Goal: Communication & Community: Answer question/provide support

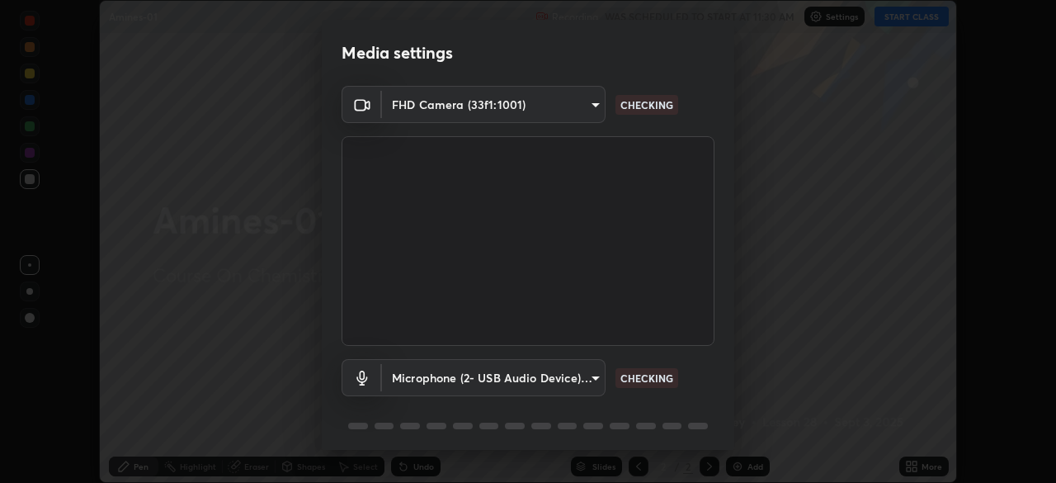
scroll to position [59, 0]
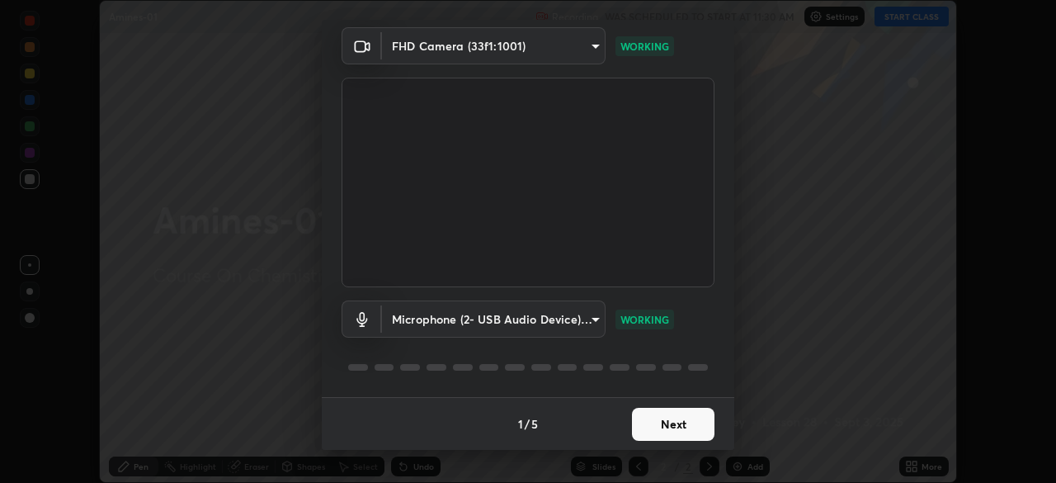
click at [675, 422] on button "Next" at bounding box center [673, 423] width 82 height 33
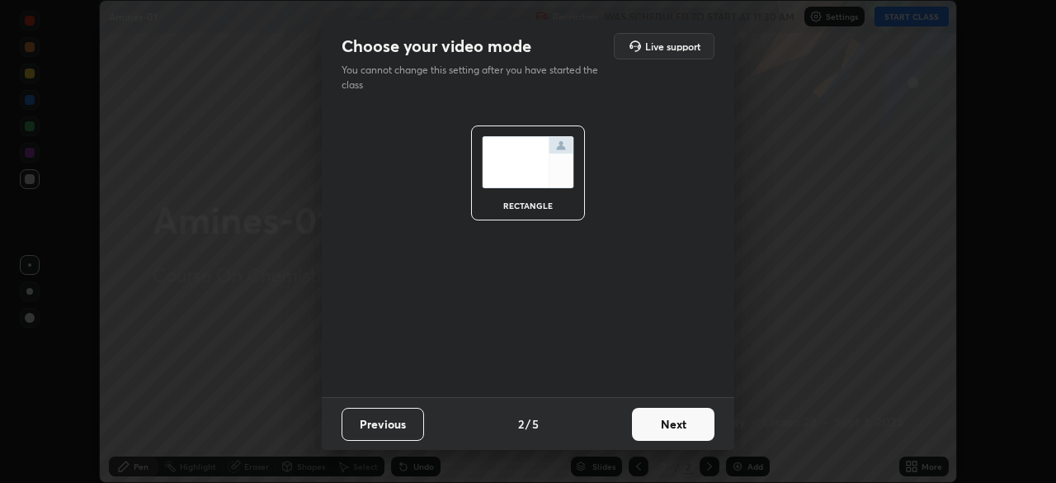
scroll to position [0, 0]
click at [669, 422] on button "Next" at bounding box center [673, 423] width 82 height 33
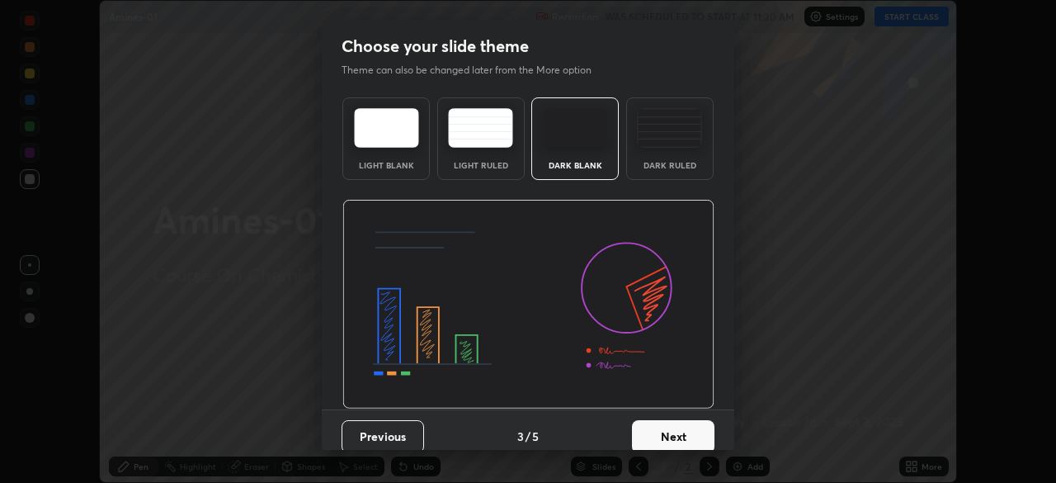
click at [673, 144] on img at bounding box center [669, 128] width 65 height 40
click at [666, 426] on button "Next" at bounding box center [673, 436] width 82 height 33
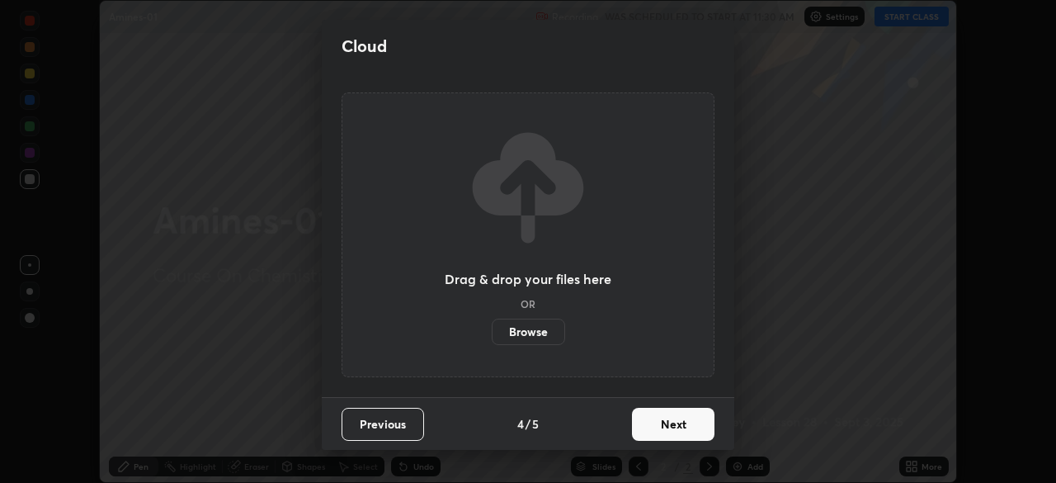
click at [669, 423] on button "Next" at bounding box center [673, 423] width 82 height 33
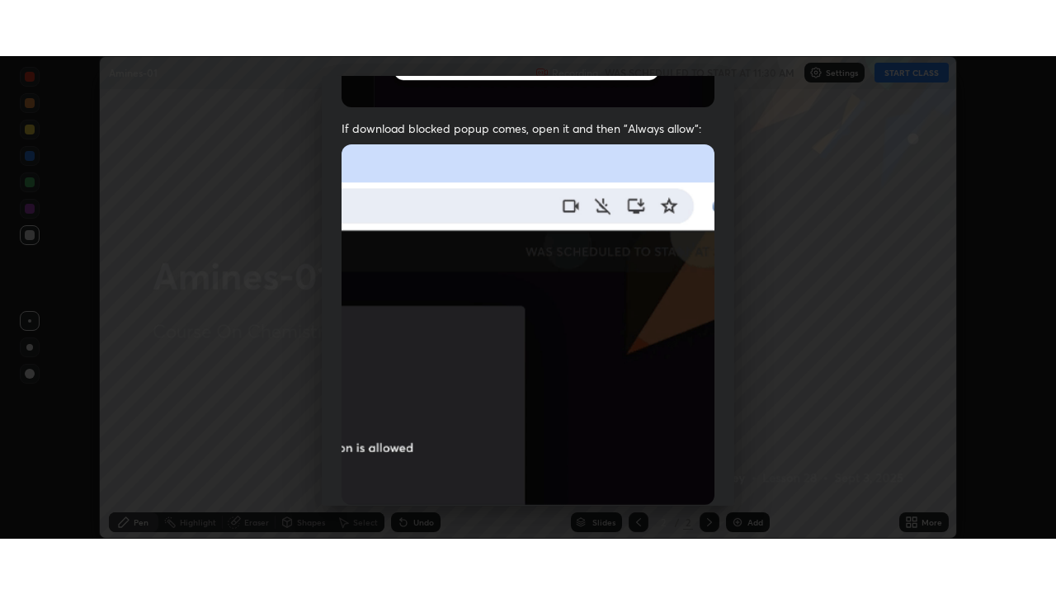
scroll to position [395, 0]
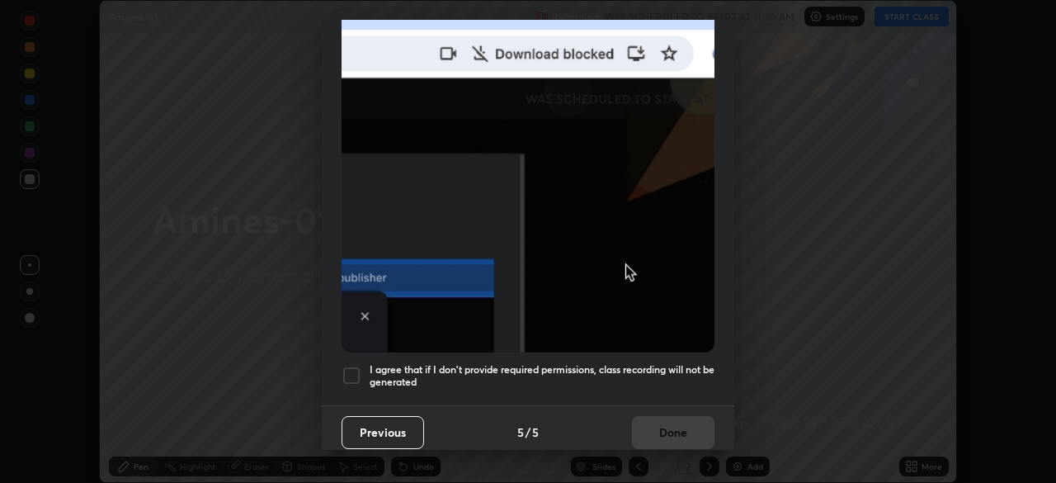
click at [658, 373] on h5 "I agree that if I don't provide required permissions, class recording will not …" at bounding box center [542, 376] width 345 height 26
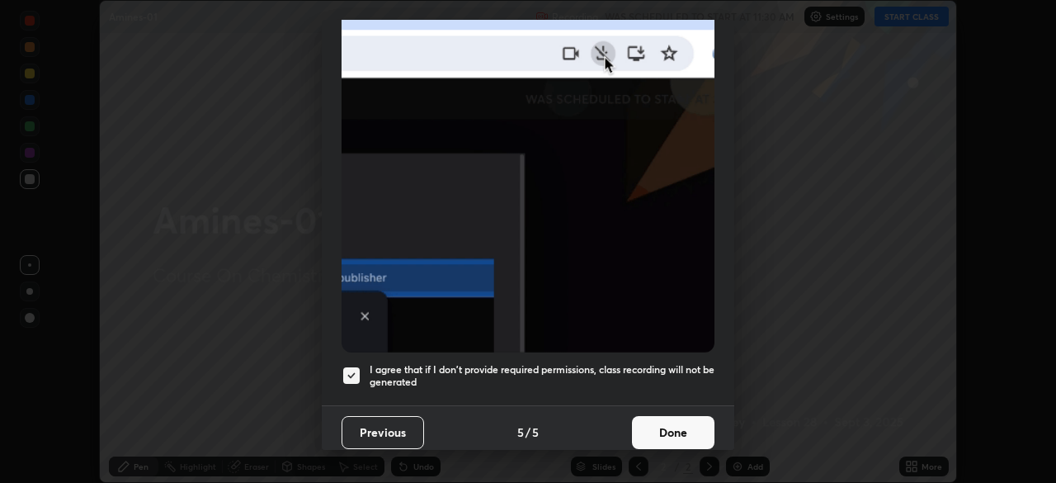
click at [662, 422] on button "Done" at bounding box center [673, 432] width 82 height 33
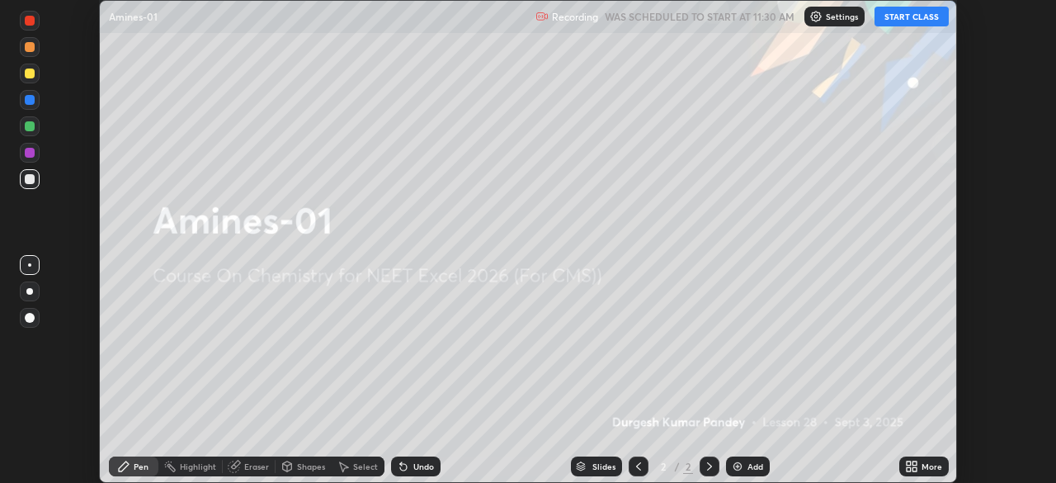
click at [911, 20] on button "START CLASS" at bounding box center [911, 17] width 74 height 20
click at [707, 466] on icon at bounding box center [709, 465] width 13 height 13
click at [736, 464] on img at bounding box center [737, 465] width 13 height 13
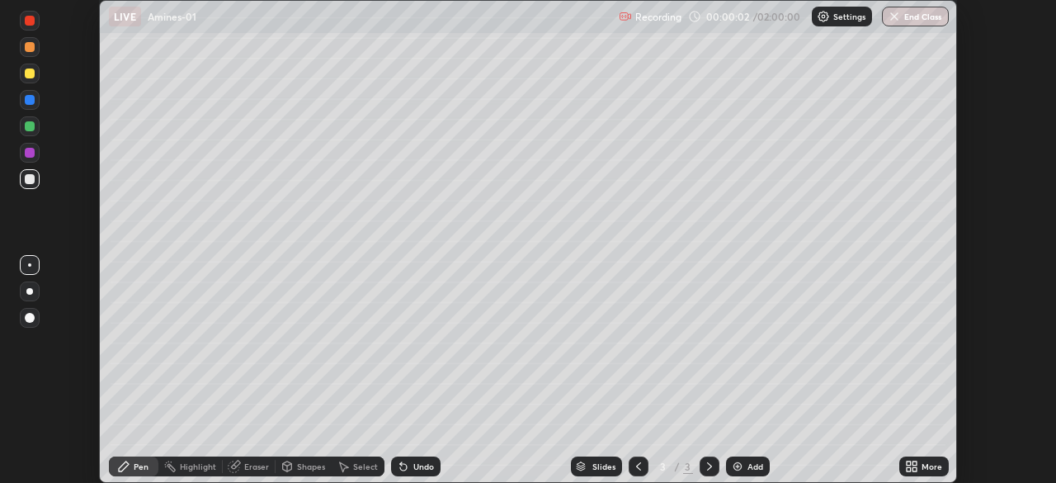
click at [742, 467] on img at bounding box center [737, 465] width 13 height 13
click at [748, 467] on div "Add" at bounding box center [755, 466] width 16 height 8
click at [749, 467] on div "Add" at bounding box center [755, 466] width 16 height 8
click at [751, 466] on div "Add" at bounding box center [755, 466] width 16 height 8
click at [753, 467] on div "Add" at bounding box center [755, 466] width 16 height 8
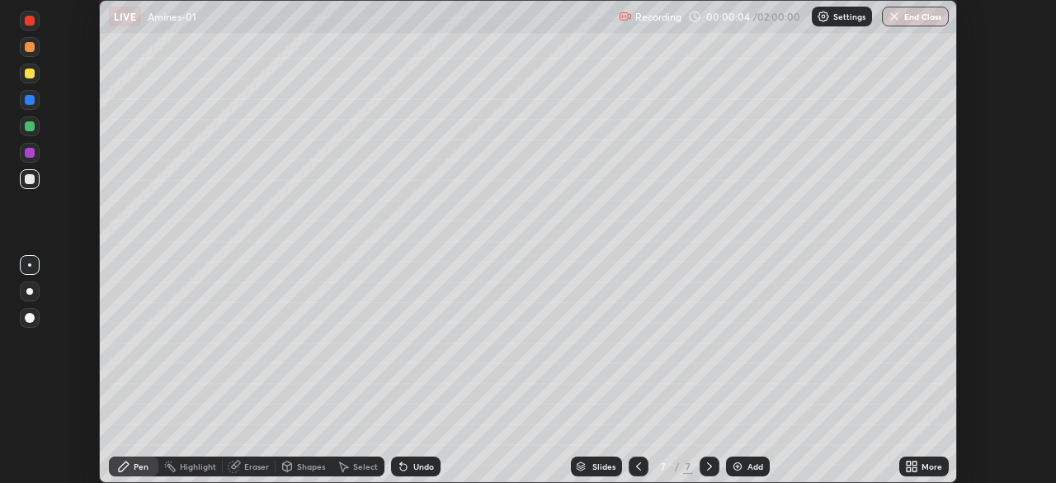
click at [755, 466] on div "Add" at bounding box center [755, 466] width 16 height 8
click at [756, 464] on div "Add" at bounding box center [755, 466] width 16 height 8
click at [757, 464] on div "Add" at bounding box center [755, 466] width 16 height 8
click at [756, 464] on div "Add" at bounding box center [755, 466] width 16 height 8
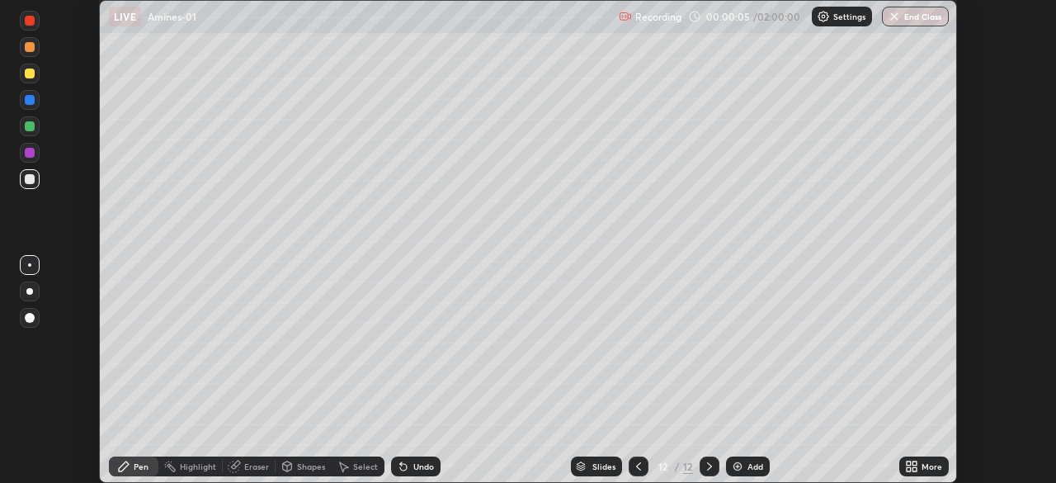
click at [755, 464] on div "Add" at bounding box center [755, 466] width 16 height 8
click at [756, 464] on div "Add" at bounding box center [755, 466] width 16 height 8
click at [756, 465] on div "Add" at bounding box center [755, 466] width 16 height 8
click at [753, 464] on div "Add" at bounding box center [755, 466] width 16 height 8
click at [755, 464] on div "Add" at bounding box center [755, 466] width 16 height 8
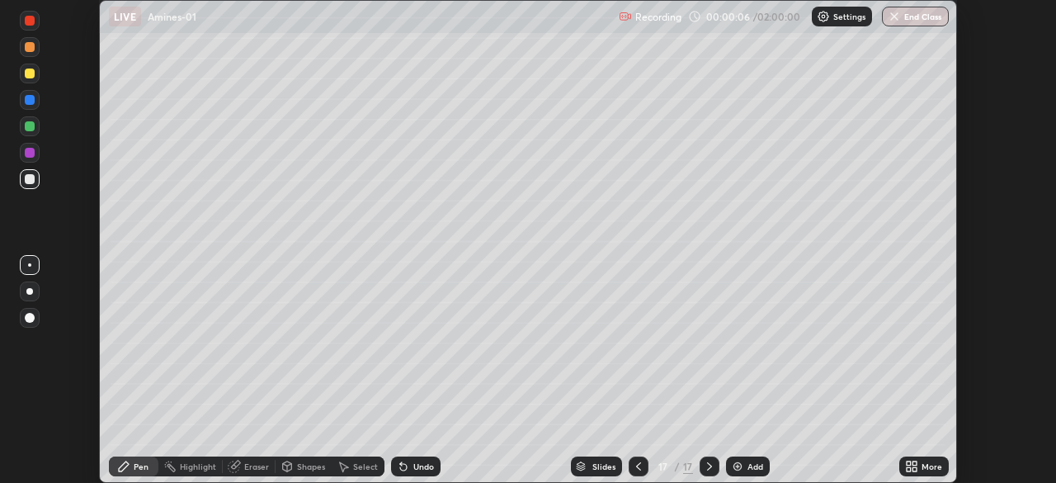
click at [752, 465] on div "Add" at bounding box center [755, 466] width 16 height 8
click at [753, 464] on div "Add" at bounding box center [755, 466] width 16 height 8
click at [751, 464] on div "Add" at bounding box center [756, 466] width 16 height 8
click at [752, 464] on div "Add" at bounding box center [755, 466] width 16 height 8
click at [753, 463] on div "Add" at bounding box center [755, 466] width 16 height 8
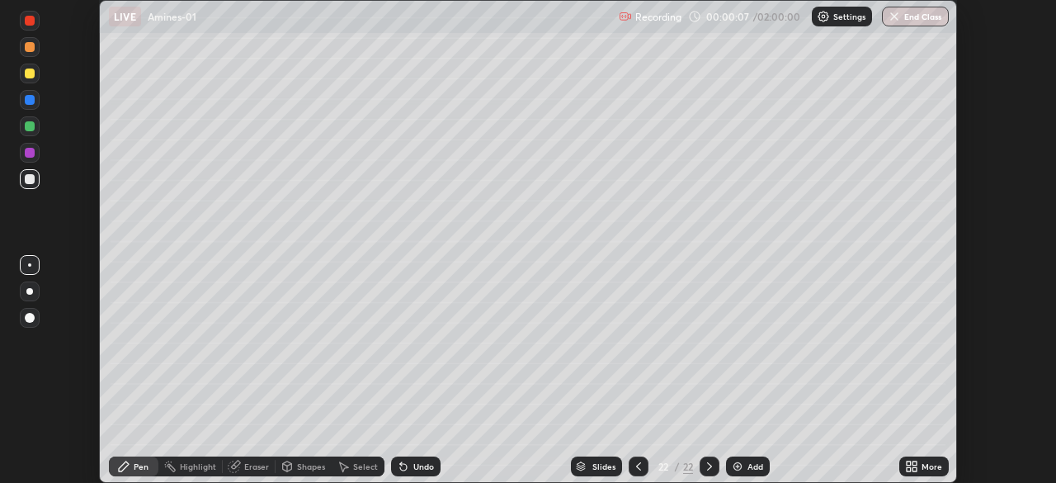
click at [751, 462] on div "Add" at bounding box center [755, 466] width 16 height 8
click at [751, 460] on div "Add" at bounding box center [748, 466] width 44 height 20
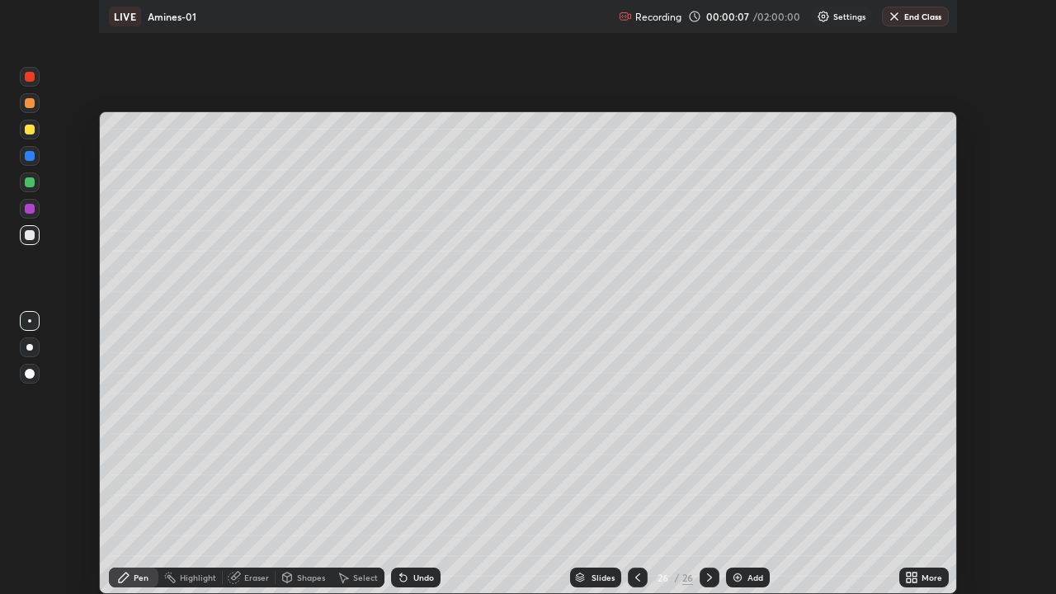
scroll to position [594, 1056]
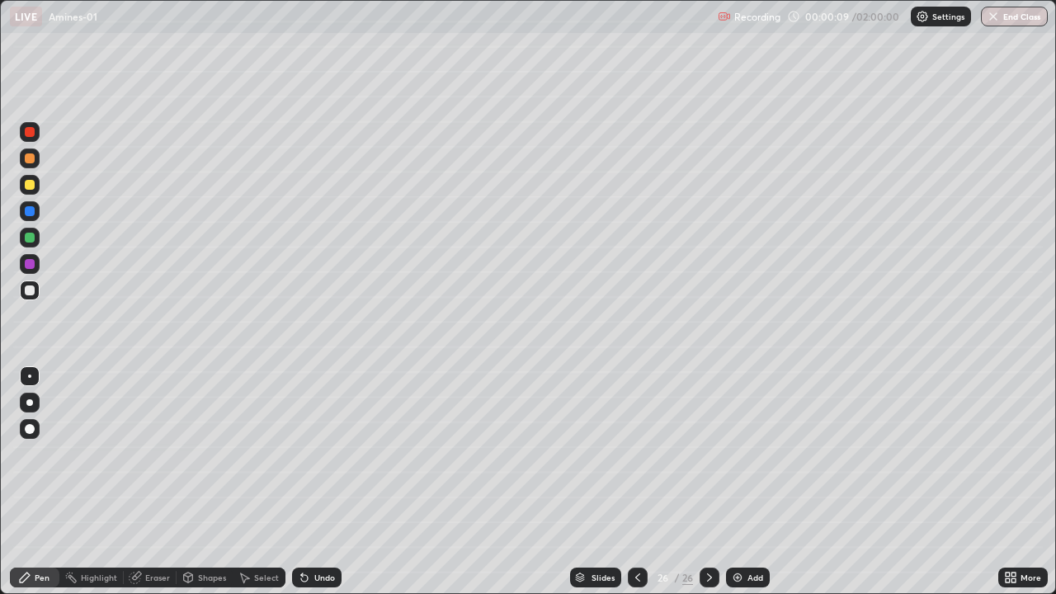
click at [637, 482] on icon at bounding box center [637, 577] width 13 height 13
click at [638, 482] on icon at bounding box center [637, 577] width 13 height 13
click at [636, 482] on icon at bounding box center [637, 577] width 13 height 13
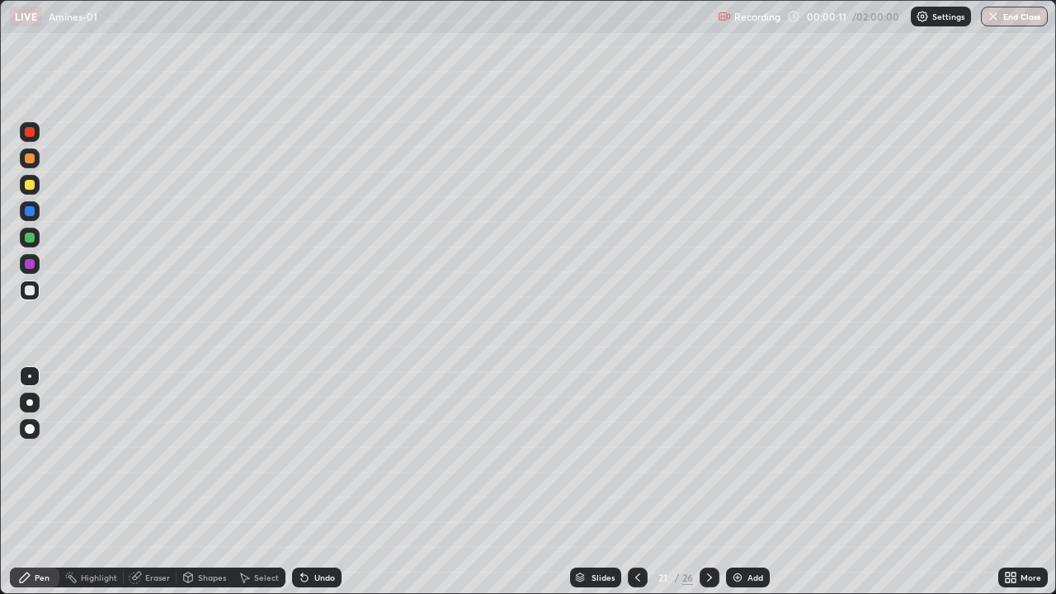
click at [636, 482] on icon at bounding box center [637, 577] width 13 height 13
click at [643, 482] on div at bounding box center [638, 577] width 20 height 20
click at [637, 482] on icon at bounding box center [637, 577] width 13 height 13
click at [644, 482] on div at bounding box center [638, 577] width 20 height 20
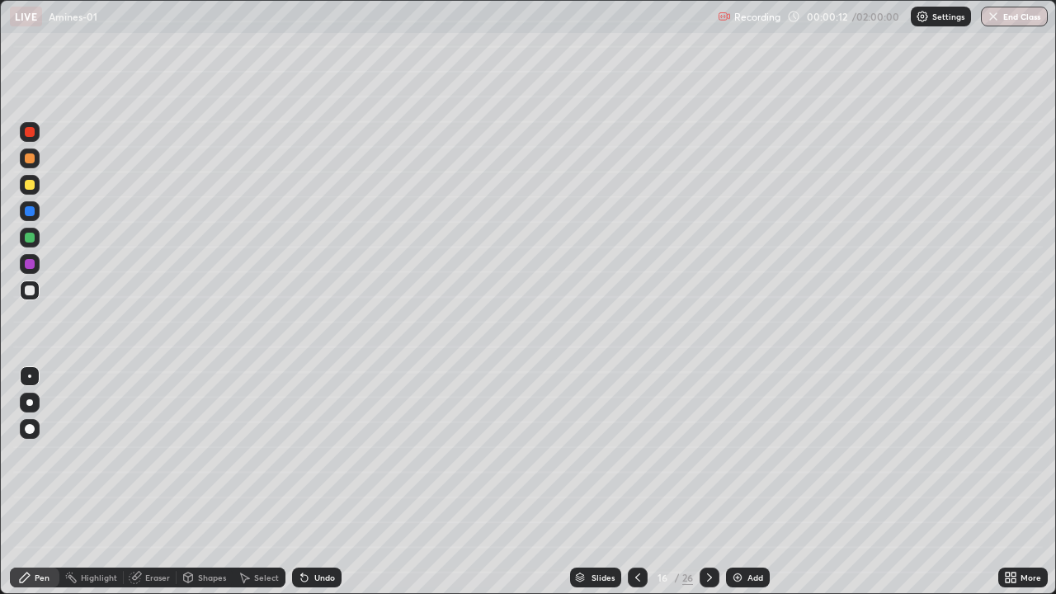
click at [644, 482] on div at bounding box center [638, 577] width 20 height 20
click at [643, 482] on div at bounding box center [638, 577] width 20 height 20
click at [636, 482] on icon at bounding box center [637, 577] width 13 height 13
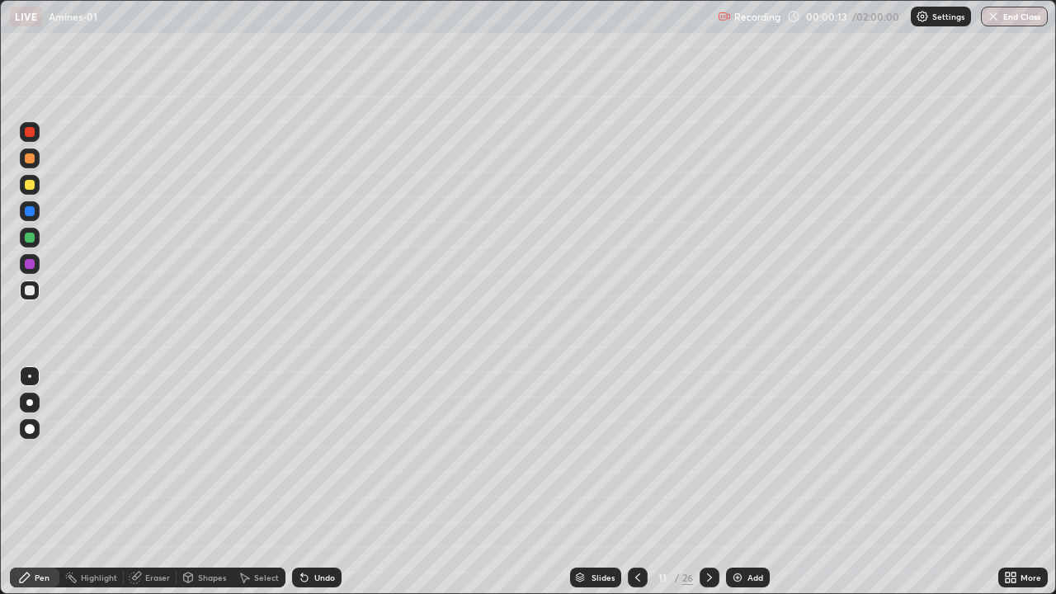
click at [636, 482] on icon at bounding box center [637, 577] width 13 height 13
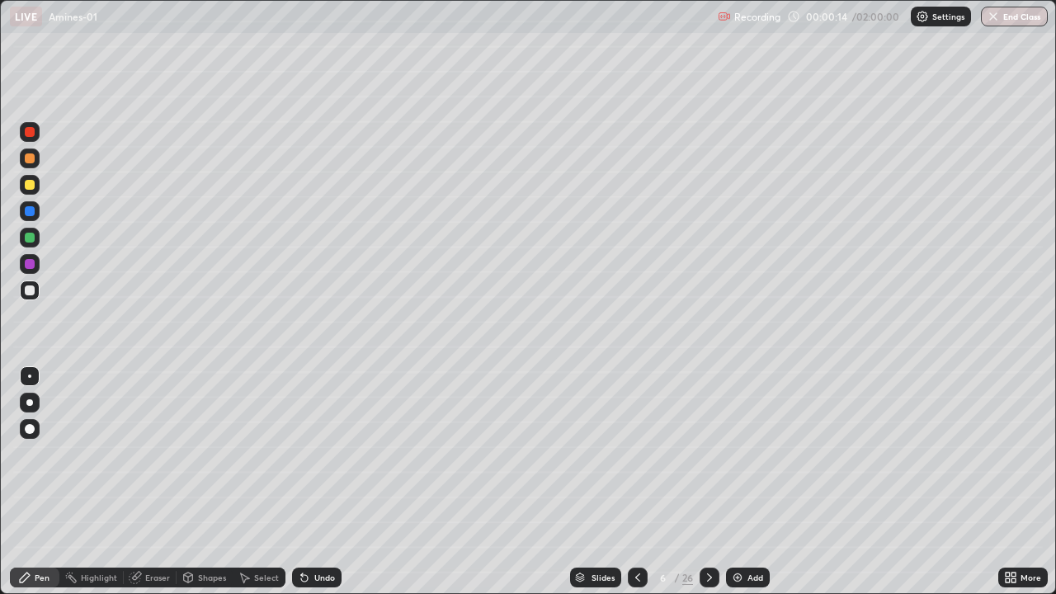
click at [636, 482] on icon at bounding box center [637, 577] width 13 height 13
click at [39, 482] on div "Pen" at bounding box center [34, 577] width 49 height 20
click at [32, 263] on div at bounding box center [30, 264] width 10 height 10
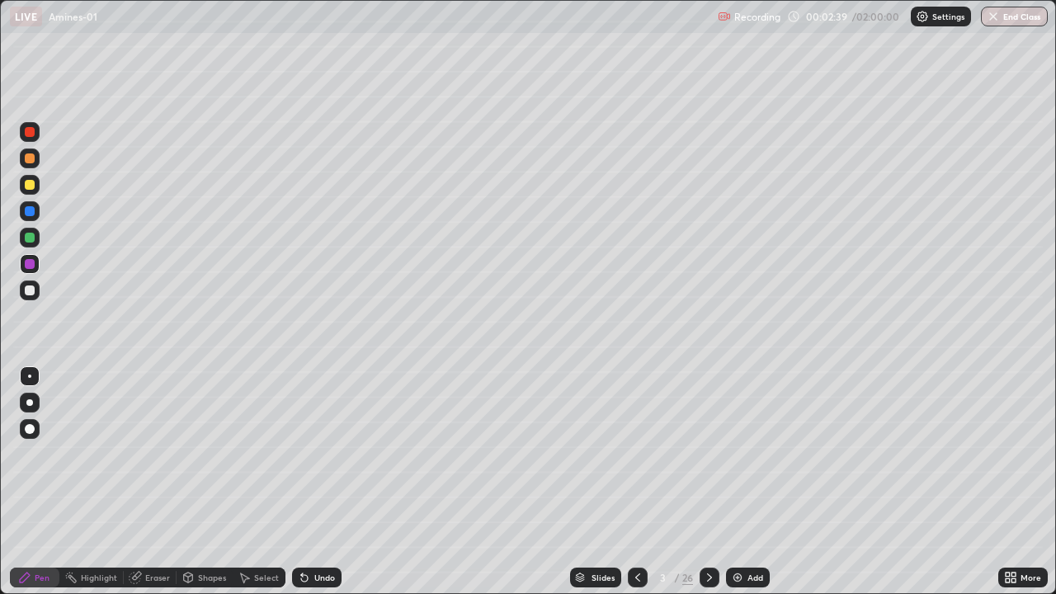
click at [31, 401] on div at bounding box center [29, 402] width 7 height 7
click at [214, 482] on div "Shapes" at bounding box center [212, 577] width 28 height 8
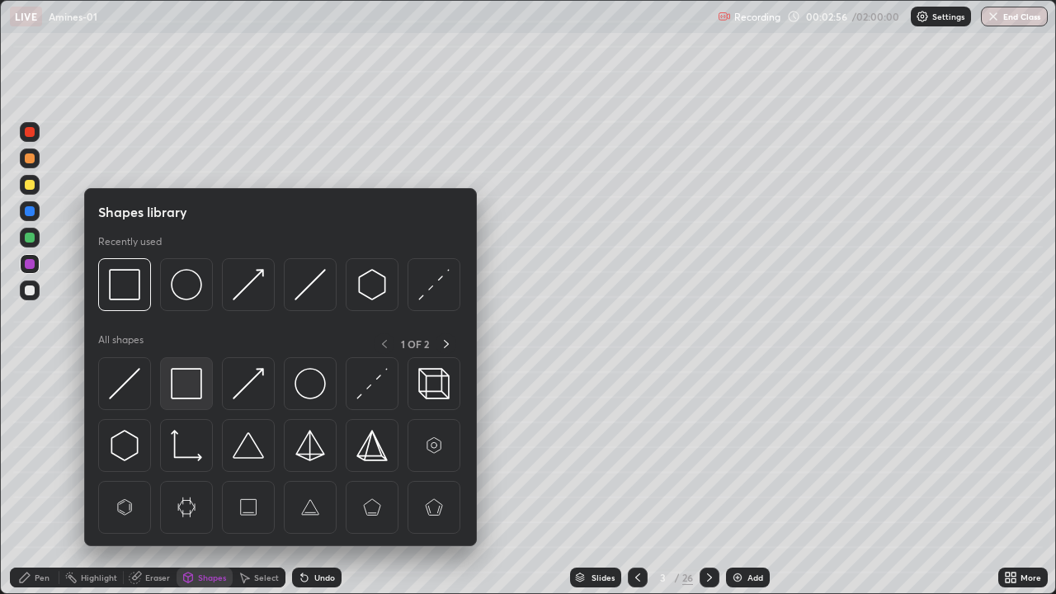
click at [185, 388] on img at bounding box center [186, 383] width 31 height 31
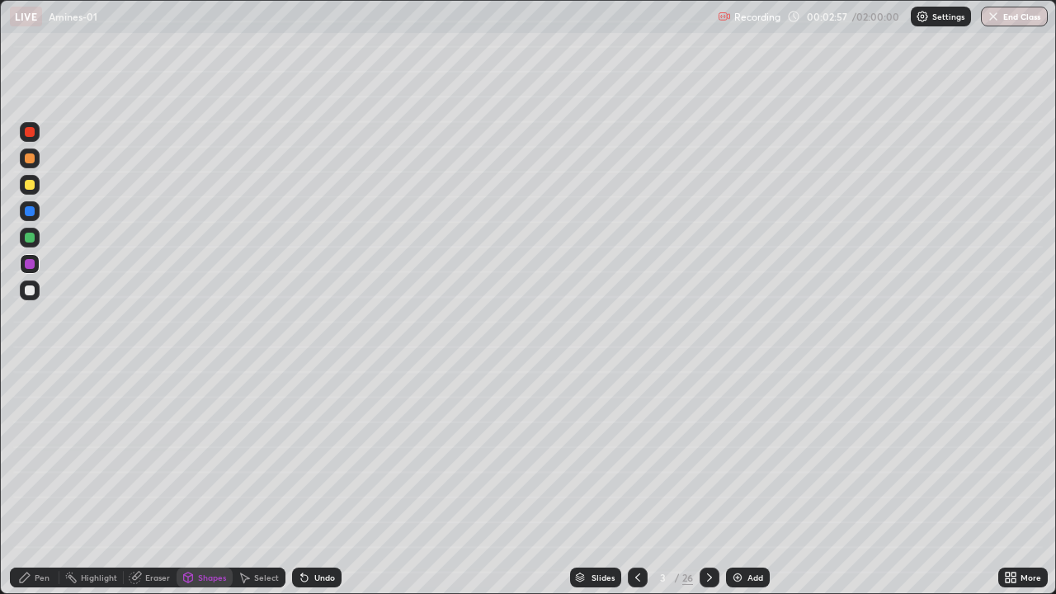
click at [30, 291] on div at bounding box center [30, 290] width 10 height 10
click at [260, 482] on div "Select" at bounding box center [266, 577] width 25 height 8
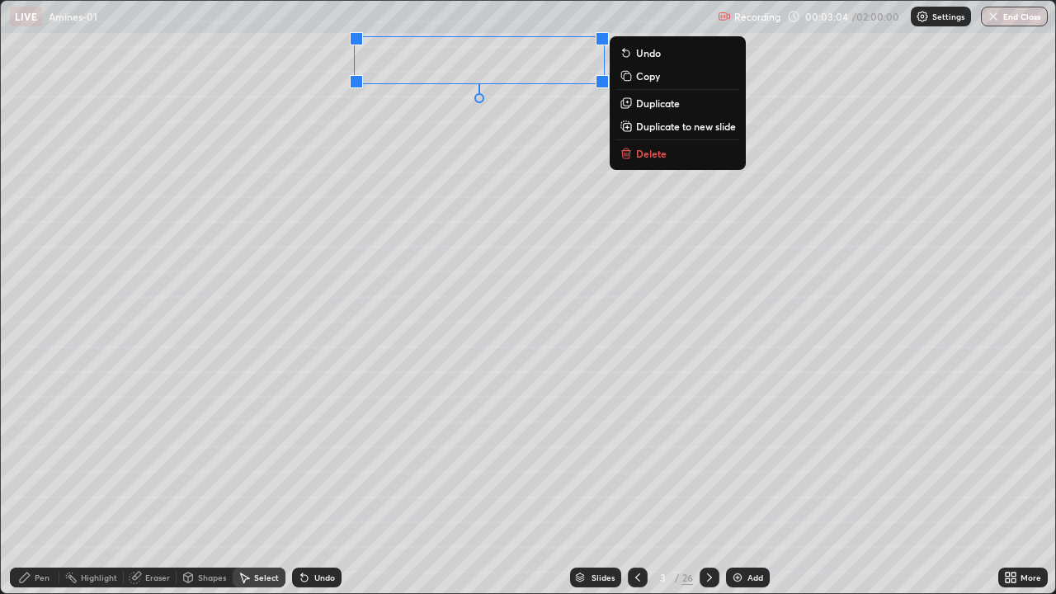
click at [399, 121] on div "0 ° Undo Copy Duplicate Duplicate to new slide Delete" at bounding box center [528, 297] width 1054 height 592
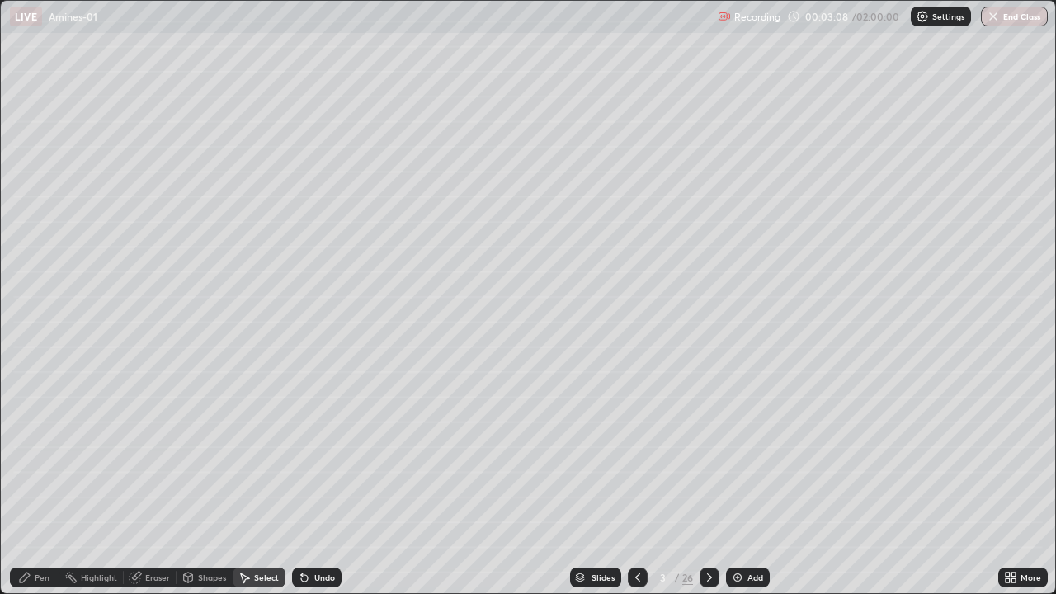
click at [212, 482] on div "Shapes" at bounding box center [212, 577] width 28 height 8
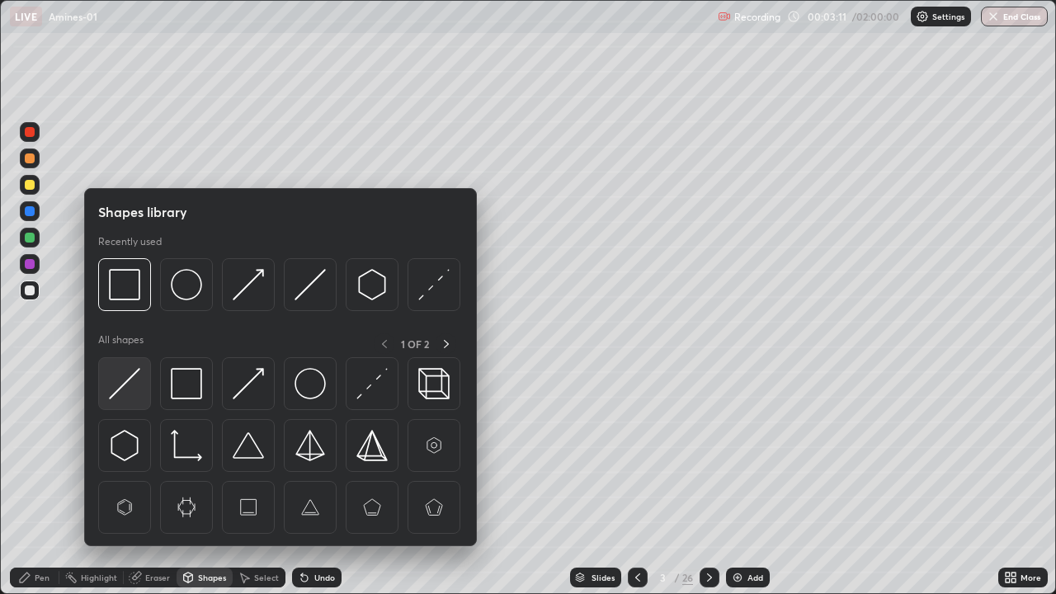
click at [126, 376] on img at bounding box center [124, 383] width 31 height 31
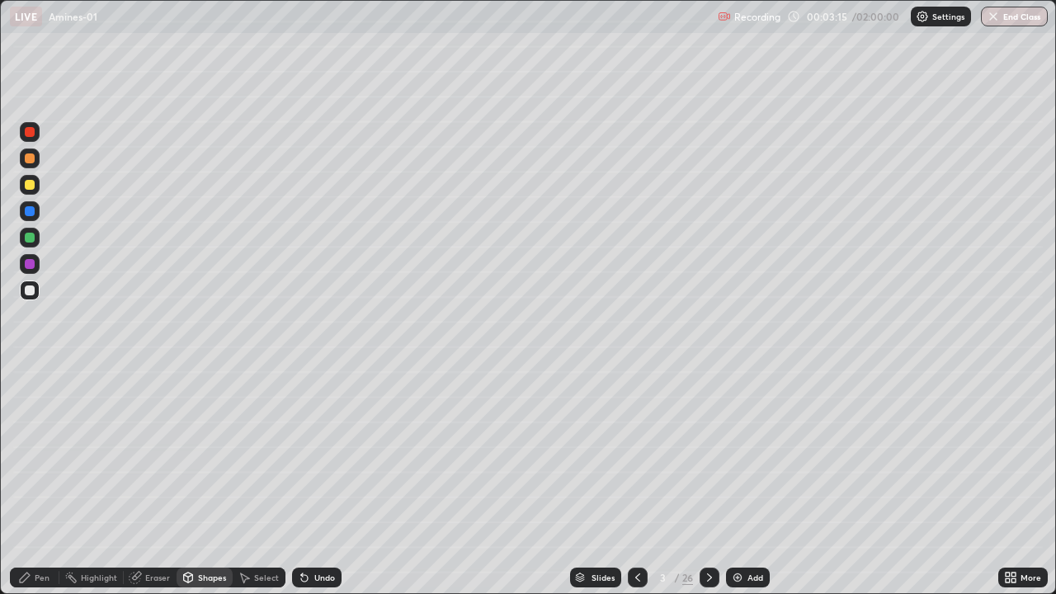
click at [40, 482] on div "Pen" at bounding box center [42, 577] width 15 height 8
click at [29, 191] on div at bounding box center [30, 185] width 20 height 20
click at [200, 482] on div "Shapes" at bounding box center [212, 577] width 28 height 8
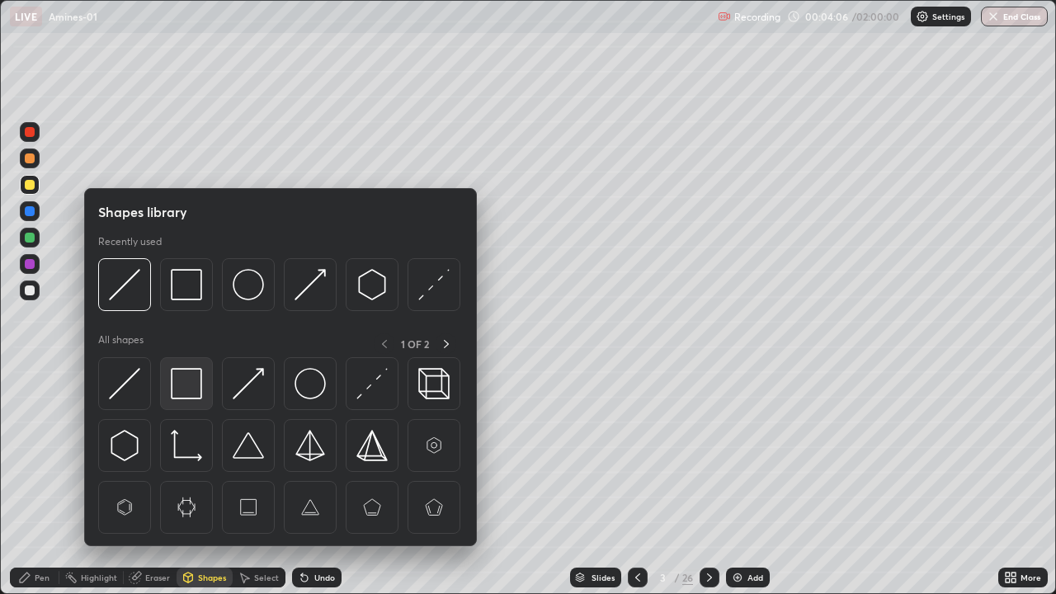
click at [187, 393] on img at bounding box center [186, 383] width 31 height 31
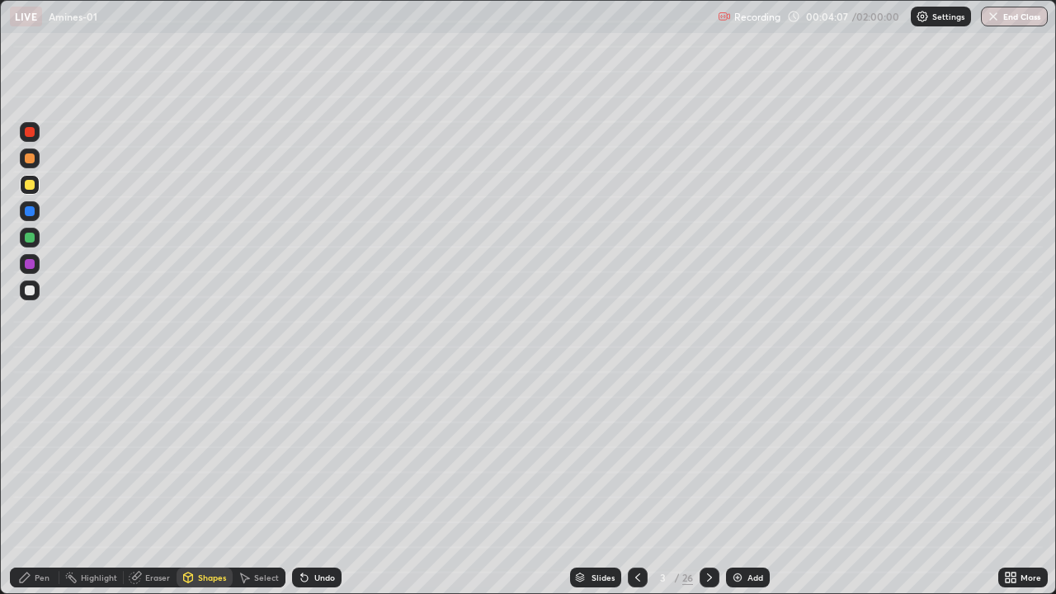
click at [31, 239] on div at bounding box center [30, 238] width 10 height 10
click at [31, 482] on icon at bounding box center [24, 577] width 13 height 13
click at [30, 288] on div at bounding box center [30, 290] width 10 height 10
click at [200, 482] on div "Shapes" at bounding box center [212, 577] width 28 height 8
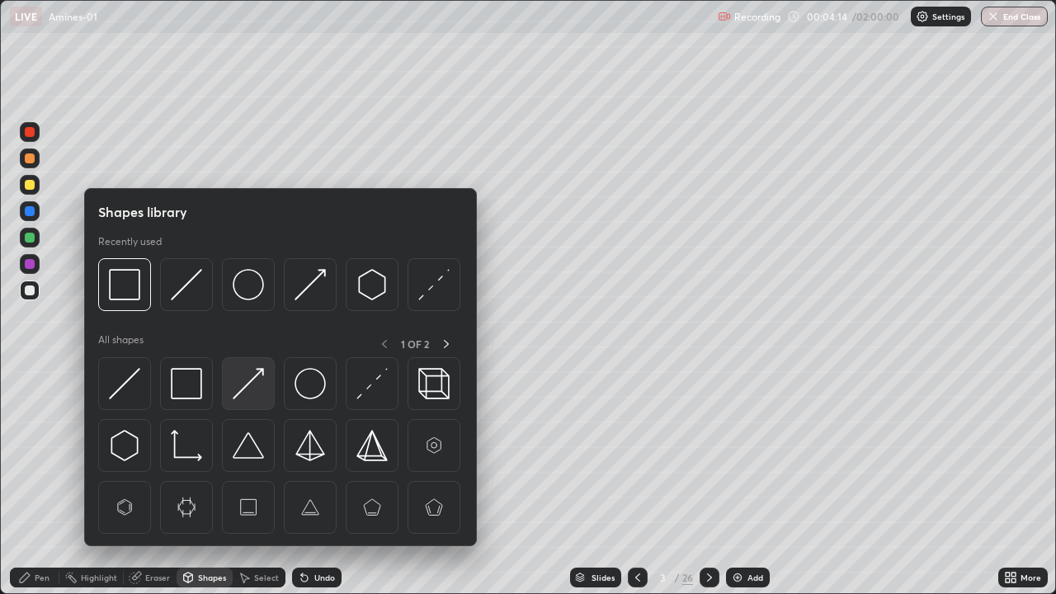
click at [237, 393] on img at bounding box center [248, 383] width 31 height 31
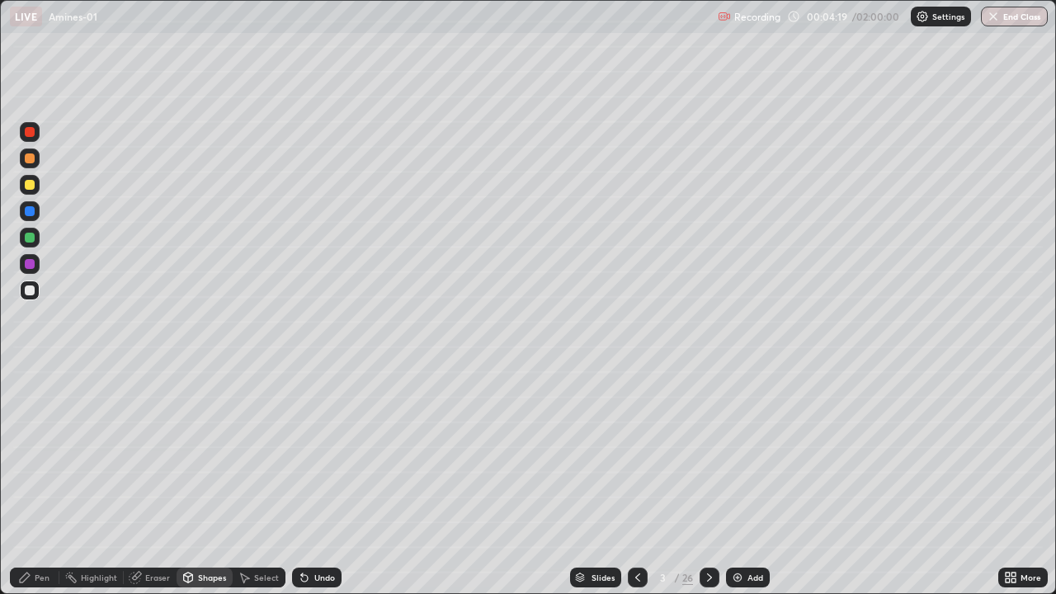
click at [41, 482] on div "Pen" at bounding box center [42, 577] width 15 height 8
click at [30, 238] on div at bounding box center [30, 238] width 10 height 10
click at [30, 376] on div at bounding box center [29, 375] width 3 height 3
click at [25, 292] on div at bounding box center [30, 290] width 10 height 10
click at [28, 189] on div at bounding box center [30, 185] width 10 height 10
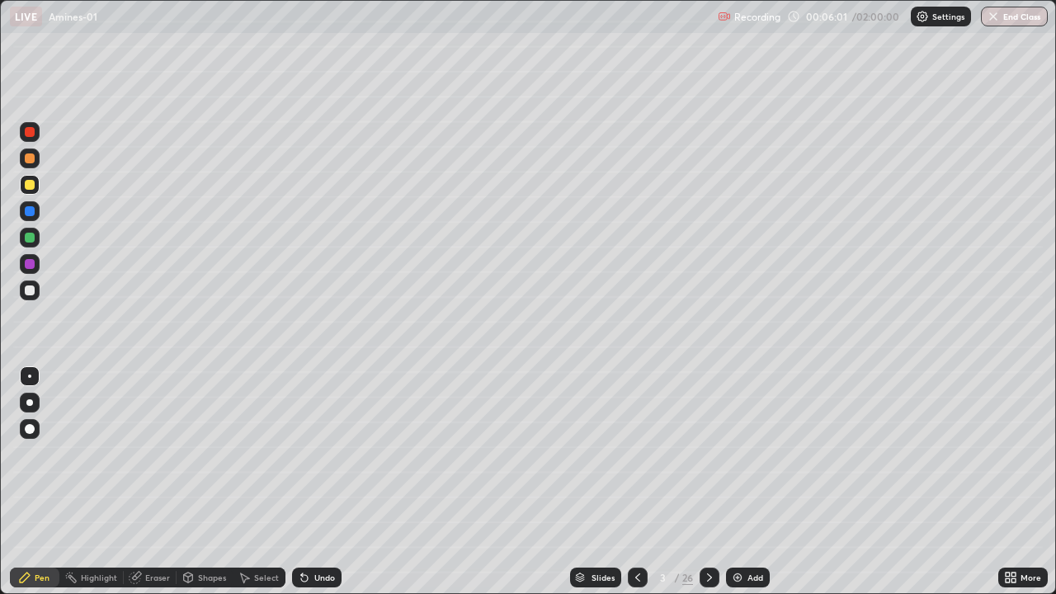
click at [30, 403] on div at bounding box center [29, 402] width 7 height 7
click at [33, 139] on div at bounding box center [30, 132] width 20 height 20
click at [35, 290] on div at bounding box center [30, 290] width 20 height 20
click at [31, 187] on div at bounding box center [30, 185] width 10 height 10
click at [26, 265] on div at bounding box center [30, 264] width 10 height 10
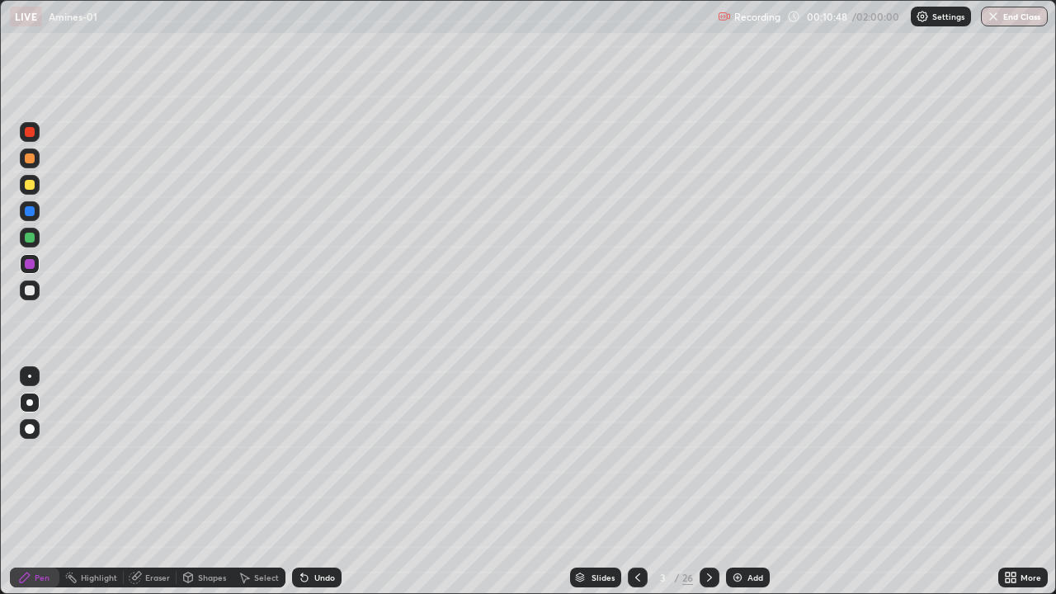
click at [748, 482] on div "Add" at bounding box center [755, 577] width 16 height 8
click at [202, 482] on div "Shapes" at bounding box center [212, 577] width 28 height 8
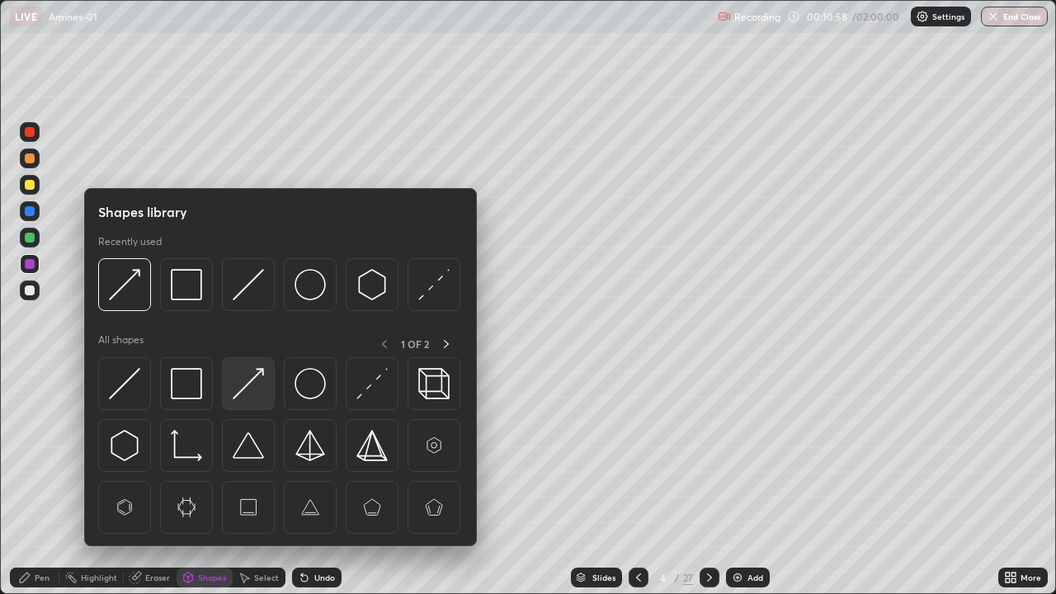
click at [240, 394] on img at bounding box center [248, 383] width 31 height 31
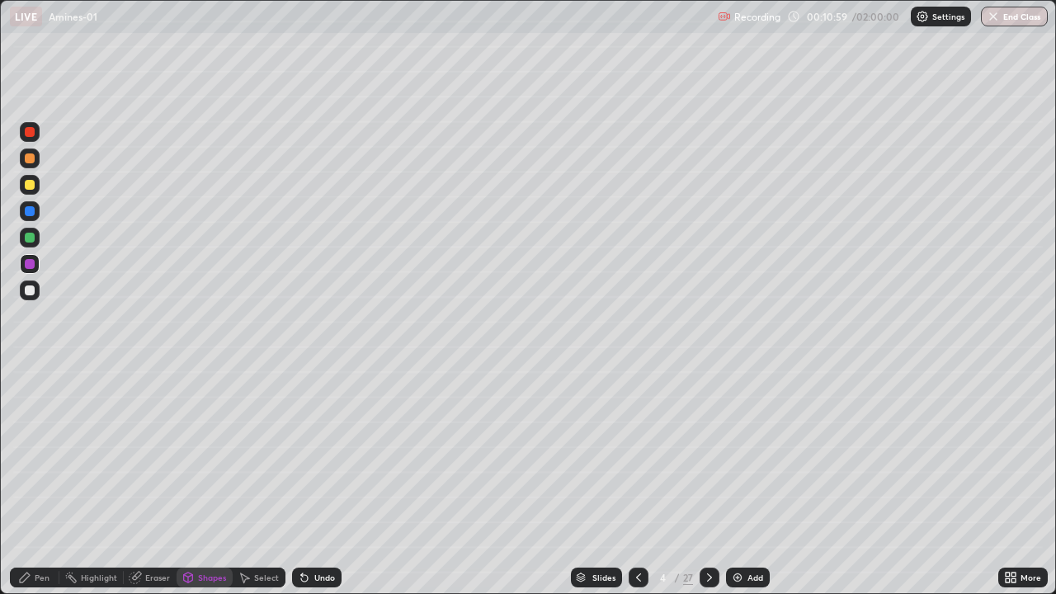
click at [30, 239] on div at bounding box center [30, 238] width 10 height 10
click at [318, 482] on div "Undo" at bounding box center [316, 577] width 49 height 20
click at [49, 482] on div "Pen" at bounding box center [42, 577] width 15 height 8
click at [25, 299] on div at bounding box center [30, 290] width 20 height 20
click at [30, 186] on div at bounding box center [30, 185] width 10 height 10
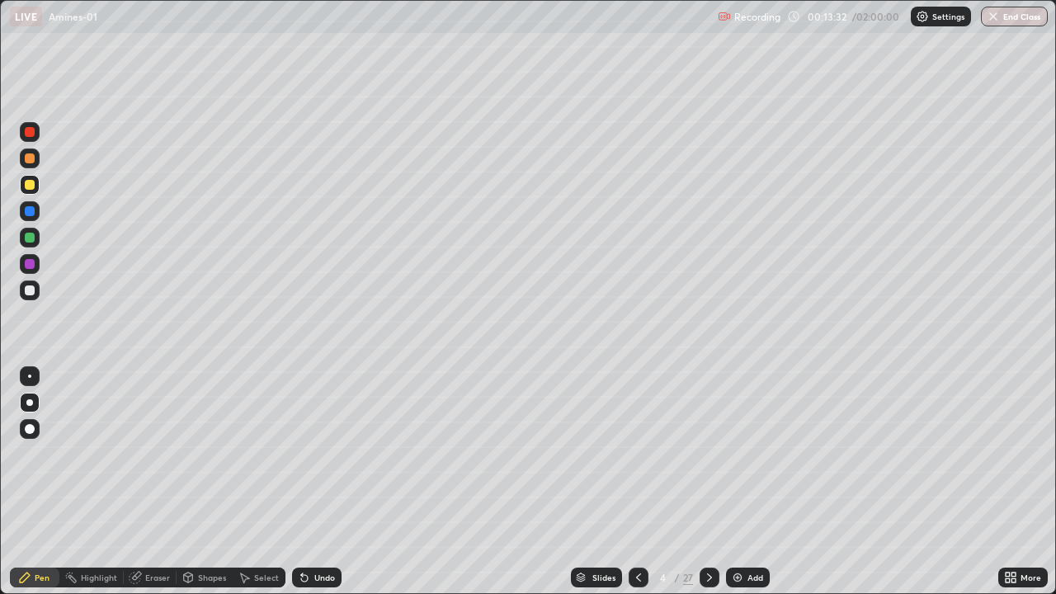
click at [211, 482] on div "Shapes" at bounding box center [212, 577] width 28 height 8
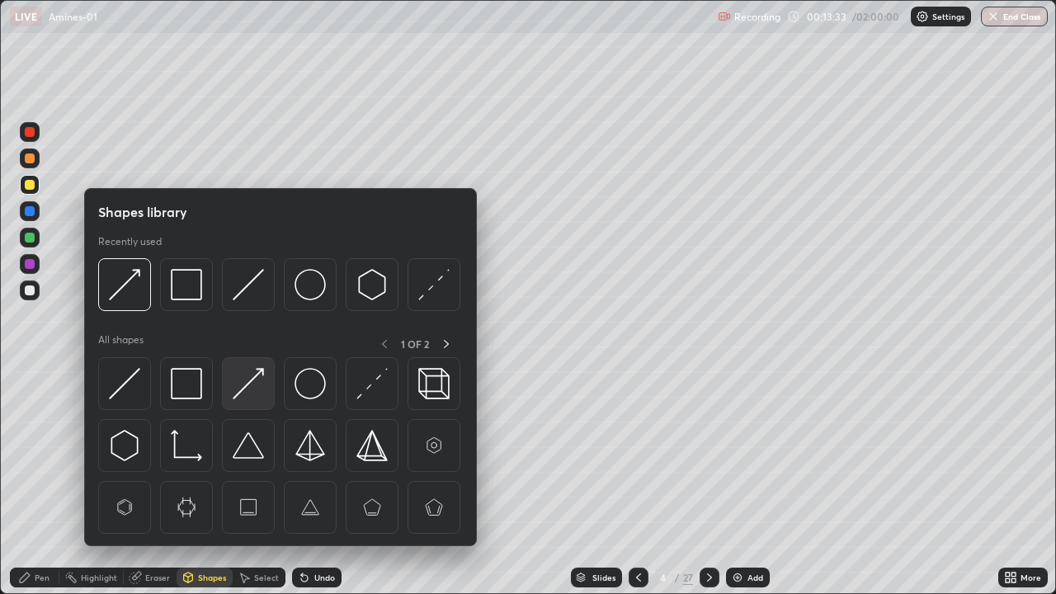
click at [238, 384] on img at bounding box center [248, 383] width 31 height 31
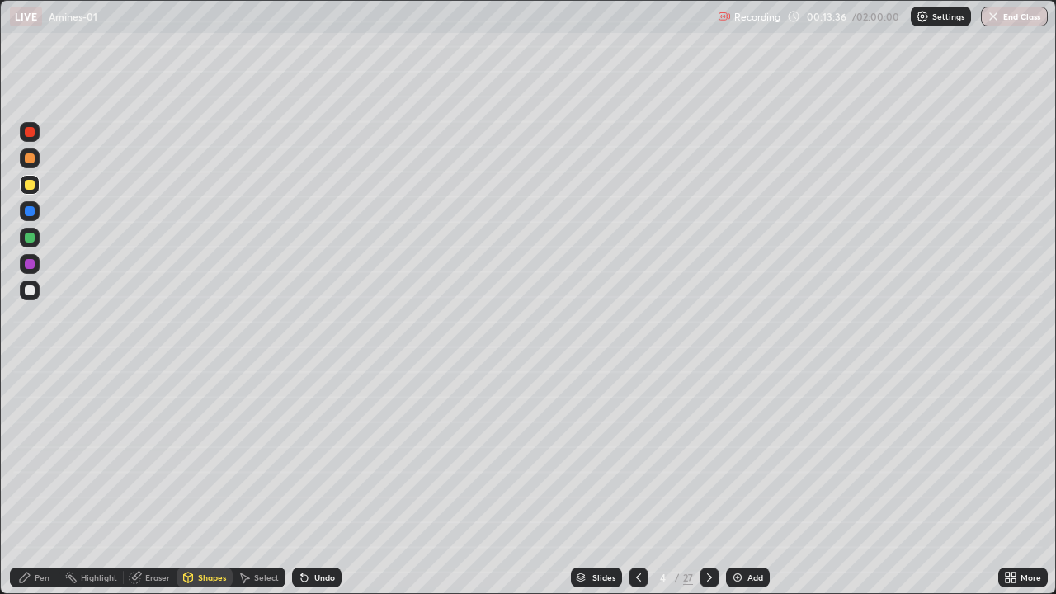
click at [40, 482] on div "Pen" at bounding box center [42, 577] width 15 height 8
click at [737, 482] on img at bounding box center [737, 577] width 13 height 13
click at [31, 264] on div at bounding box center [30, 264] width 10 height 10
click at [29, 291] on div at bounding box center [30, 290] width 10 height 10
click at [210, 482] on div "Shapes" at bounding box center [212, 577] width 28 height 8
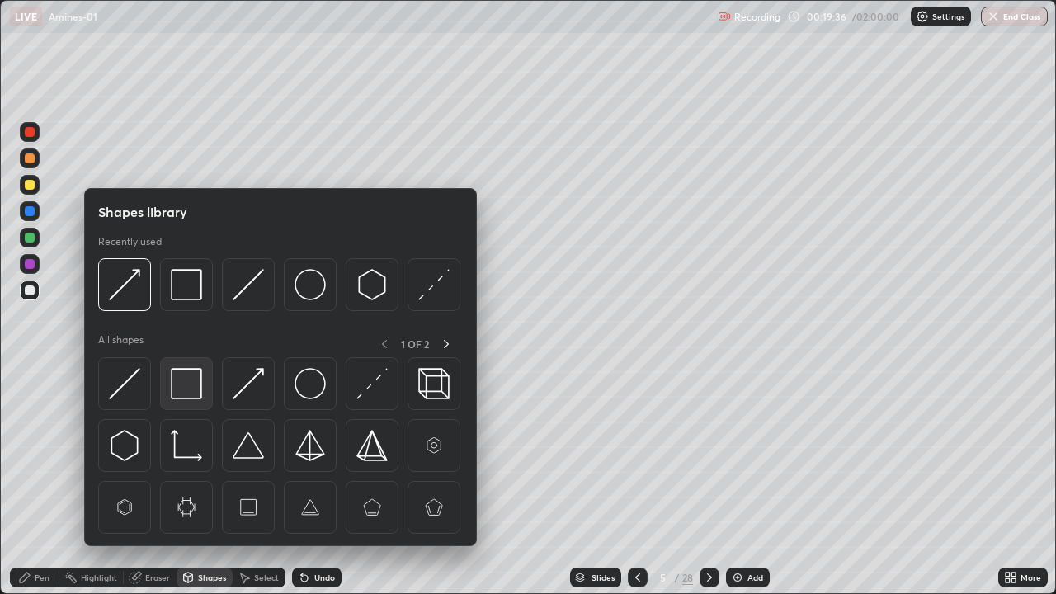
click at [186, 389] on img at bounding box center [186, 383] width 31 height 31
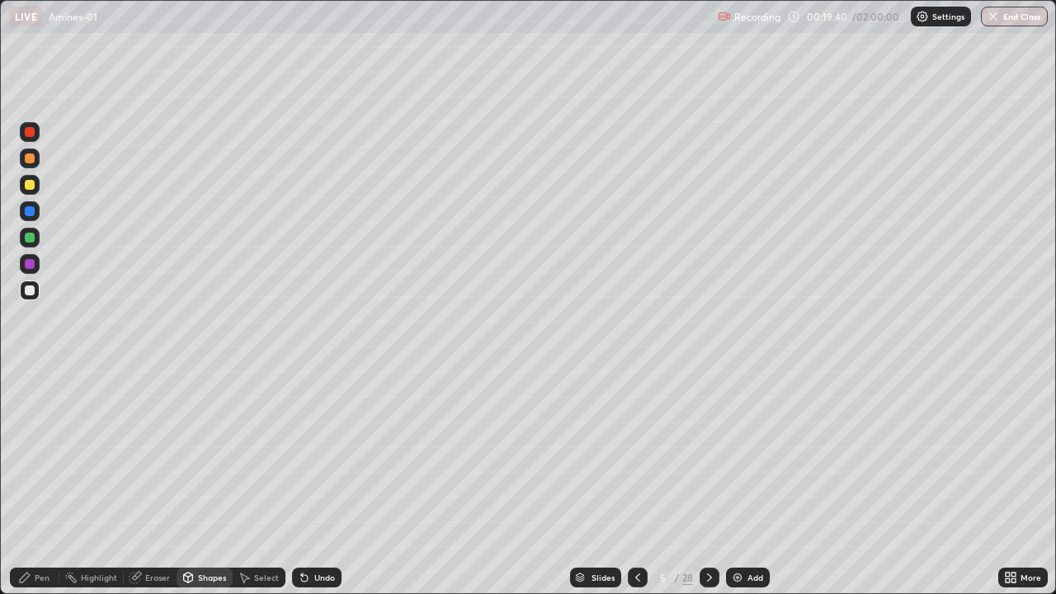
click at [254, 482] on div "Select" at bounding box center [266, 577] width 25 height 8
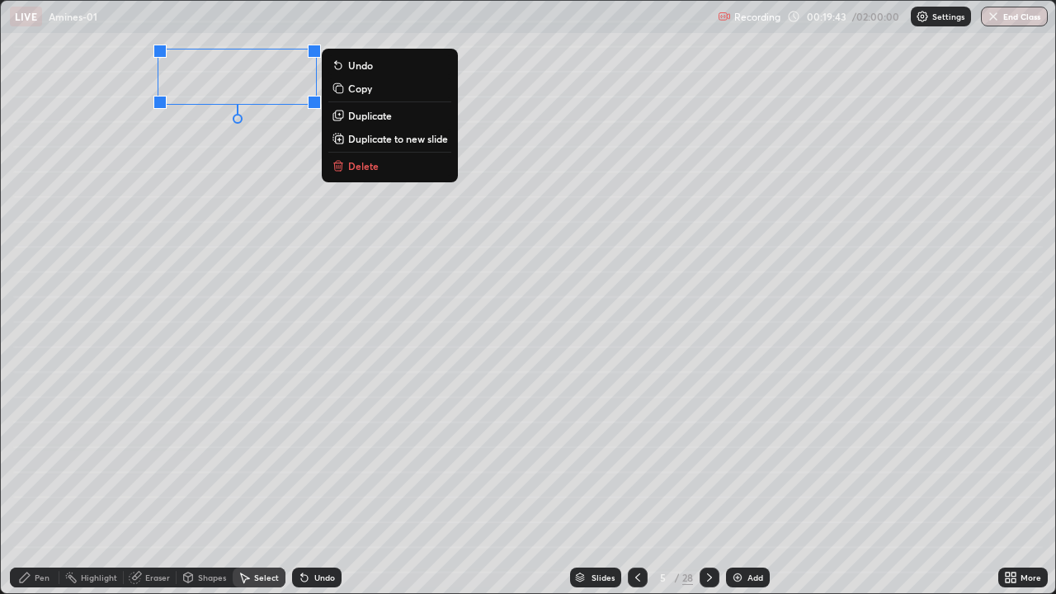
click at [153, 134] on div "0 ° Undo Copy Duplicate Duplicate to new slide Delete" at bounding box center [528, 297] width 1054 height 592
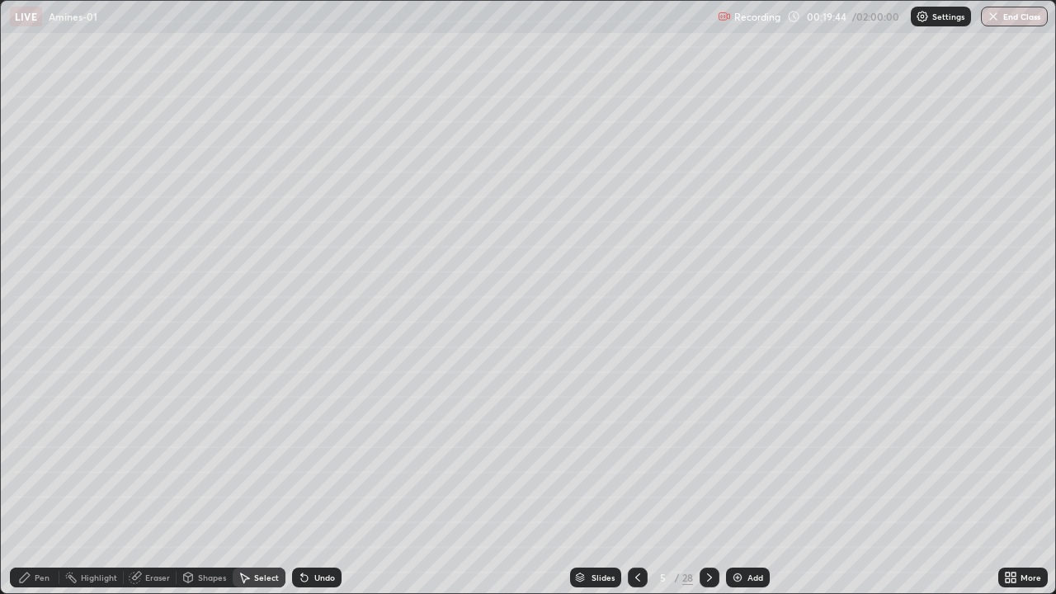
click at [31, 482] on icon at bounding box center [24, 577] width 13 height 13
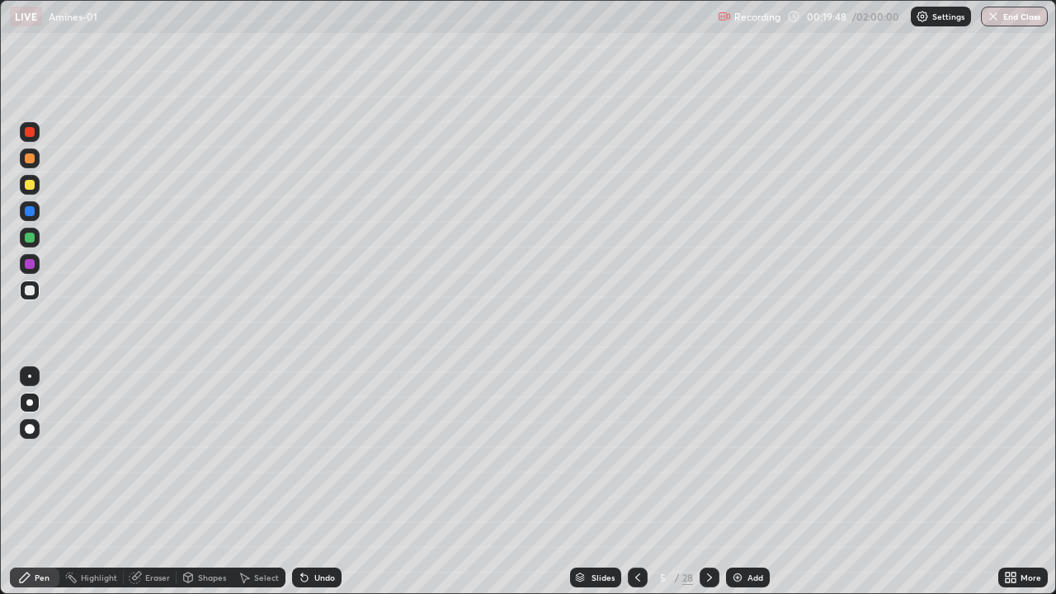
click at [314, 482] on div "Undo" at bounding box center [324, 577] width 21 height 8
click at [203, 482] on div "Shapes" at bounding box center [212, 577] width 28 height 8
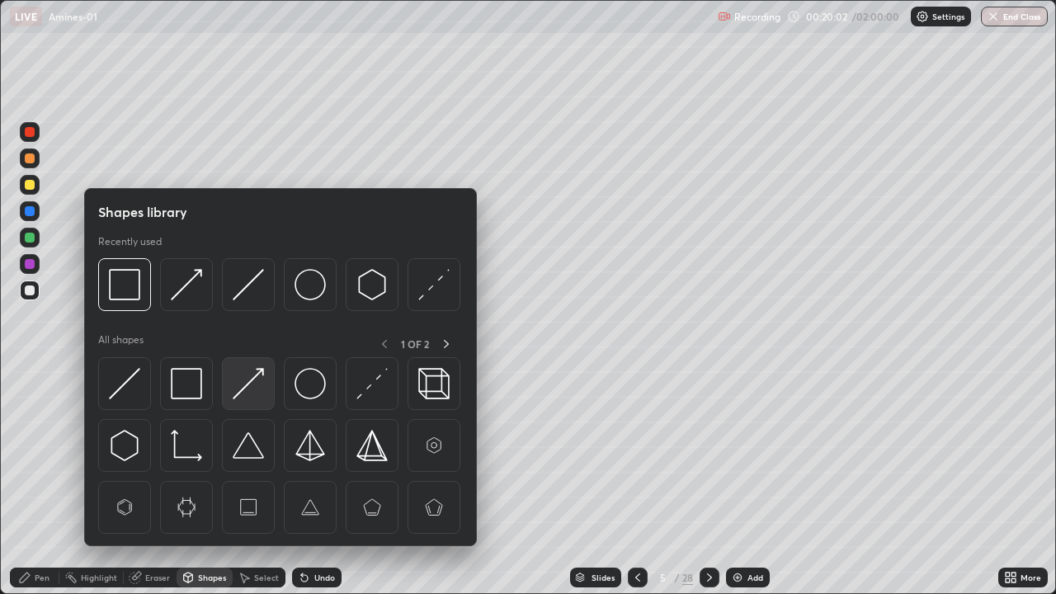
click at [250, 388] on img at bounding box center [248, 383] width 31 height 31
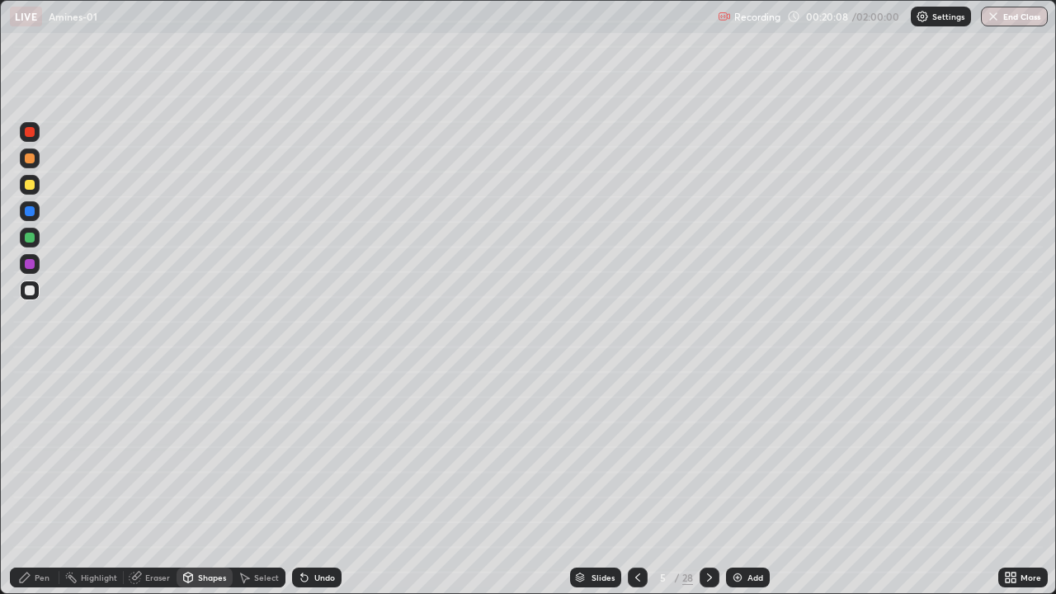
click at [36, 482] on div "Pen" at bounding box center [42, 577] width 15 height 8
click at [27, 243] on div at bounding box center [30, 238] width 20 height 20
click at [30, 186] on div at bounding box center [30, 185] width 10 height 10
click at [28, 377] on div at bounding box center [29, 375] width 3 height 3
click at [29, 401] on div at bounding box center [29, 402] width 7 height 7
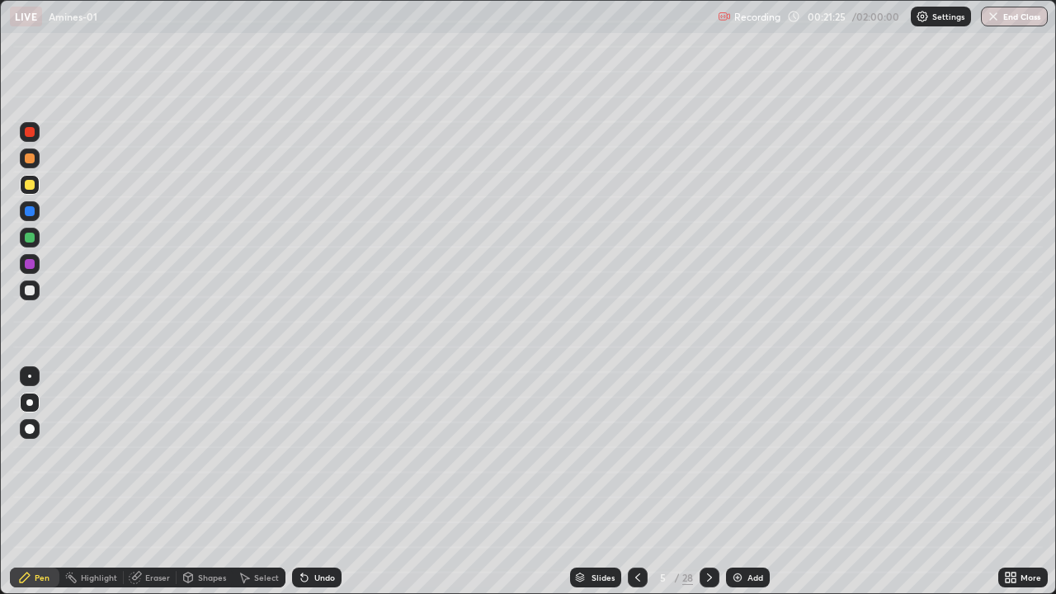
click at [318, 482] on div "Undo" at bounding box center [316, 577] width 49 height 20
click at [332, 482] on div "Undo" at bounding box center [324, 577] width 21 height 8
click at [30, 265] on div at bounding box center [30, 264] width 10 height 10
click at [743, 482] on div "Add" at bounding box center [748, 577] width 44 height 20
click at [638, 482] on icon at bounding box center [637, 577] width 13 height 13
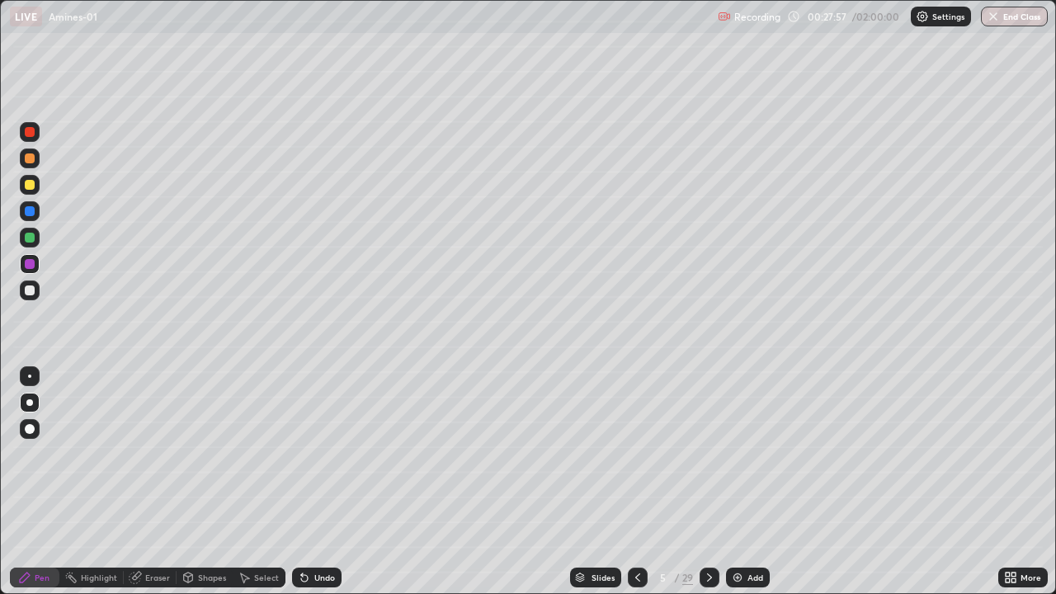
click at [708, 482] on icon at bounding box center [709, 577] width 13 height 13
click at [206, 482] on div "Shapes" at bounding box center [212, 577] width 28 height 8
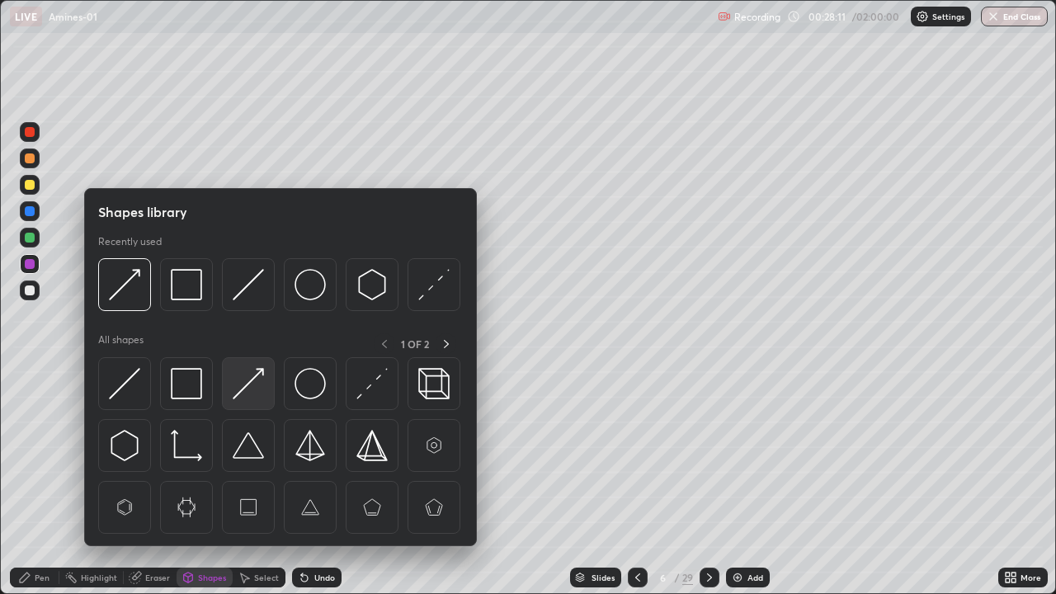
click at [239, 386] on img at bounding box center [248, 383] width 31 height 31
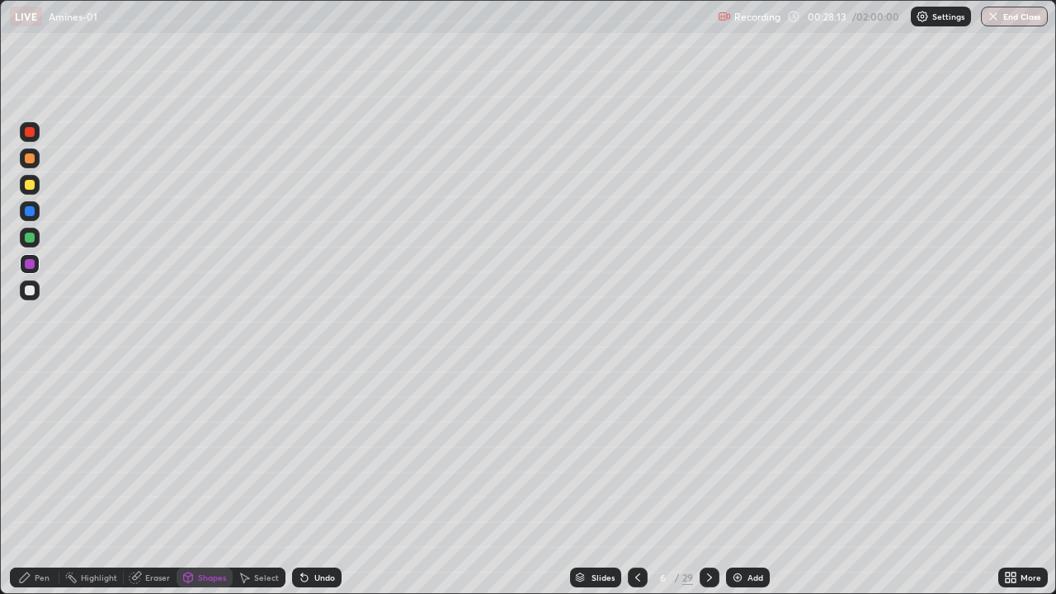
click at [46, 482] on div "Pen" at bounding box center [34, 577] width 49 height 20
click at [30, 291] on div at bounding box center [30, 290] width 10 height 10
click at [26, 237] on div at bounding box center [30, 238] width 10 height 10
click at [209, 482] on div "Shapes" at bounding box center [212, 577] width 28 height 8
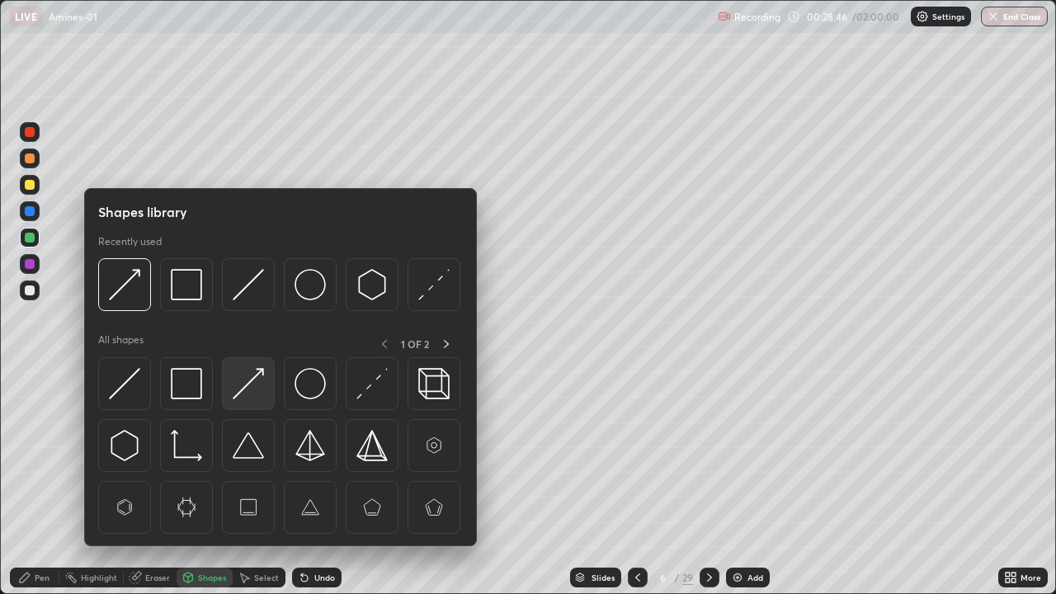
click at [244, 388] on img at bounding box center [248, 383] width 31 height 31
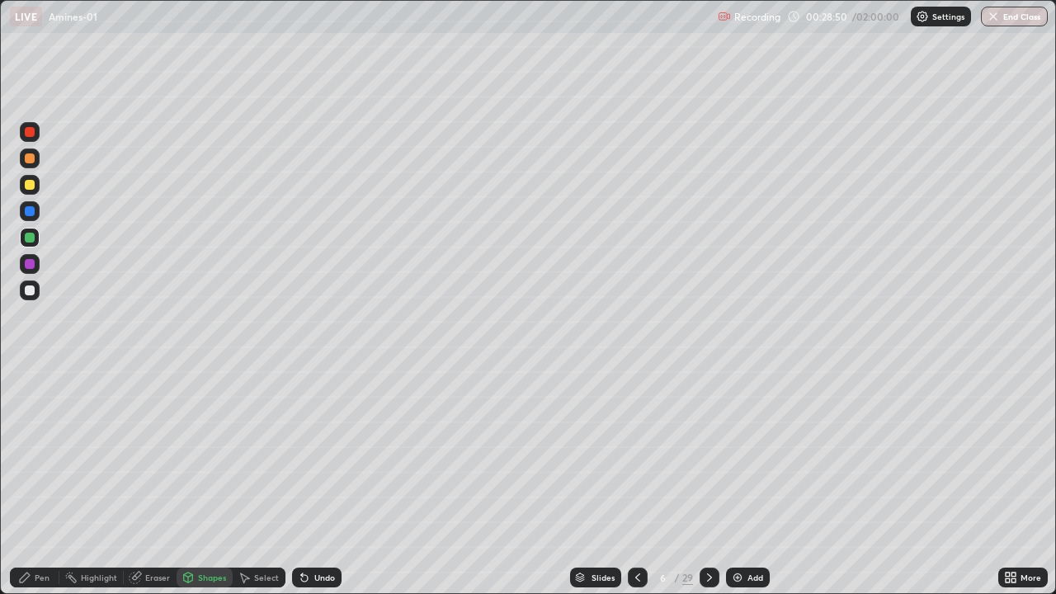
click at [38, 482] on div "Pen" at bounding box center [42, 577] width 15 height 8
click at [30, 191] on div at bounding box center [30, 185] width 20 height 20
click at [202, 482] on div "Shapes" at bounding box center [212, 577] width 28 height 8
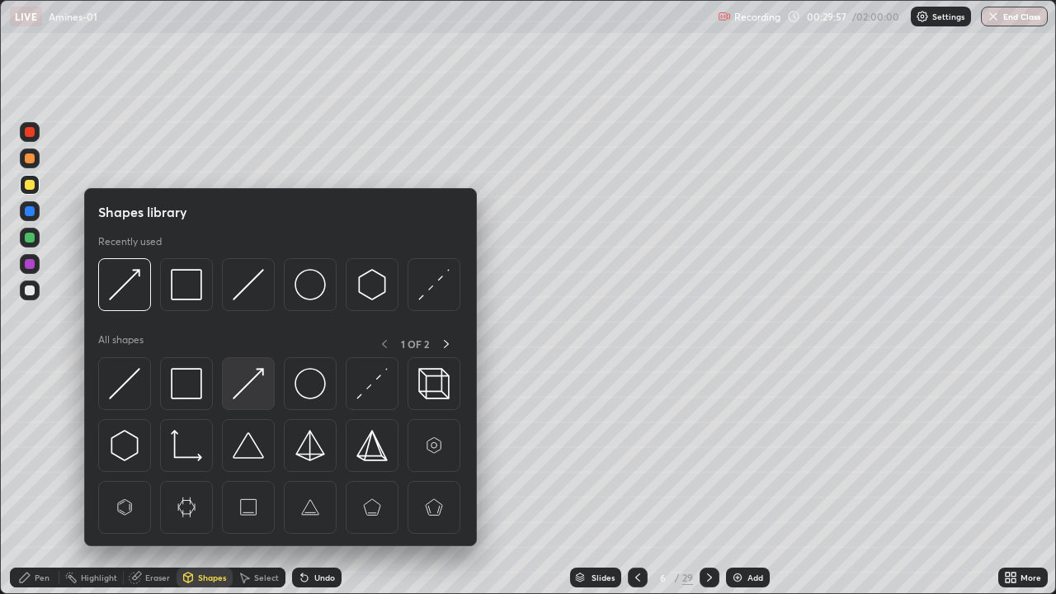
click at [250, 370] on img at bounding box center [248, 383] width 31 height 31
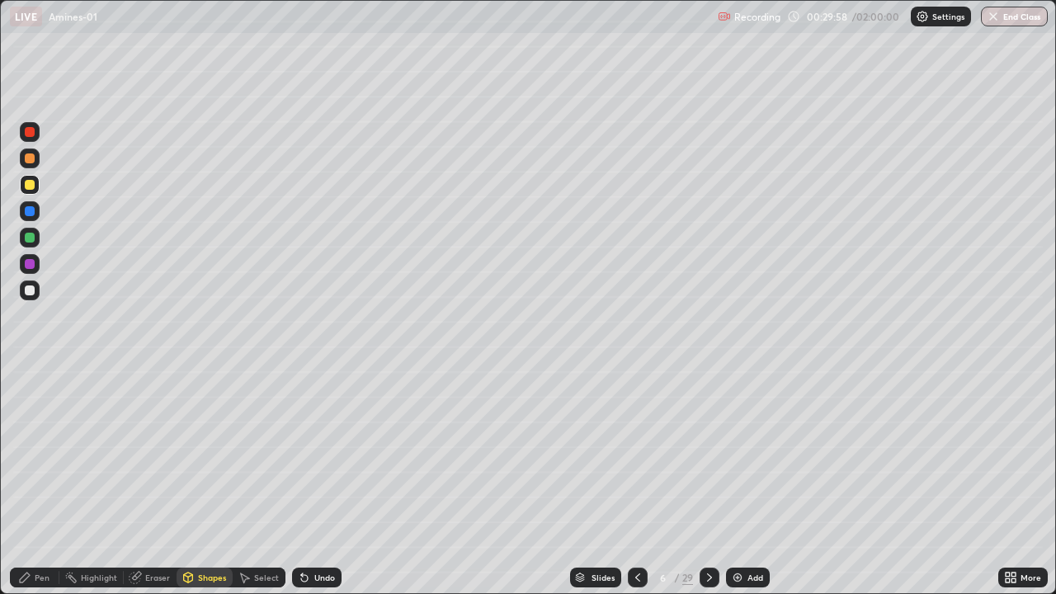
click at [31, 264] on div at bounding box center [30, 264] width 10 height 10
click at [39, 482] on div "Pen" at bounding box center [34, 577] width 49 height 20
click at [28, 191] on div at bounding box center [30, 185] width 20 height 20
click at [213, 482] on div "Shapes" at bounding box center [212, 577] width 28 height 8
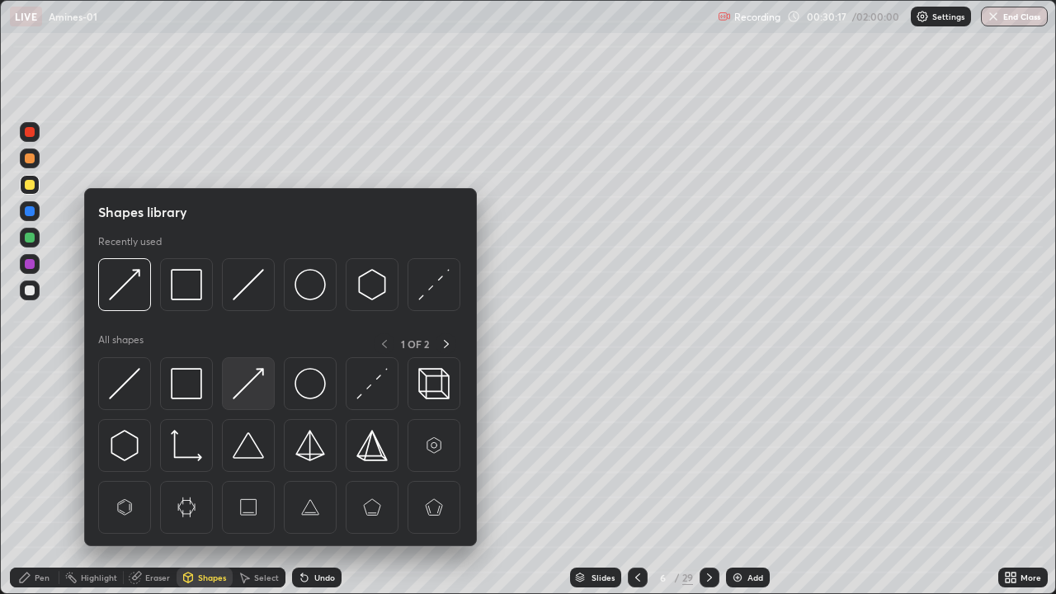
click at [252, 393] on img at bounding box center [248, 383] width 31 height 31
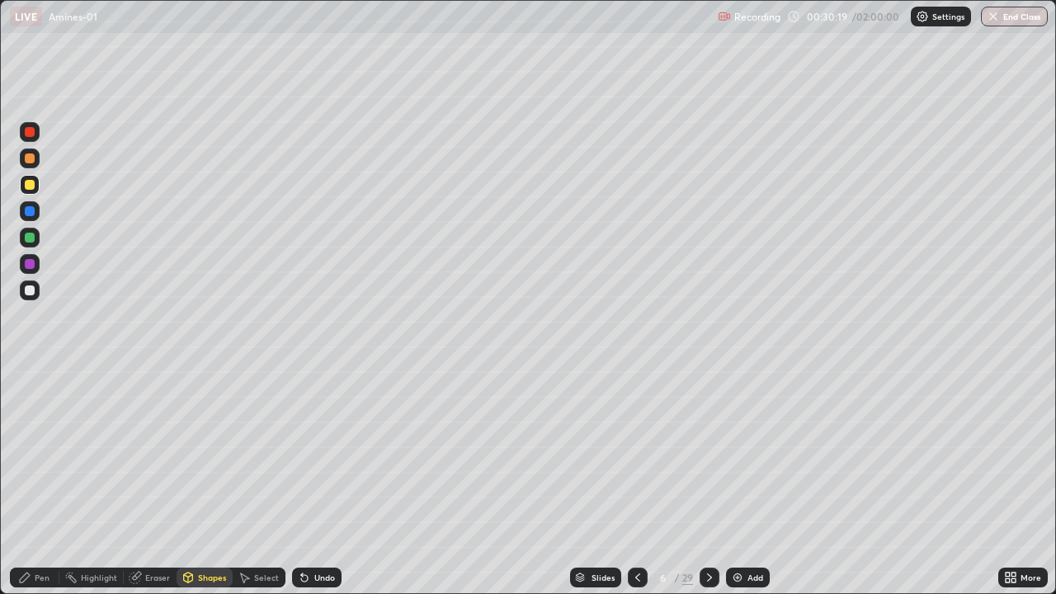
click at [33, 482] on div "Pen" at bounding box center [34, 577] width 49 height 20
click at [636, 482] on icon at bounding box center [637, 577] width 13 height 13
click at [707, 482] on icon at bounding box center [709, 577] width 13 height 13
click at [154, 482] on div "Eraser" at bounding box center [157, 577] width 25 height 8
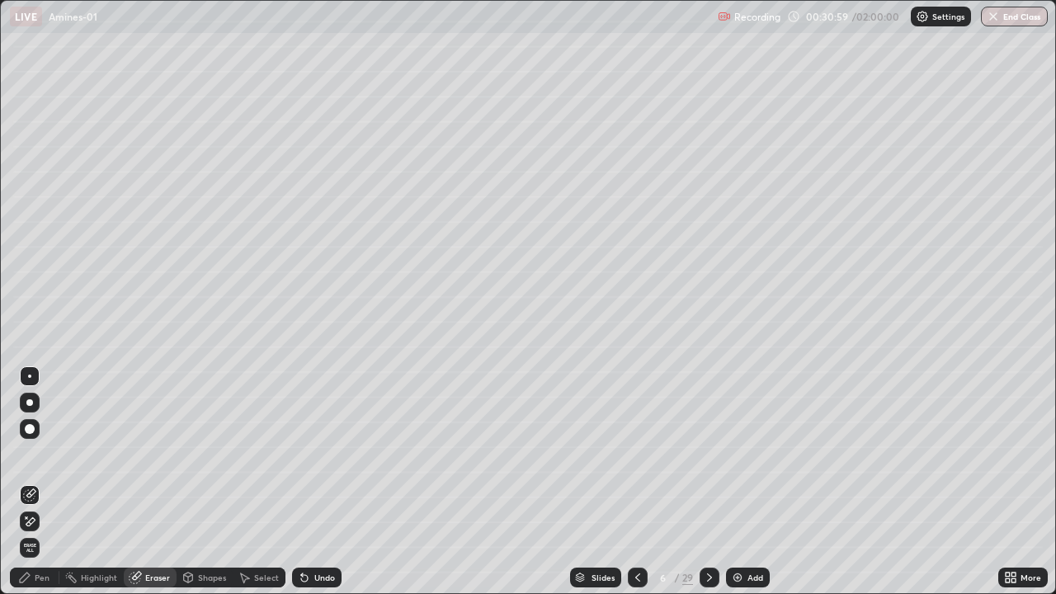
click at [35, 482] on div "Pen" at bounding box center [42, 577] width 15 height 8
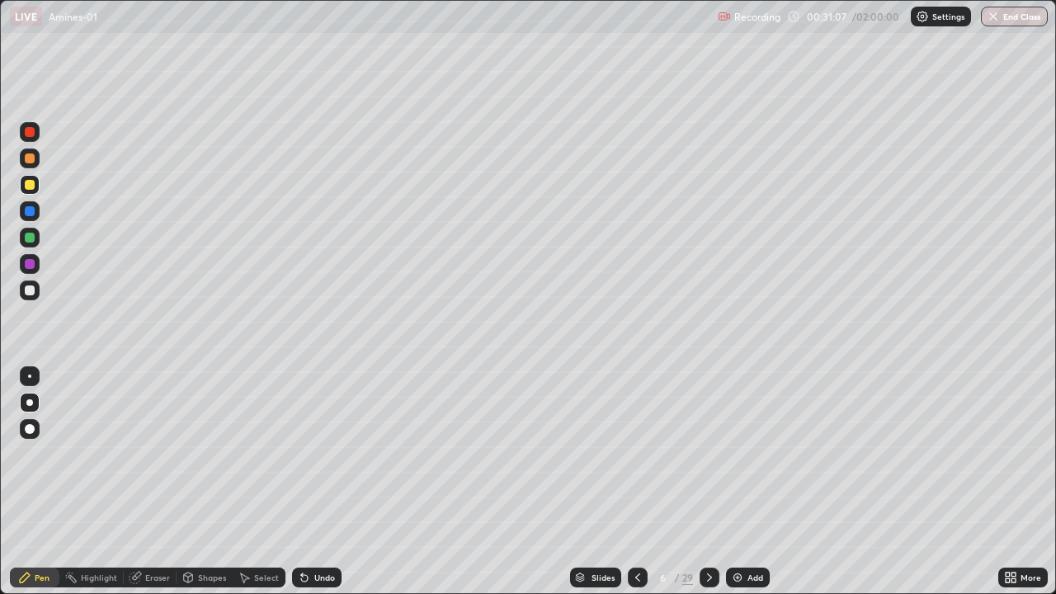
click at [304, 482] on div "Undo" at bounding box center [316, 577] width 49 height 20
click at [308, 482] on div "Undo" at bounding box center [316, 577] width 49 height 20
click at [309, 482] on div "Undo" at bounding box center [316, 577] width 49 height 20
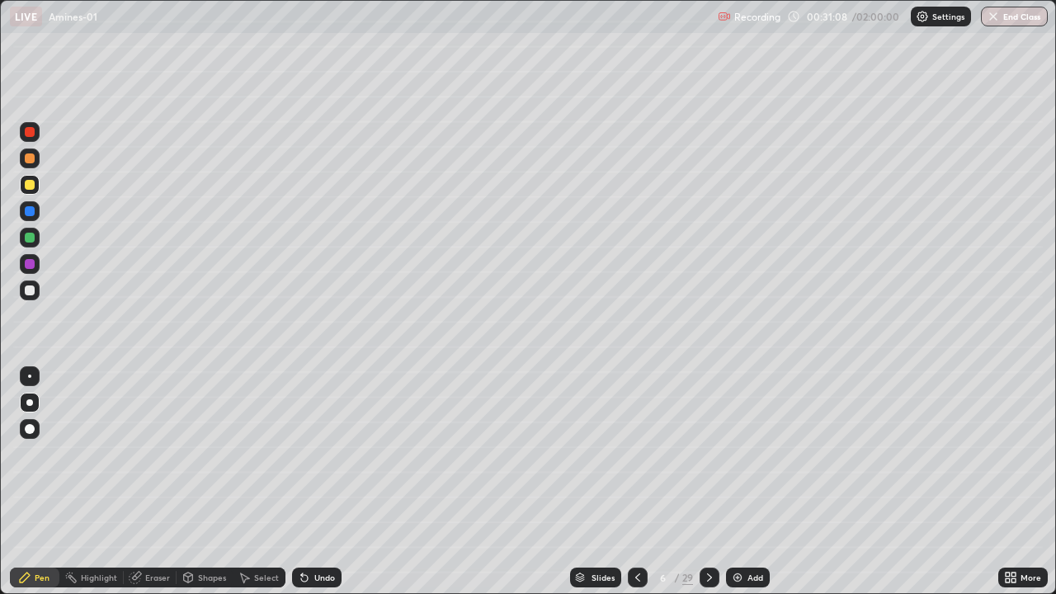
click at [308, 482] on div "Undo" at bounding box center [316, 577] width 49 height 20
click at [305, 482] on div "Undo" at bounding box center [316, 577] width 49 height 20
click at [299, 482] on div "Undo" at bounding box center [316, 577] width 49 height 20
click at [296, 482] on div "Undo" at bounding box center [316, 577] width 49 height 20
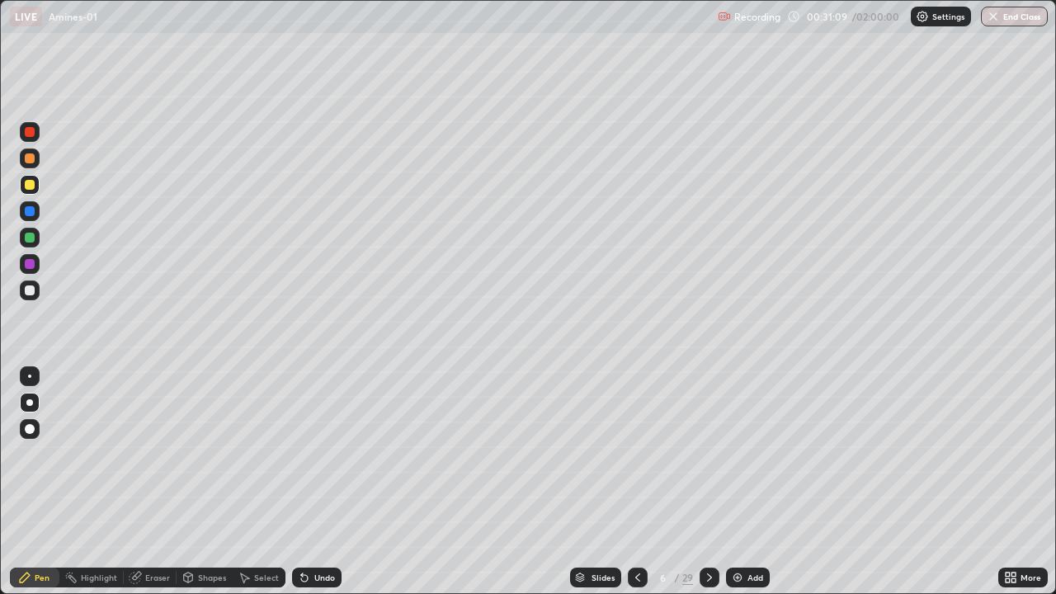
click at [295, 482] on div "Undo" at bounding box center [316, 577] width 49 height 20
click at [744, 482] on div "Add" at bounding box center [748, 577] width 44 height 20
click at [217, 482] on div "Shapes" at bounding box center [212, 577] width 28 height 8
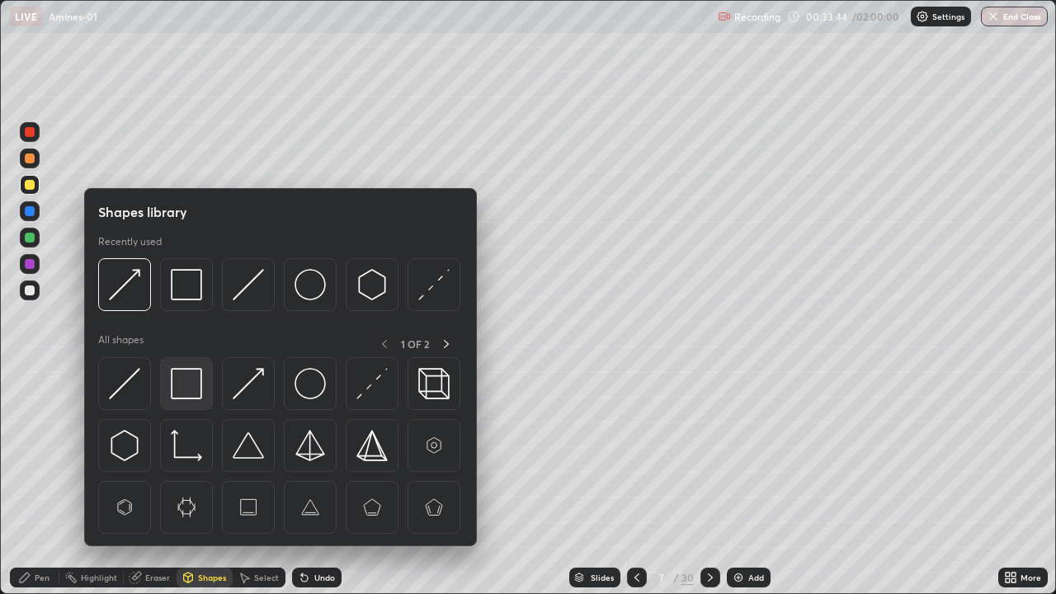
click at [192, 393] on img at bounding box center [186, 383] width 31 height 31
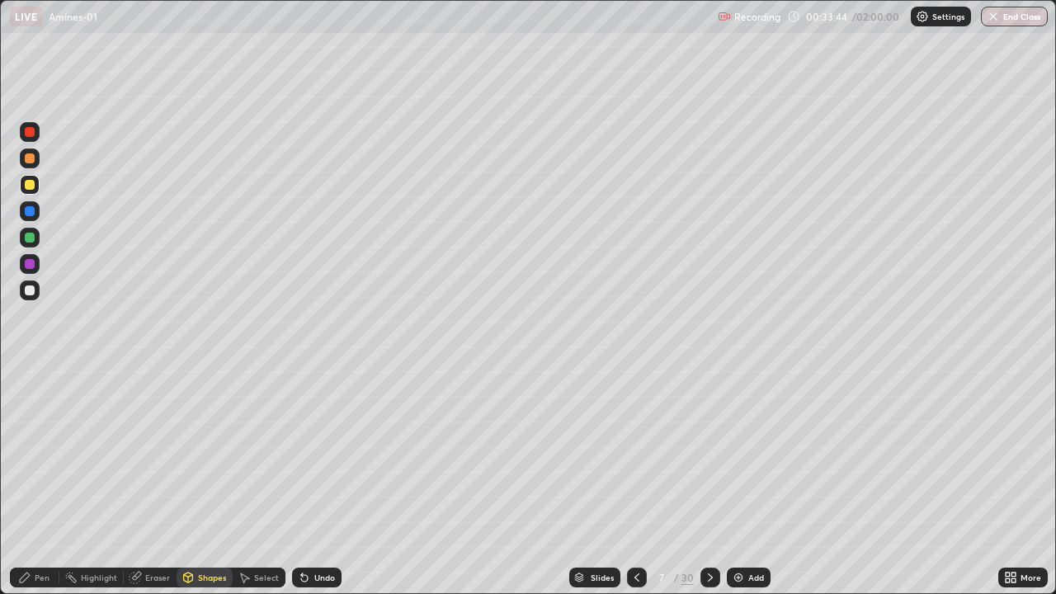
click at [31, 293] on div at bounding box center [30, 290] width 10 height 10
click at [266, 482] on div "Select" at bounding box center [259, 577] width 53 height 20
click at [387, 144] on div "0 ° Undo Copy Duplicate Duplicate to new slide Delete" at bounding box center [528, 297] width 1054 height 592
click at [40, 482] on div "Pen" at bounding box center [34, 577] width 49 height 20
click at [212, 482] on div "Shapes" at bounding box center [212, 577] width 28 height 8
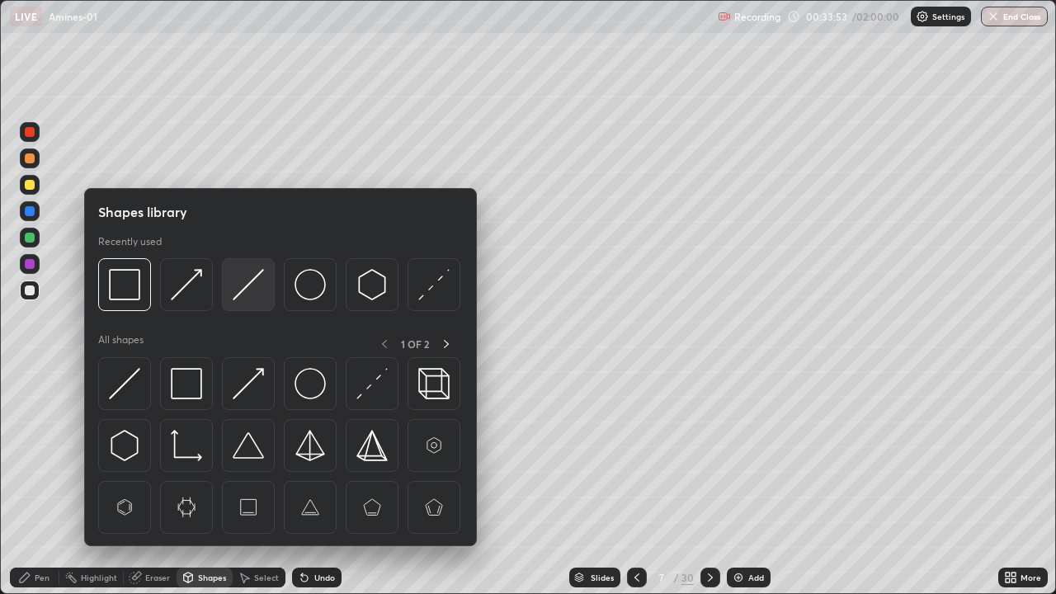
click at [245, 297] on img at bounding box center [248, 284] width 31 height 31
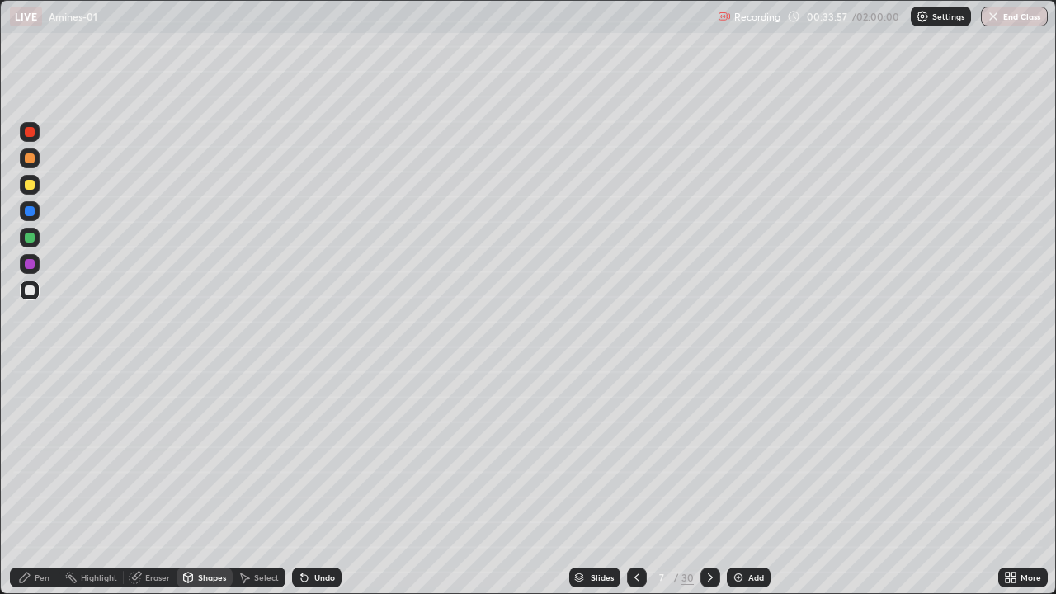
click at [37, 482] on div "Pen" at bounding box center [42, 577] width 15 height 8
click at [29, 236] on div at bounding box center [30, 238] width 10 height 10
click at [30, 191] on div at bounding box center [30, 185] width 20 height 20
click at [198, 482] on div "Shapes" at bounding box center [212, 577] width 28 height 8
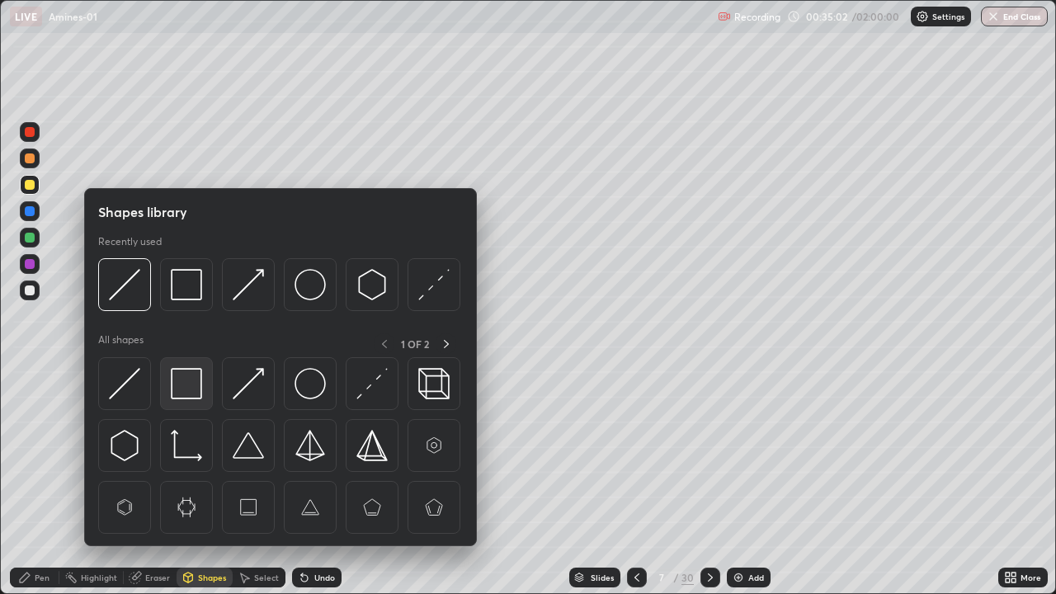
click at [190, 393] on img at bounding box center [186, 383] width 31 height 31
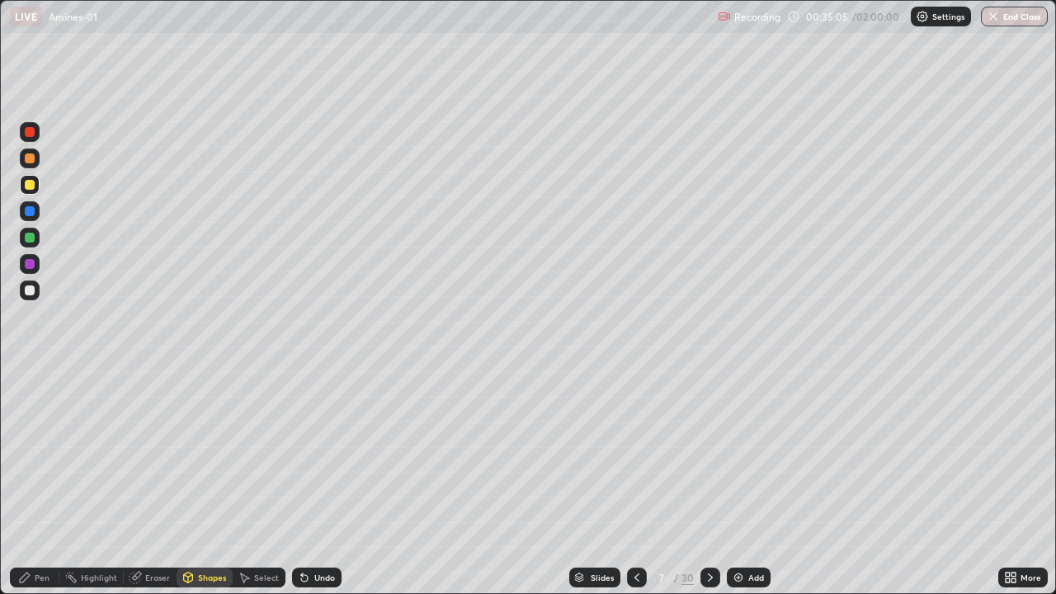
click at [37, 482] on div "Pen" at bounding box center [42, 577] width 15 height 8
click at [31, 294] on div at bounding box center [30, 290] width 10 height 10
click at [307, 482] on div "Undo" at bounding box center [313, 577] width 56 height 33
click at [21, 377] on div at bounding box center [30, 376] width 20 height 20
click at [30, 159] on div at bounding box center [30, 158] width 10 height 10
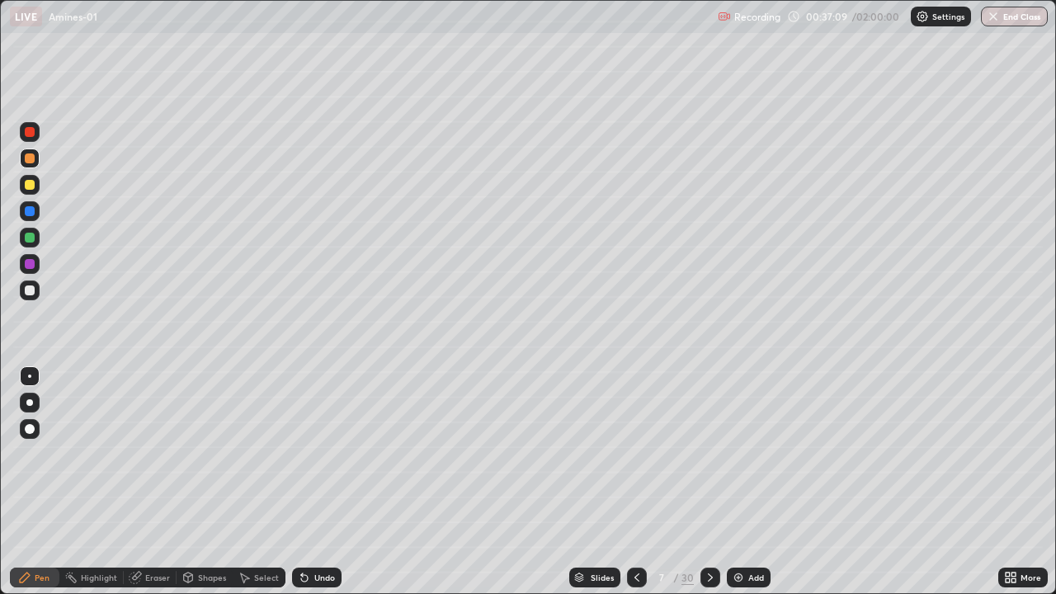
click at [29, 293] on div at bounding box center [30, 290] width 10 height 10
click at [737, 482] on img at bounding box center [738, 577] width 13 height 13
click at [30, 291] on div at bounding box center [30, 290] width 10 height 10
click at [37, 407] on div at bounding box center [30, 403] width 20 height 20
click at [28, 185] on div at bounding box center [30, 185] width 10 height 10
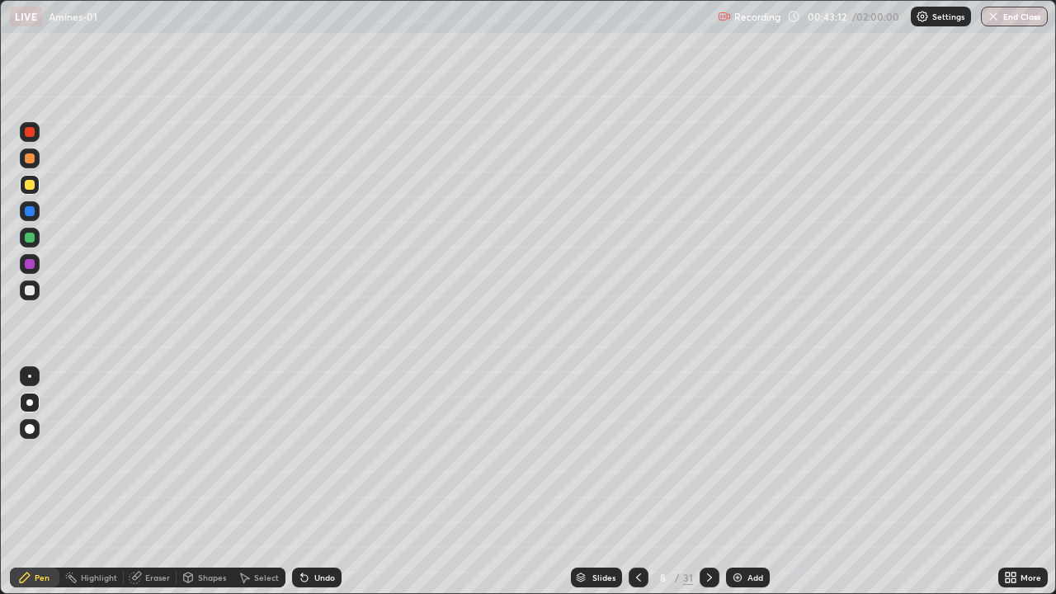
click at [148, 482] on div "Eraser" at bounding box center [157, 577] width 25 height 8
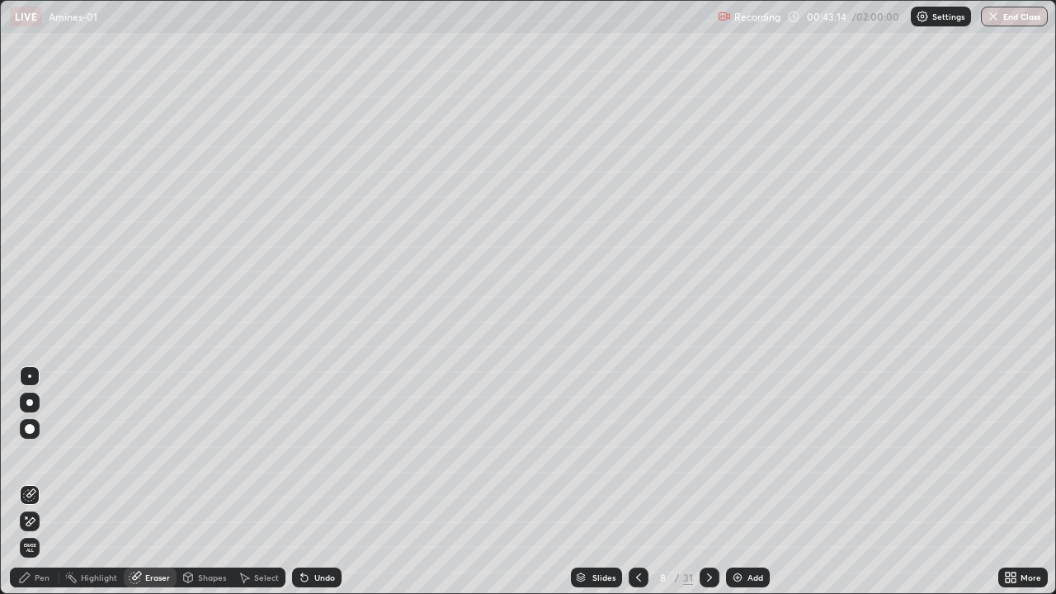
click at [45, 482] on div "Pen" at bounding box center [34, 577] width 49 height 20
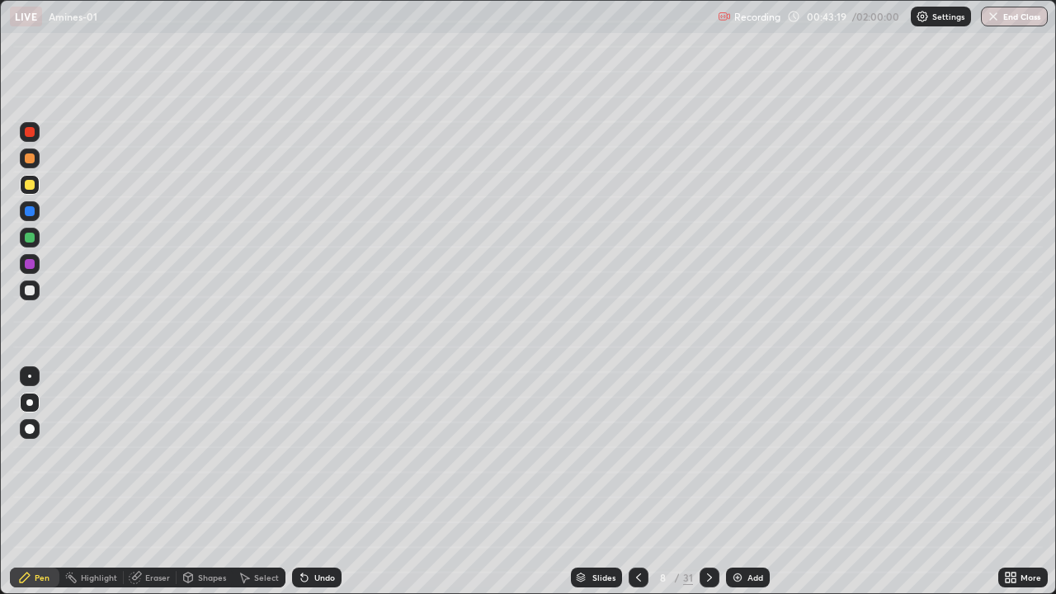
click at [30, 235] on div at bounding box center [30, 238] width 10 height 10
click at [26, 239] on div at bounding box center [30, 238] width 10 height 10
click at [29, 161] on div at bounding box center [30, 158] width 10 height 10
click at [27, 292] on div at bounding box center [30, 290] width 10 height 10
click at [29, 293] on div at bounding box center [30, 290] width 10 height 10
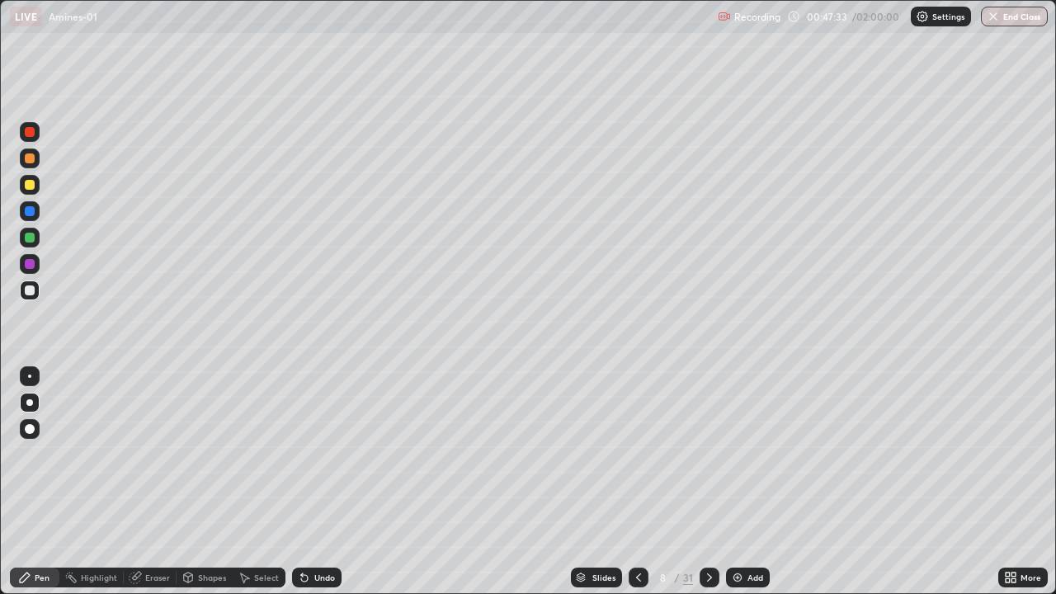
click at [31, 186] on div at bounding box center [30, 185] width 10 height 10
click at [29, 294] on div at bounding box center [30, 290] width 10 height 10
click at [30, 376] on div at bounding box center [29, 375] width 3 height 3
click at [162, 482] on div "Eraser" at bounding box center [157, 577] width 25 height 8
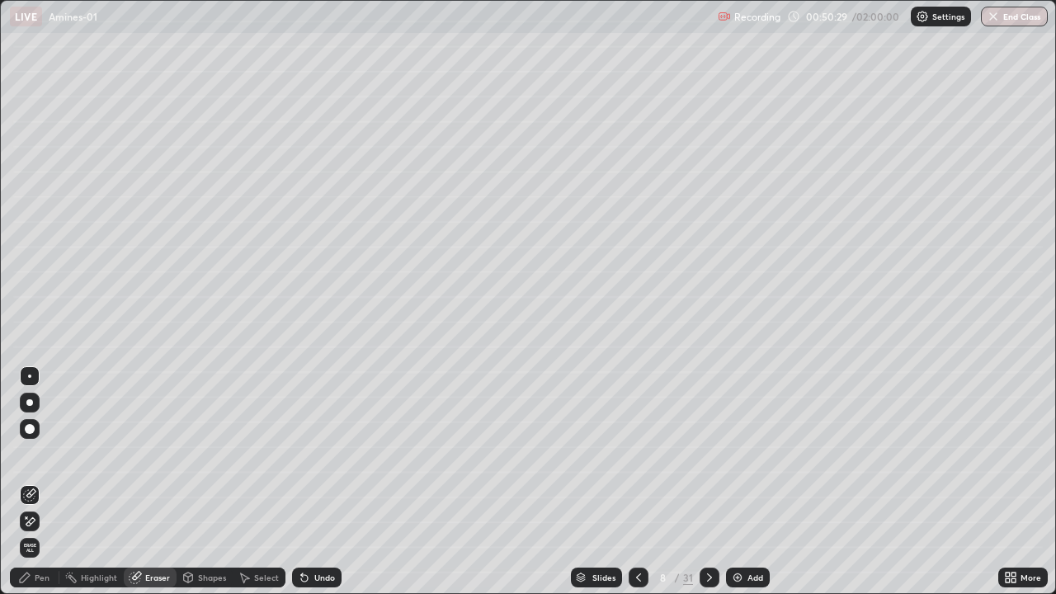
click at [37, 482] on div "Pen" at bounding box center [34, 577] width 49 height 20
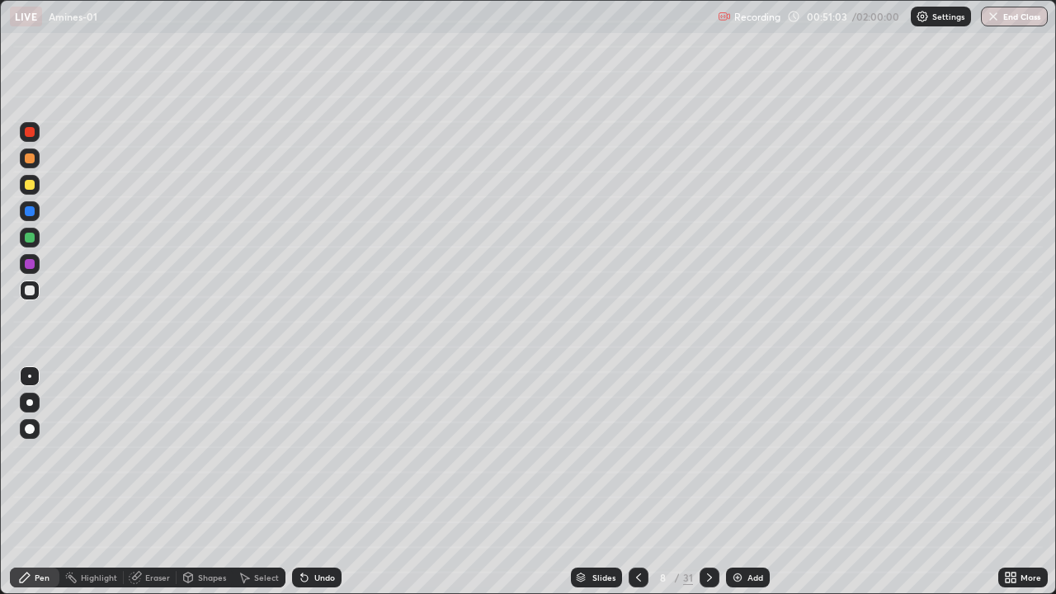
click at [740, 482] on img at bounding box center [737, 577] width 13 height 13
click at [32, 186] on div at bounding box center [30, 185] width 10 height 10
click at [201, 482] on div "Shapes" at bounding box center [212, 577] width 28 height 8
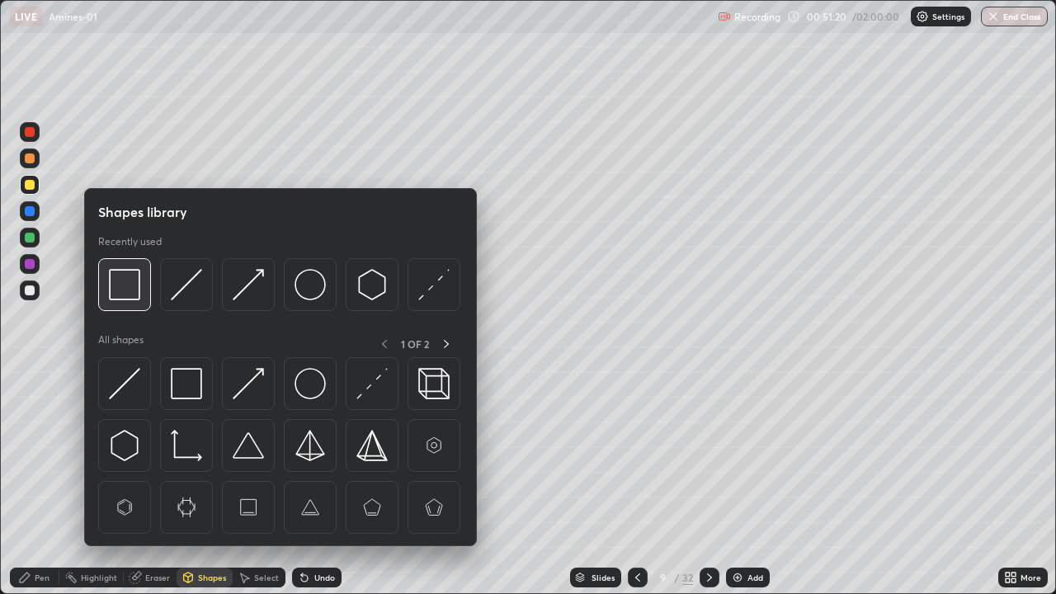
click at [133, 290] on img at bounding box center [124, 284] width 31 height 31
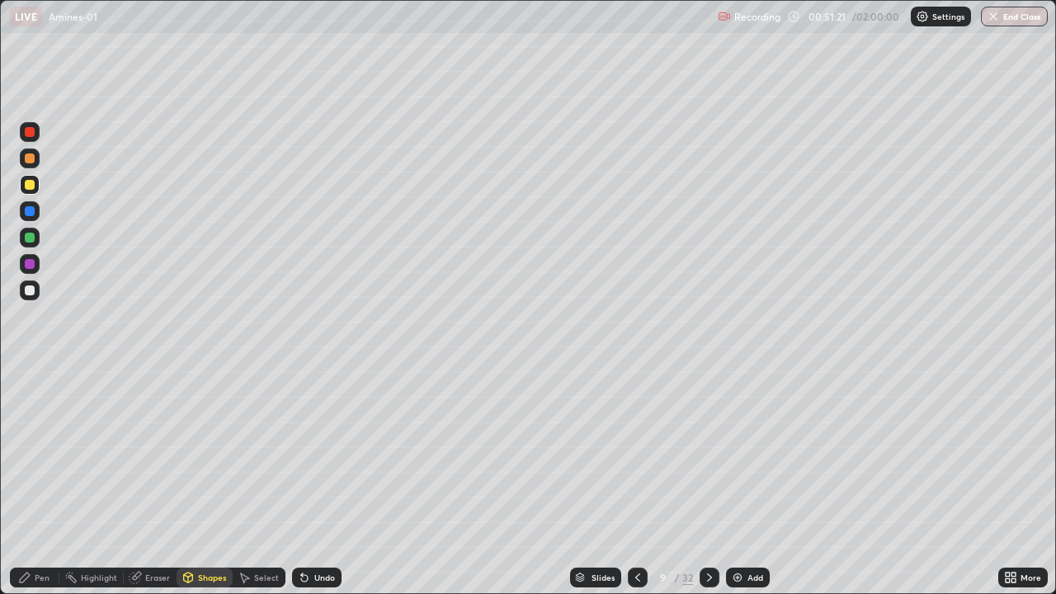
click at [32, 260] on div at bounding box center [30, 264] width 10 height 10
click at [28, 194] on div at bounding box center [30, 185] width 20 height 20
click at [31, 189] on div at bounding box center [30, 185] width 10 height 10
click at [31, 482] on icon at bounding box center [24, 577] width 13 height 13
click at [26, 399] on div at bounding box center [30, 403] width 20 height 20
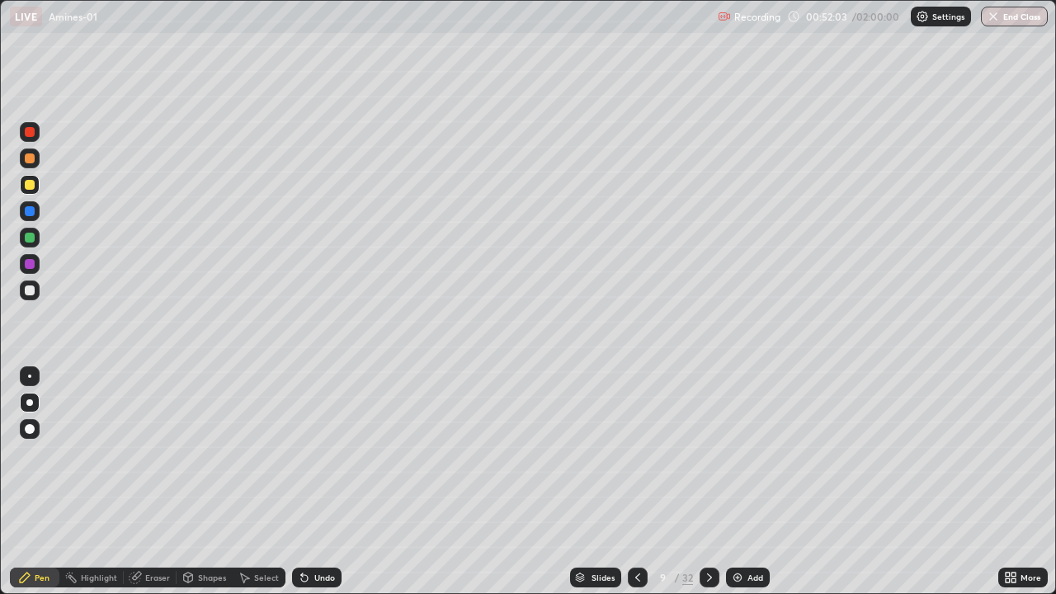
click at [318, 482] on div "Undo" at bounding box center [324, 577] width 21 height 8
click at [324, 482] on div "Undo" at bounding box center [324, 577] width 21 height 8
click at [321, 482] on div "Undo" at bounding box center [324, 577] width 21 height 8
click at [31, 296] on div at bounding box center [30, 290] width 20 height 20
click at [30, 375] on div at bounding box center [29, 375] width 3 height 3
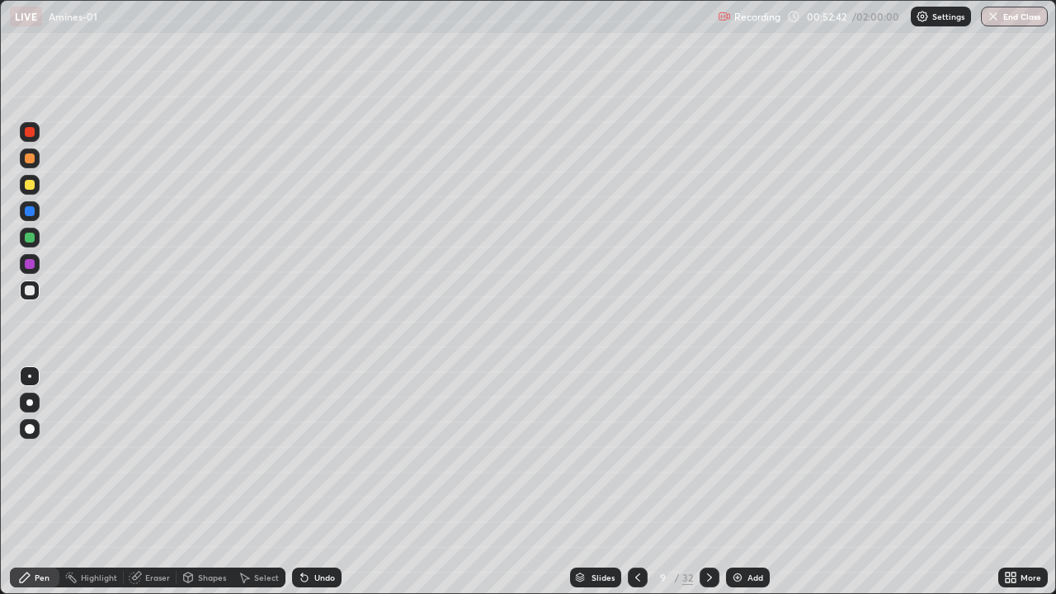
click at [317, 482] on div "Undo" at bounding box center [316, 577] width 49 height 20
click at [30, 186] on div at bounding box center [30, 185] width 10 height 10
click at [637, 482] on icon at bounding box center [637, 577] width 5 height 8
click at [637, 482] on icon at bounding box center [637, 577] width 13 height 13
click at [715, 482] on div at bounding box center [709, 577] width 20 height 20
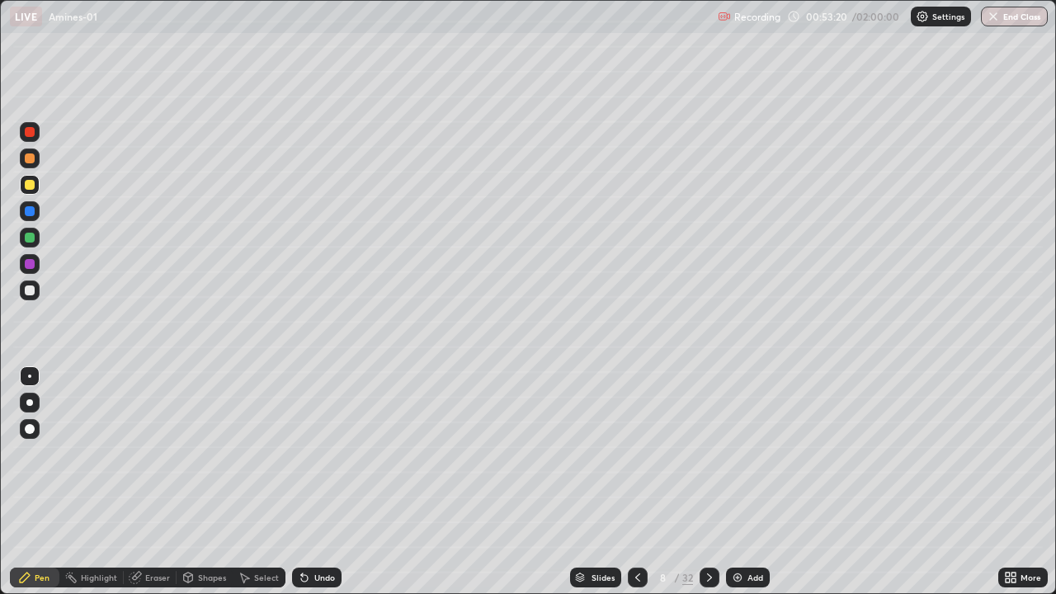
click at [709, 482] on icon at bounding box center [709, 577] width 13 height 13
click at [31, 266] on div at bounding box center [30, 264] width 10 height 10
click at [28, 194] on div at bounding box center [30, 185] width 20 height 20
click at [33, 294] on div at bounding box center [30, 290] width 10 height 10
click at [734, 482] on img at bounding box center [737, 577] width 13 height 13
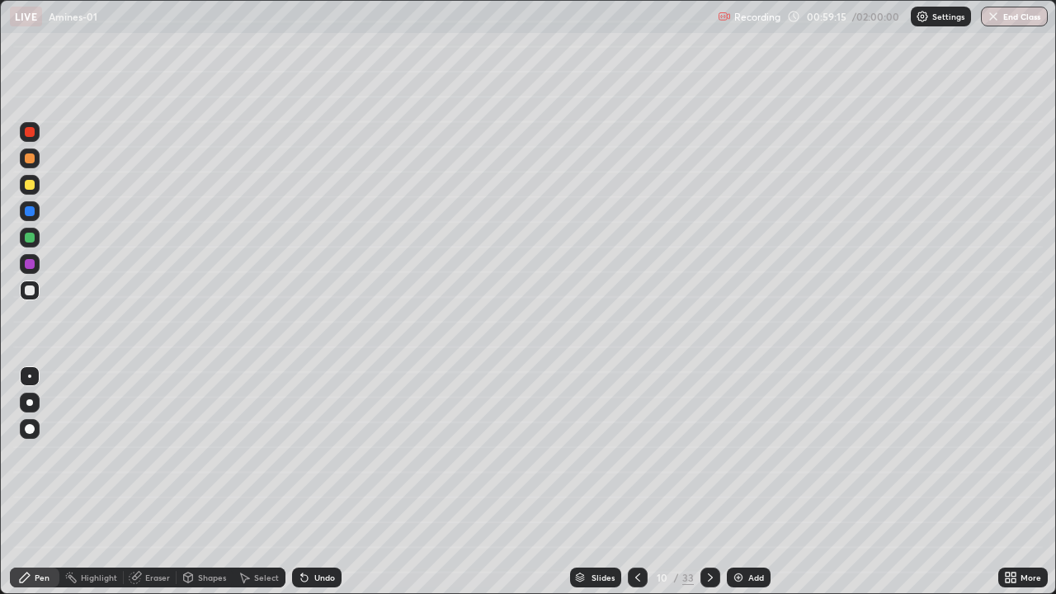
click at [29, 291] on div at bounding box center [30, 290] width 10 height 10
click at [205, 482] on div "Shapes" at bounding box center [212, 577] width 28 height 8
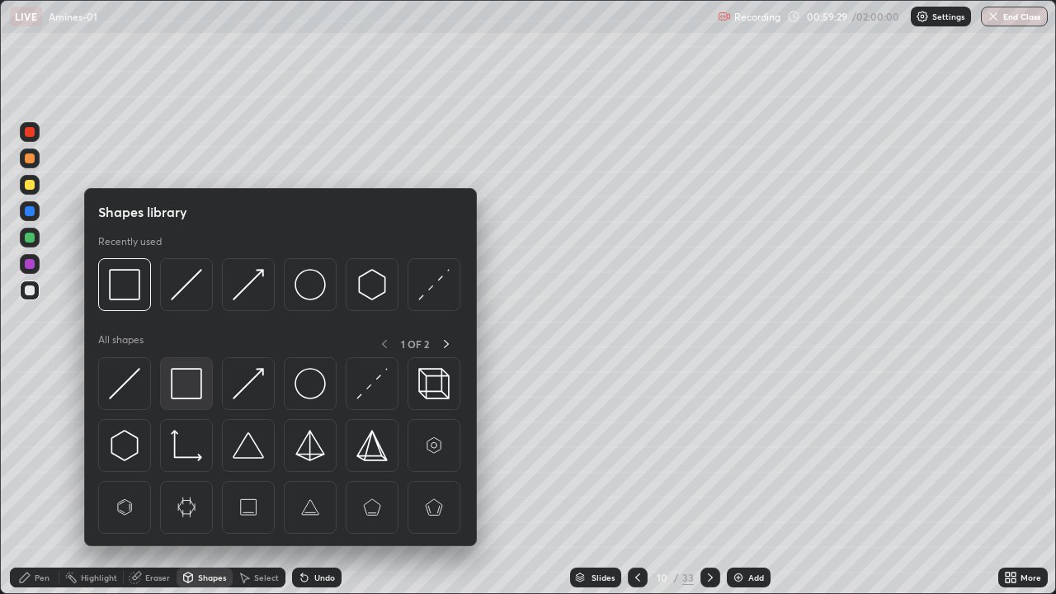
click at [189, 379] on img at bounding box center [186, 383] width 31 height 31
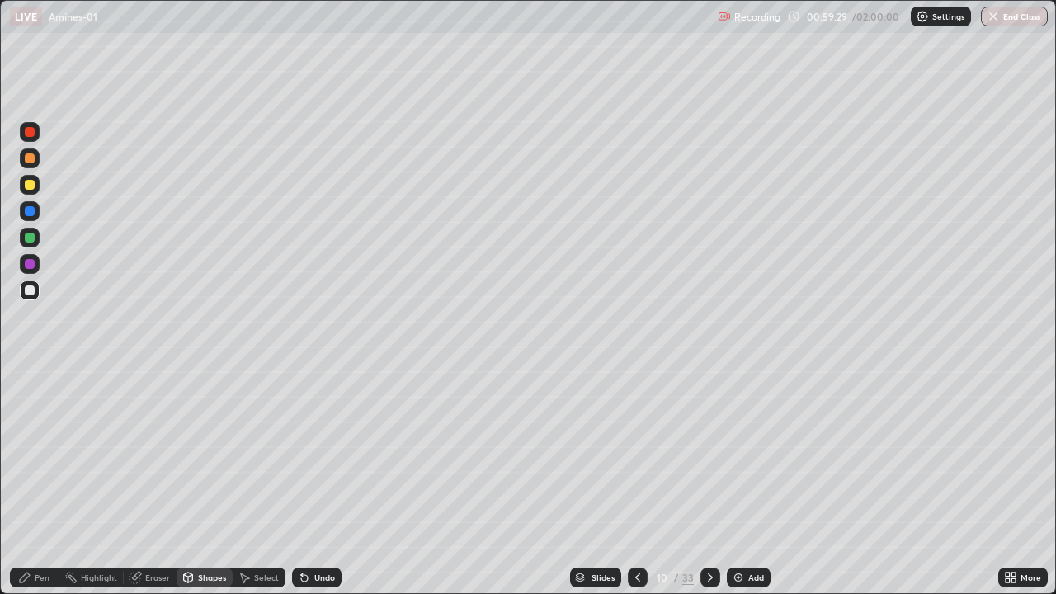
click at [29, 242] on div at bounding box center [30, 238] width 10 height 10
click at [26, 482] on div "Pen" at bounding box center [34, 577] width 49 height 20
click at [30, 265] on div at bounding box center [30, 264] width 10 height 10
click at [32, 400] on div at bounding box center [30, 403] width 20 height 20
click at [26, 188] on div at bounding box center [30, 185] width 10 height 10
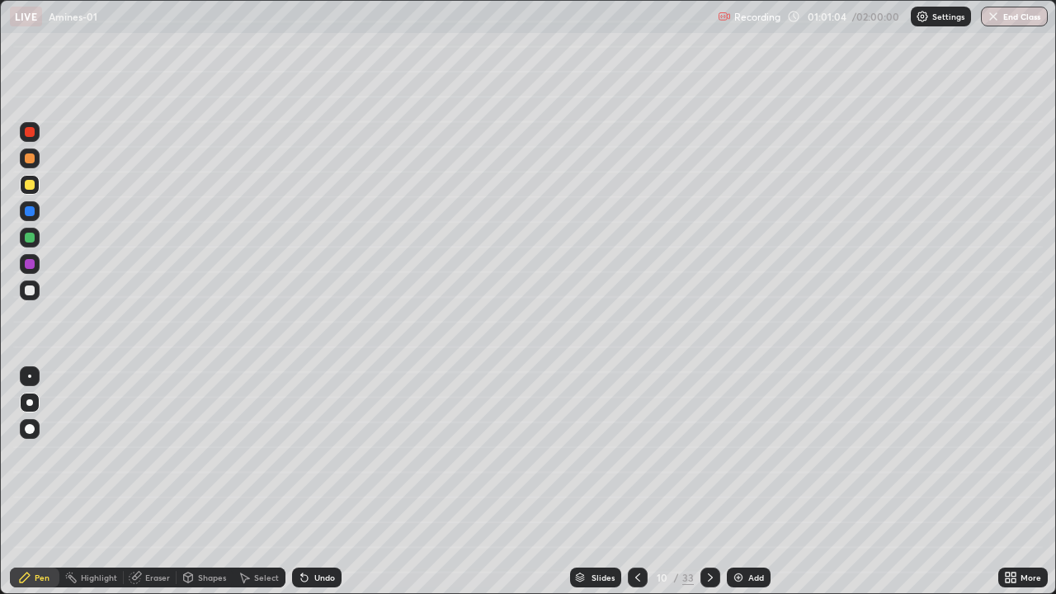
click at [318, 482] on div "Undo" at bounding box center [324, 577] width 21 height 8
click at [317, 482] on div "Undo" at bounding box center [324, 577] width 21 height 8
click at [314, 482] on div "Undo" at bounding box center [324, 577] width 21 height 8
click at [318, 482] on div "Undo" at bounding box center [324, 577] width 21 height 8
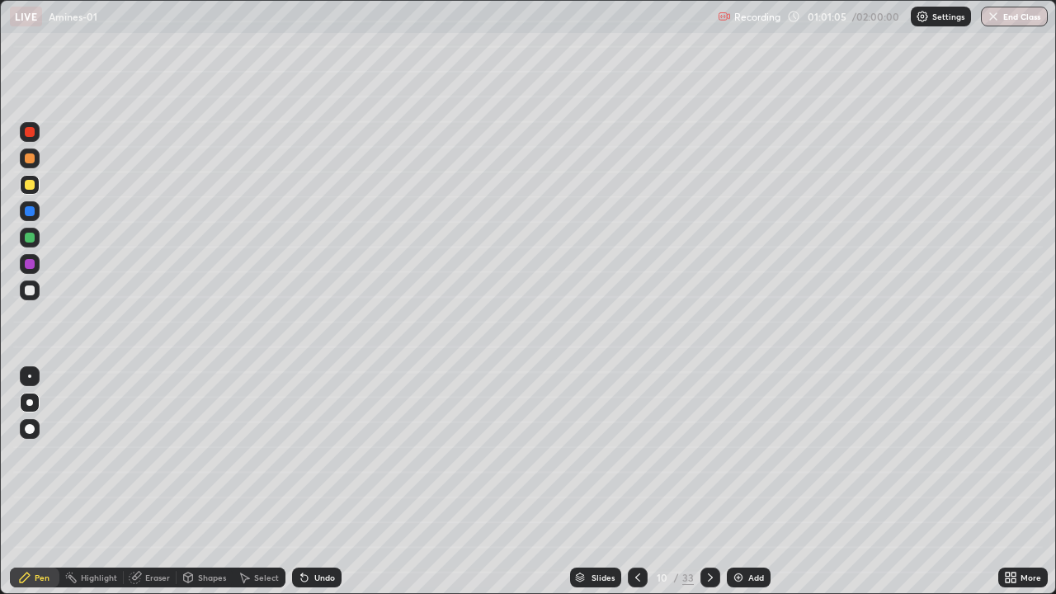
click at [318, 482] on div "Undo" at bounding box center [324, 577] width 21 height 8
click at [314, 482] on div "Undo" at bounding box center [324, 577] width 21 height 8
click at [316, 482] on div "Undo" at bounding box center [316, 577] width 49 height 20
click at [319, 482] on div "Undo" at bounding box center [324, 577] width 21 height 8
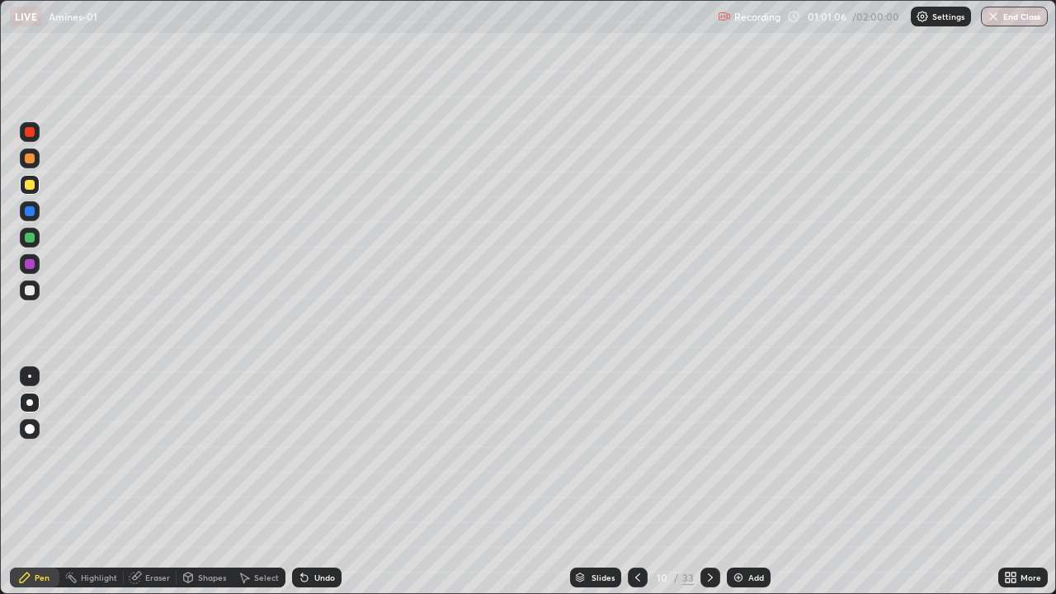
click at [325, 482] on div "Undo" at bounding box center [324, 577] width 21 height 8
click at [323, 482] on div "Undo" at bounding box center [324, 577] width 21 height 8
click at [322, 482] on div "Undo" at bounding box center [324, 577] width 21 height 8
click at [321, 482] on div "Undo" at bounding box center [324, 577] width 21 height 8
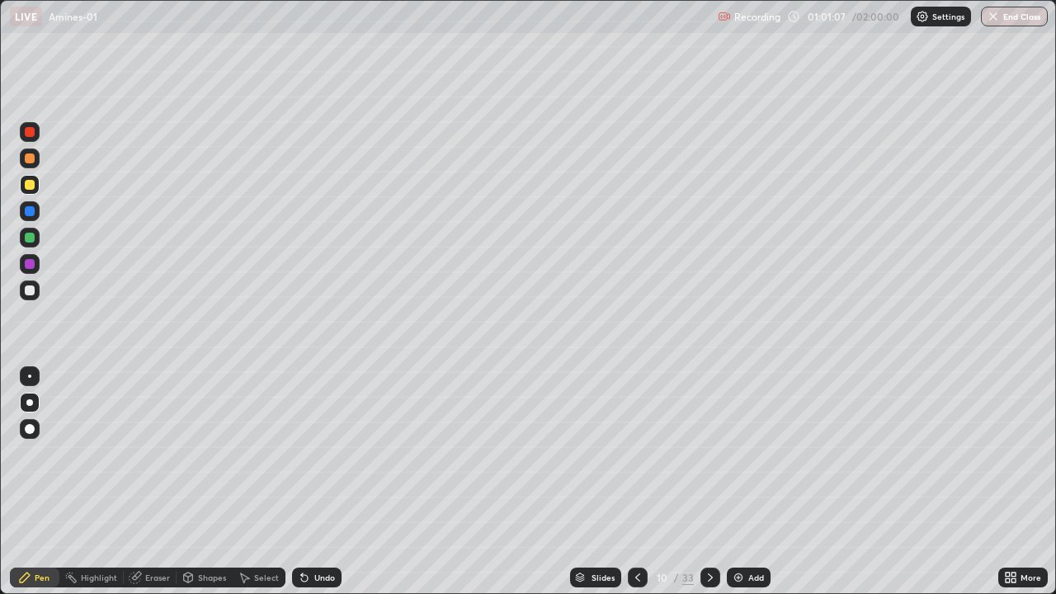
click at [323, 482] on div "Undo" at bounding box center [324, 577] width 21 height 8
click at [322, 482] on div "Undo" at bounding box center [324, 577] width 21 height 8
click at [319, 482] on div "Undo" at bounding box center [324, 577] width 21 height 8
click at [318, 482] on div "Undo" at bounding box center [324, 577] width 21 height 8
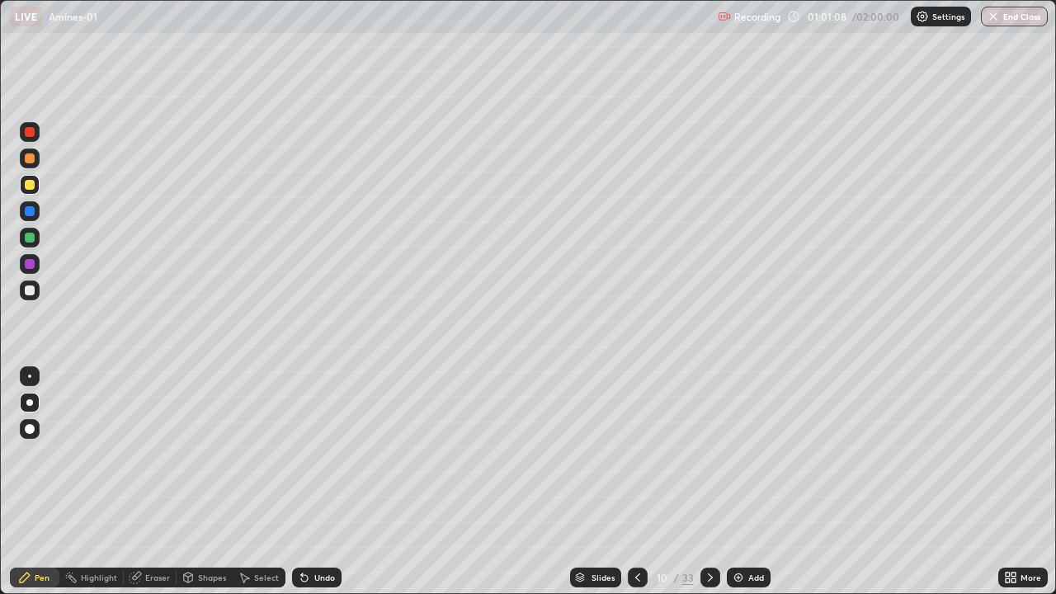
click at [318, 482] on div "Undo" at bounding box center [324, 577] width 21 height 8
click at [321, 482] on div "Undo" at bounding box center [324, 577] width 21 height 8
click at [316, 482] on div "Undo" at bounding box center [324, 577] width 21 height 8
click at [322, 482] on div "Undo" at bounding box center [324, 577] width 21 height 8
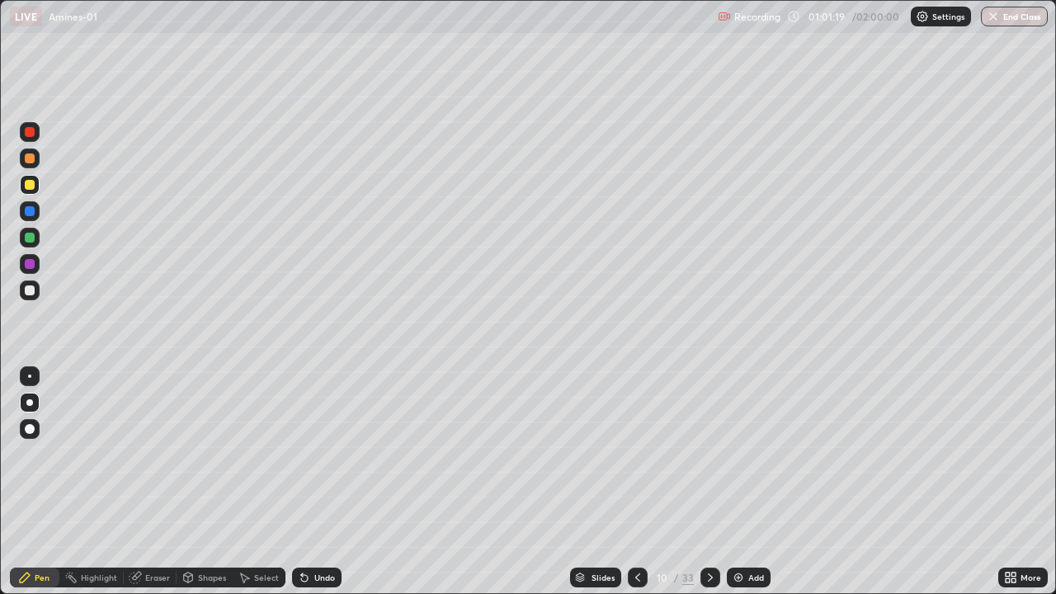
click at [323, 482] on div "Undo" at bounding box center [324, 577] width 21 height 8
click at [31, 191] on div at bounding box center [30, 185] width 20 height 20
click at [31, 482] on div "Pen" at bounding box center [34, 577] width 49 height 20
click at [31, 293] on div at bounding box center [30, 290] width 10 height 10
click at [32, 236] on div at bounding box center [30, 238] width 10 height 10
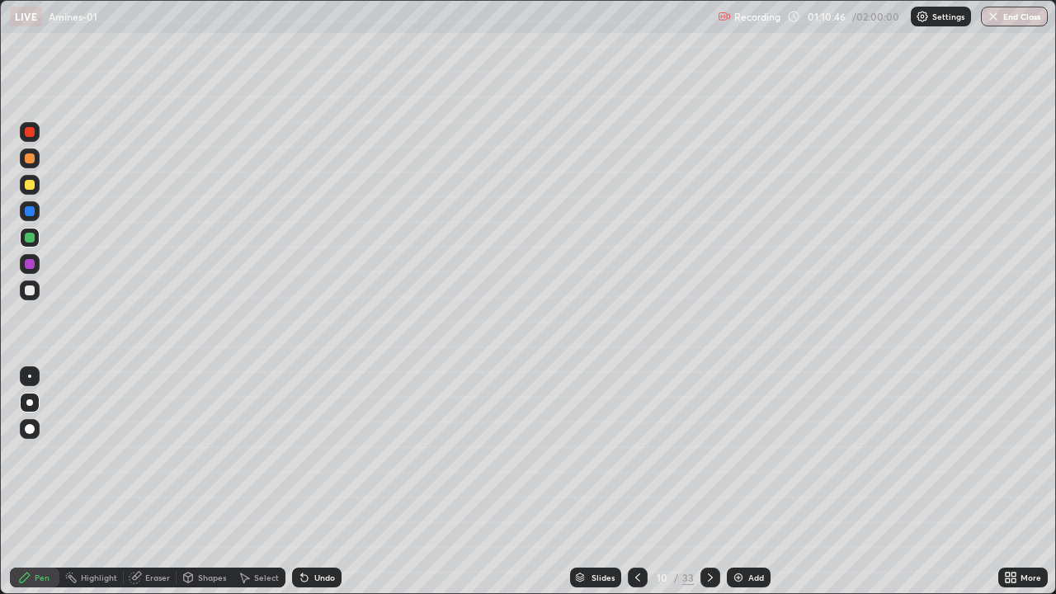
click at [742, 482] on img at bounding box center [738, 577] width 13 height 13
click at [22, 192] on div at bounding box center [30, 185] width 20 height 20
click at [31, 299] on div at bounding box center [30, 290] width 20 height 20
click at [30, 133] on div at bounding box center [30, 132] width 10 height 10
click at [28, 187] on div at bounding box center [30, 185] width 10 height 10
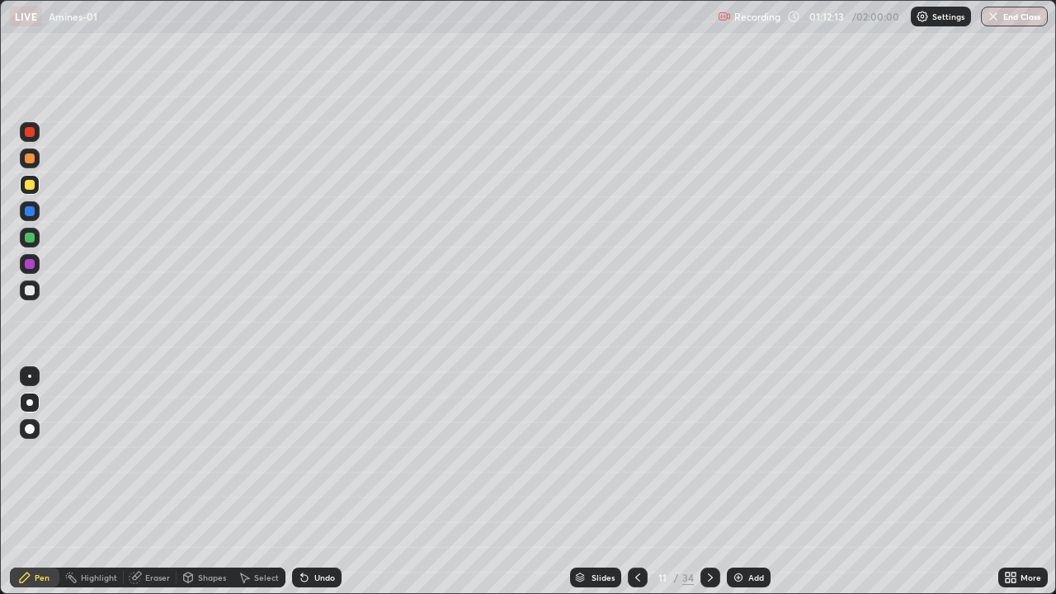
click at [29, 299] on div at bounding box center [30, 290] width 20 height 20
click at [27, 266] on div at bounding box center [30, 264] width 10 height 10
click at [27, 162] on div at bounding box center [30, 158] width 10 height 10
click at [206, 482] on div "Shapes" at bounding box center [212, 577] width 28 height 8
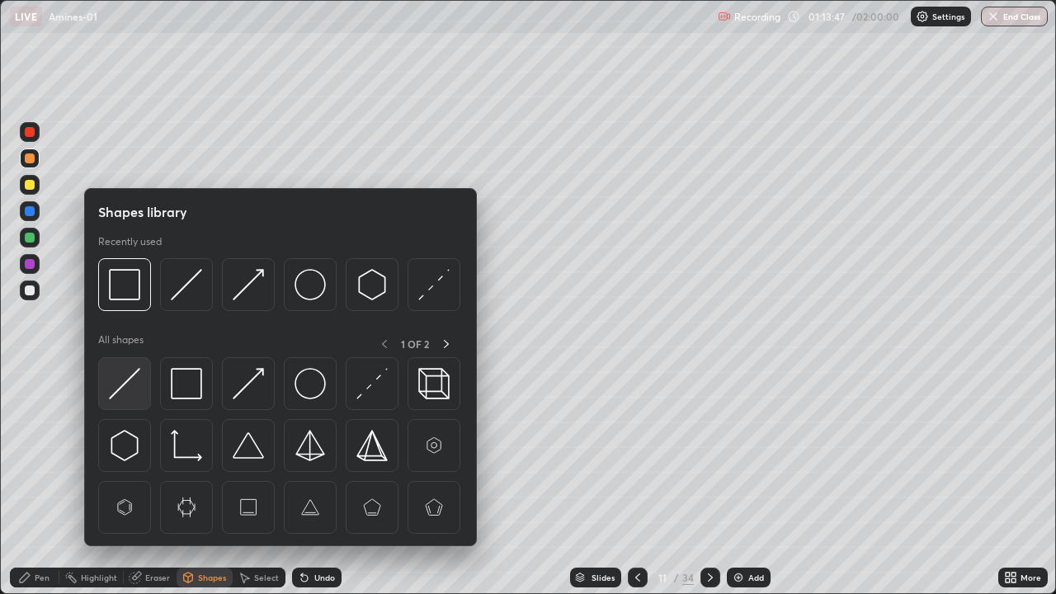
click at [140, 378] on div at bounding box center [124, 383] width 53 height 53
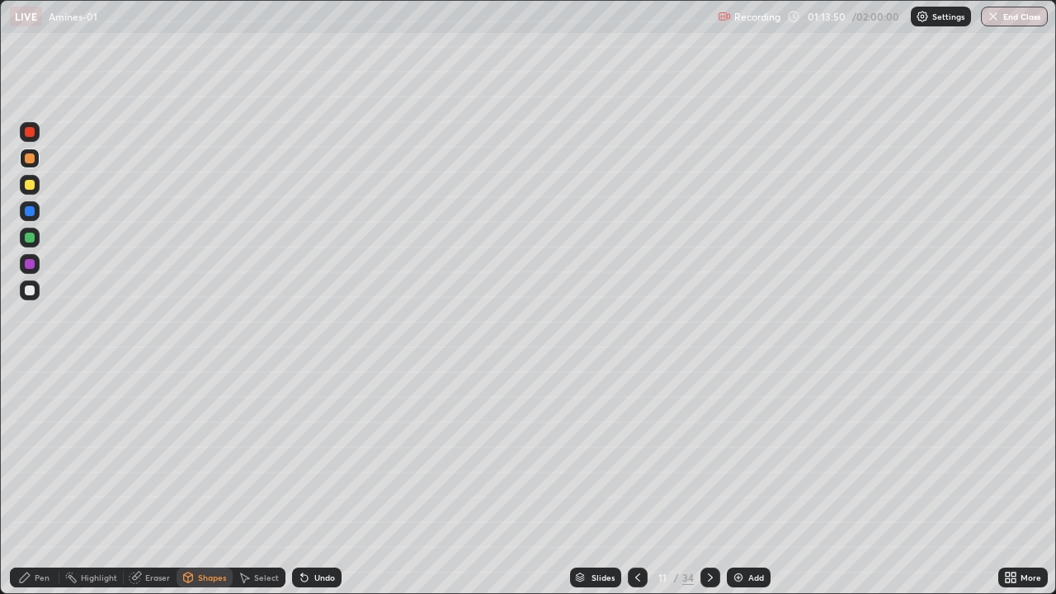
click at [23, 482] on div "Pen" at bounding box center [34, 577] width 49 height 20
click at [748, 482] on div "Add" at bounding box center [749, 577] width 44 height 20
click at [210, 482] on div "Shapes" at bounding box center [212, 577] width 28 height 8
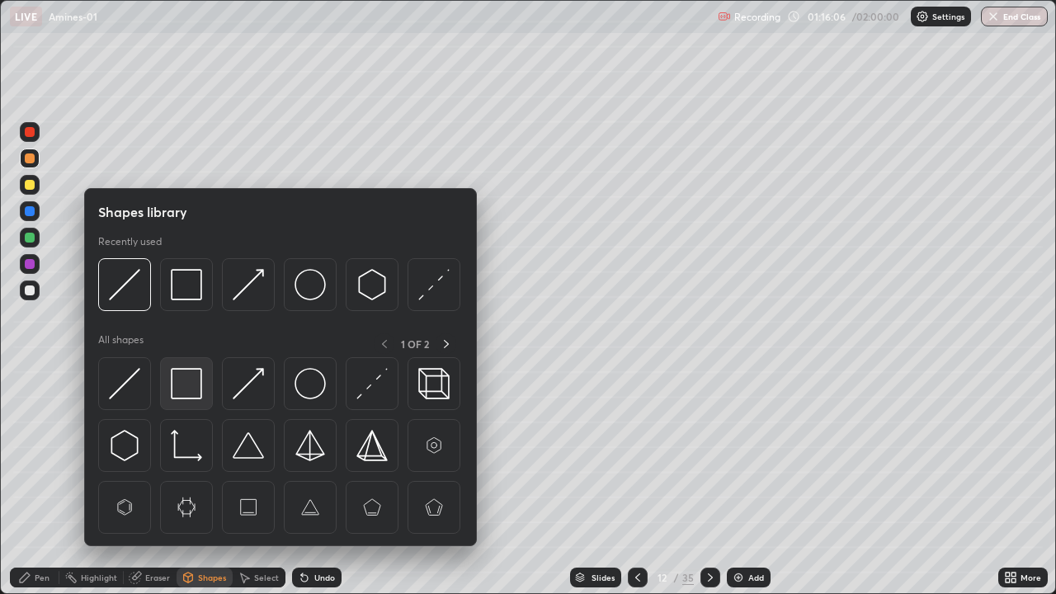
click at [186, 388] on img at bounding box center [186, 383] width 31 height 31
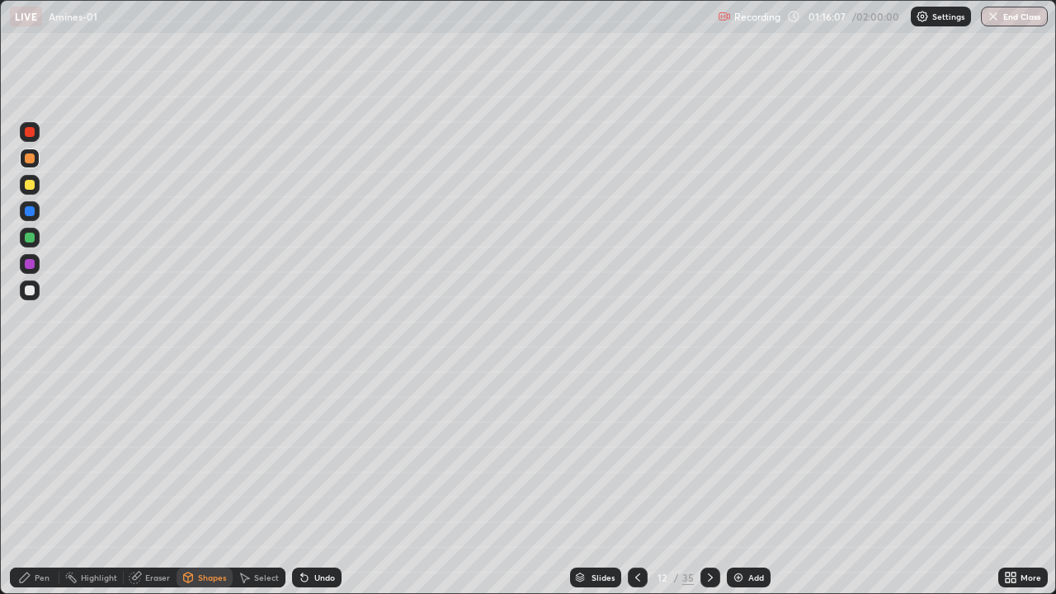
click at [30, 291] on div at bounding box center [30, 290] width 10 height 10
click at [265, 482] on div "Select" at bounding box center [266, 577] width 25 height 8
click at [459, 112] on div "0 ° Undo Copy Duplicate Duplicate to new slide Delete" at bounding box center [528, 297] width 1054 height 592
click at [211, 482] on div "Shapes" at bounding box center [212, 577] width 28 height 8
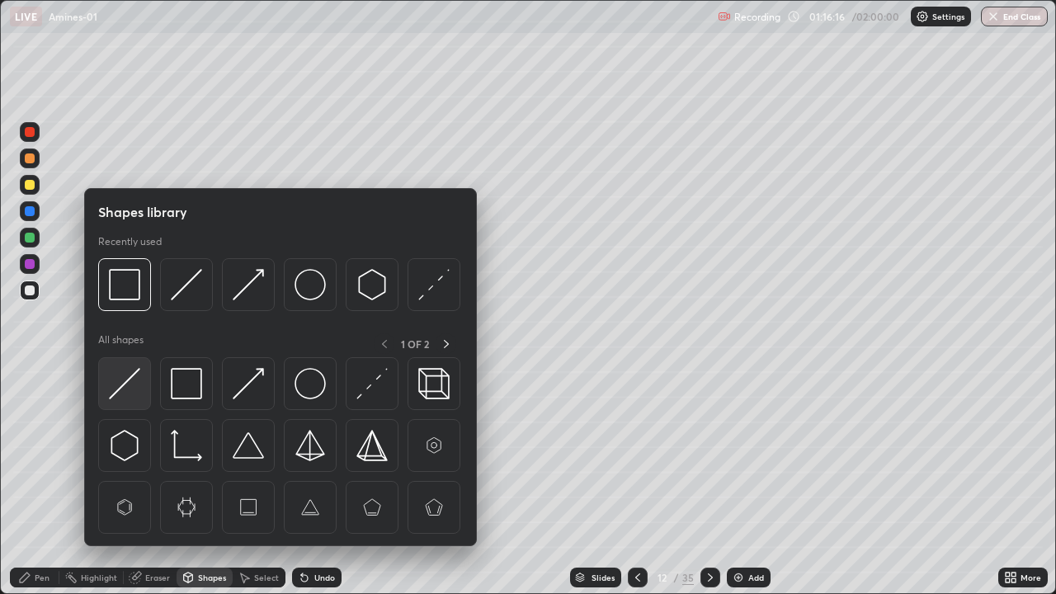
click at [122, 379] on img at bounding box center [124, 383] width 31 height 31
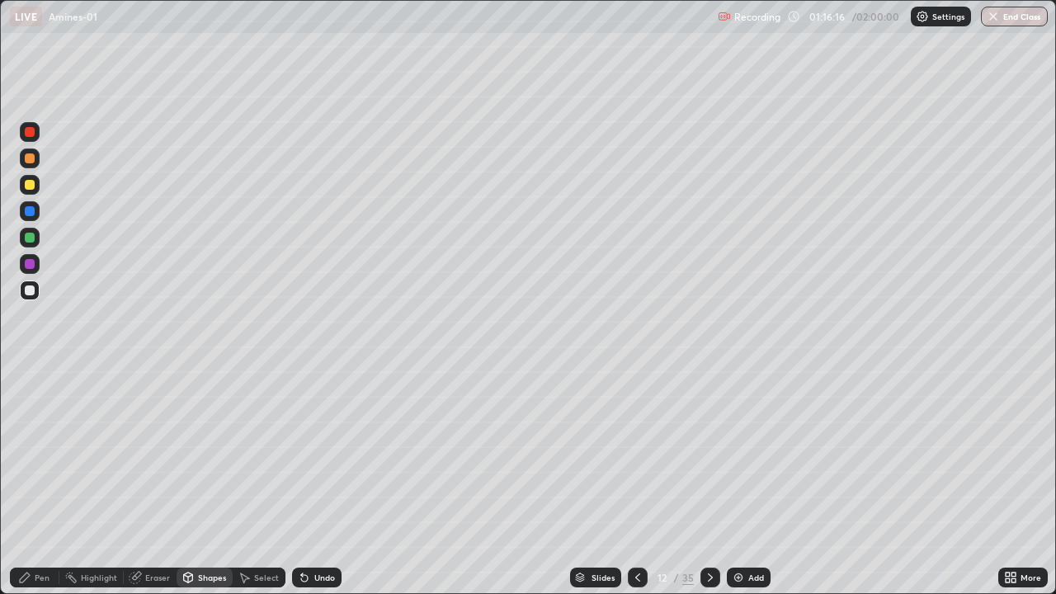
click at [28, 270] on div at bounding box center [30, 264] width 20 height 20
click at [35, 482] on div "Pen" at bounding box center [42, 577] width 15 height 8
click at [29, 186] on div at bounding box center [30, 185] width 10 height 10
click at [31, 239] on div at bounding box center [30, 238] width 10 height 10
click at [26, 186] on div at bounding box center [30, 185] width 10 height 10
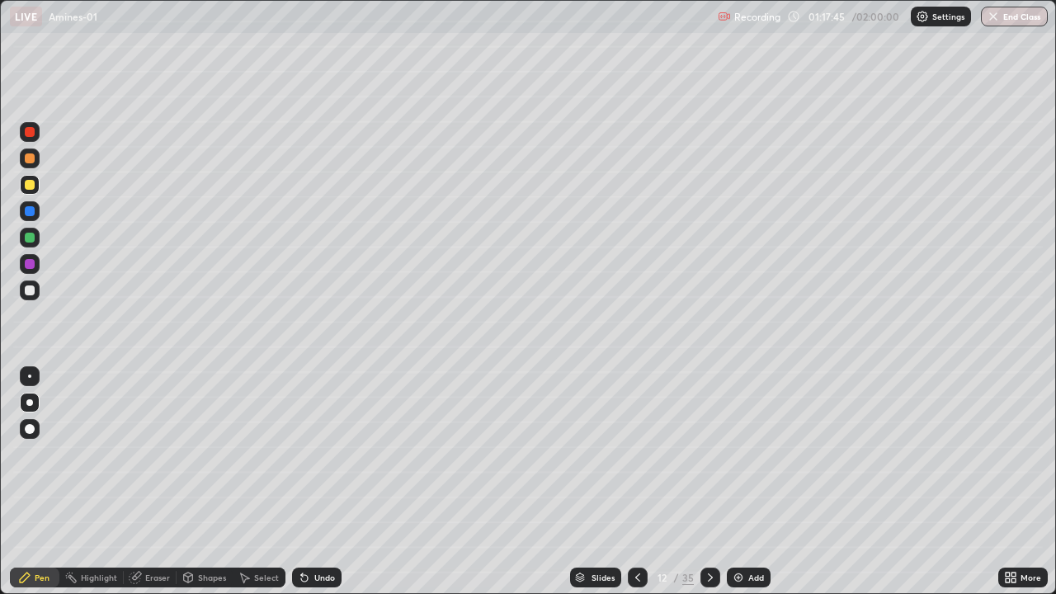
click at [26, 162] on div at bounding box center [30, 158] width 10 height 10
click at [200, 482] on div "Shapes" at bounding box center [212, 577] width 28 height 8
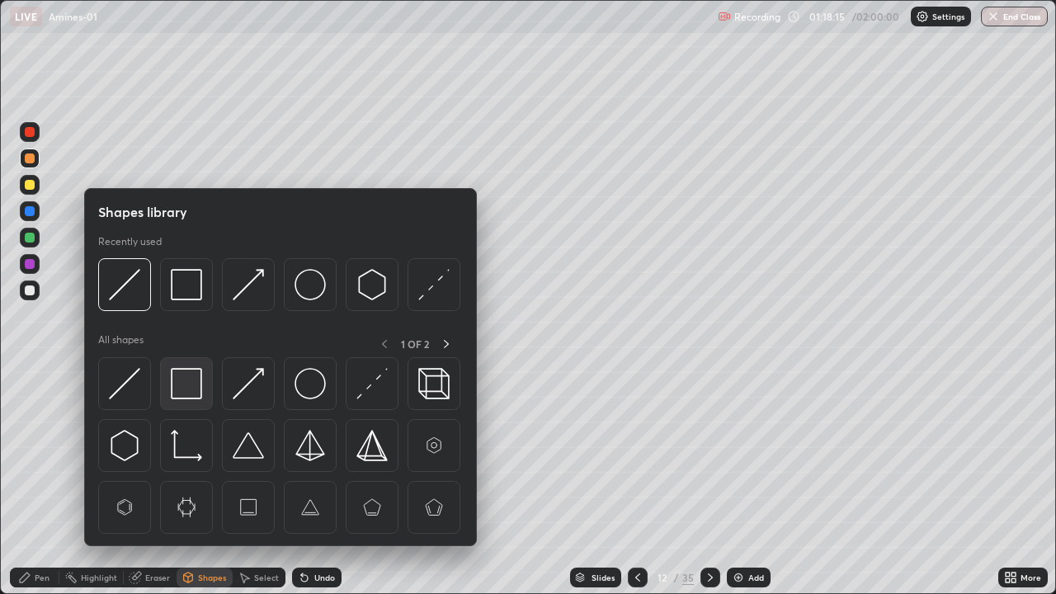
click at [195, 391] on img at bounding box center [186, 383] width 31 height 31
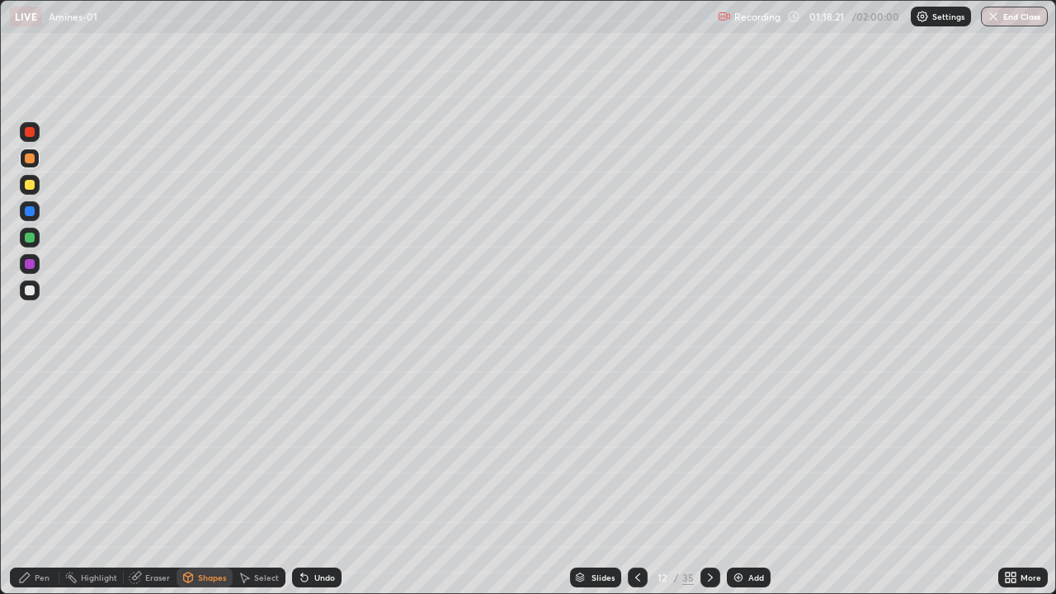
click at [45, 482] on div "Pen" at bounding box center [34, 577] width 49 height 20
click at [31, 264] on div at bounding box center [30, 264] width 10 height 10
click at [27, 290] on div at bounding box center [30, 290] width 10 height 10
click at [30, 159] on div at bounding box center [30, 158] width 10 height 10
click at [30, 133] on div at bounding box center [30, 132] width 10 height 10
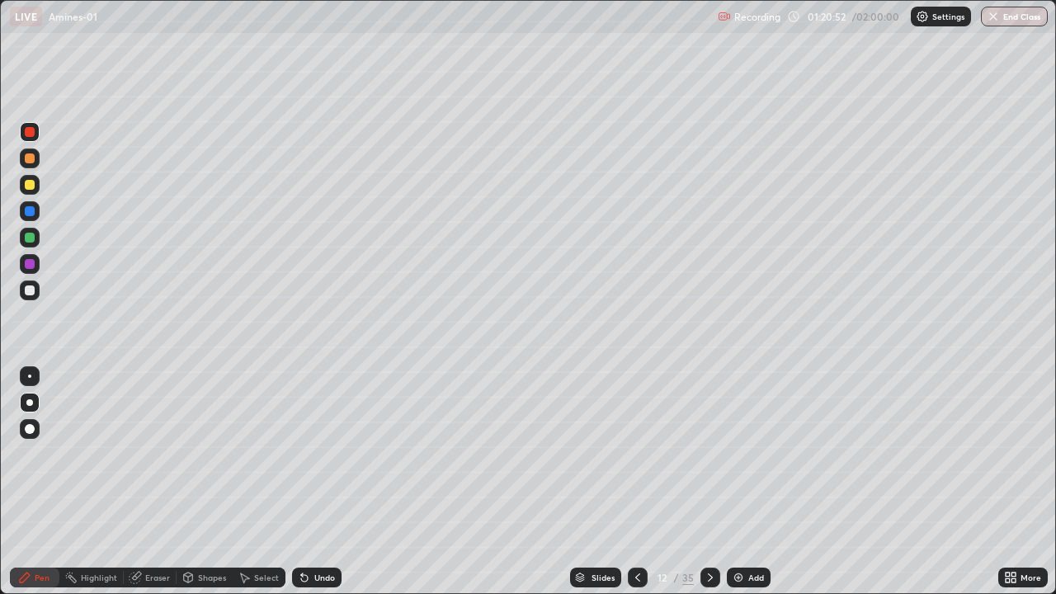
click at [207, 482] on div "Shapes" at bounding box center [212, 577] width 28 height 8
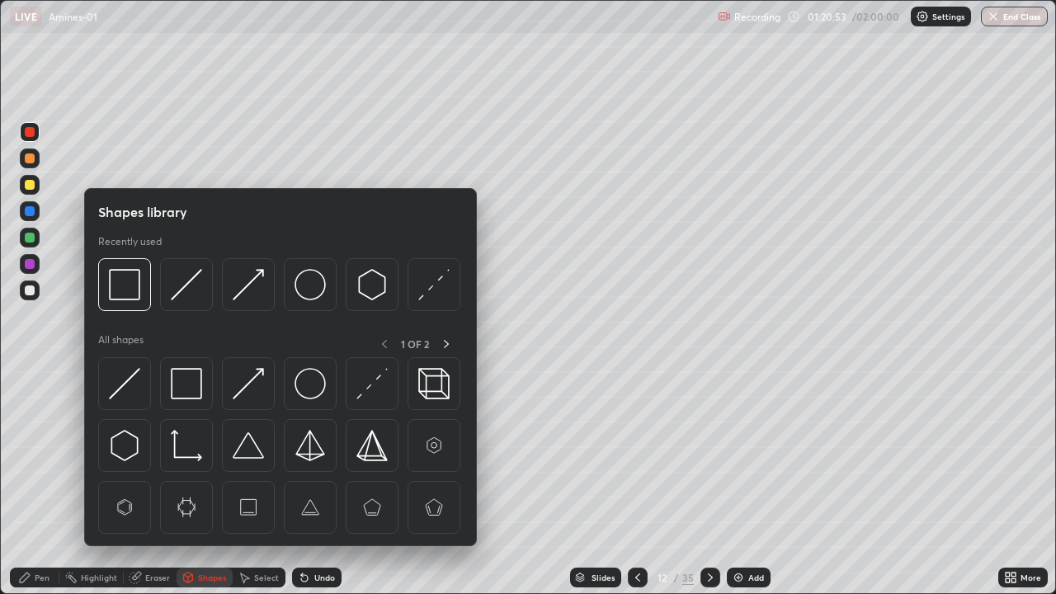
click at [130, 291] on img at bounding box center [124, 284] width 31 height 31
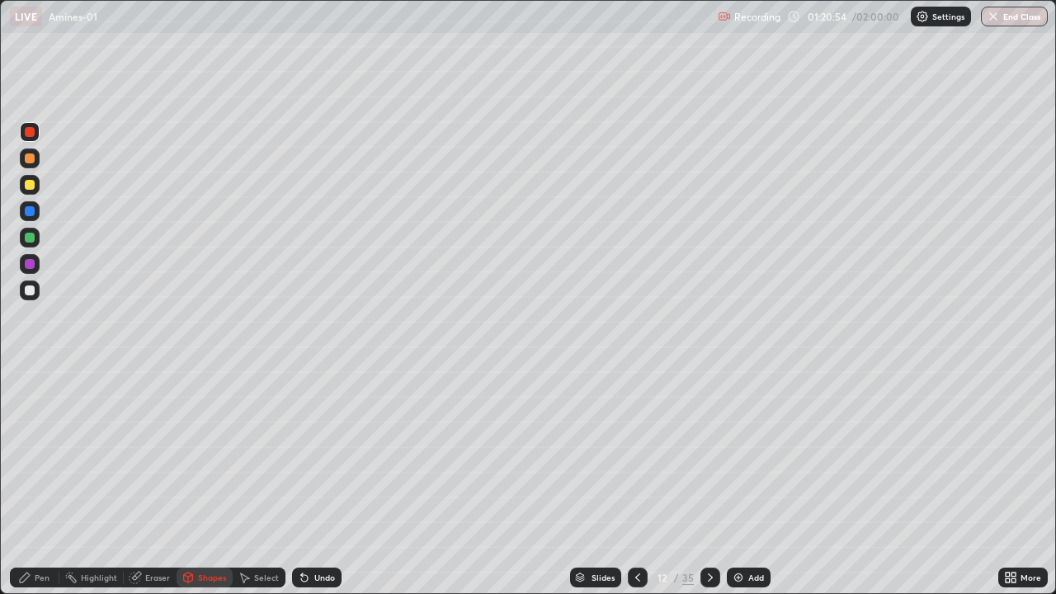
click at [30, 296] on div at bounding box center [30, 290] width 20 height 20
click at [35, 482] on div "Pen" at bounding box center [42, 577] width 15 height 8
click at [29, 374] on div at bounding box center [29, 375] width 3 height 3
click at [323, 482] on div "Undo" at bounding box center [324, 577] width 21 height 8
click at [214, 482] on div "Shapes" at bounding box center [212, 577] width 28 height 8
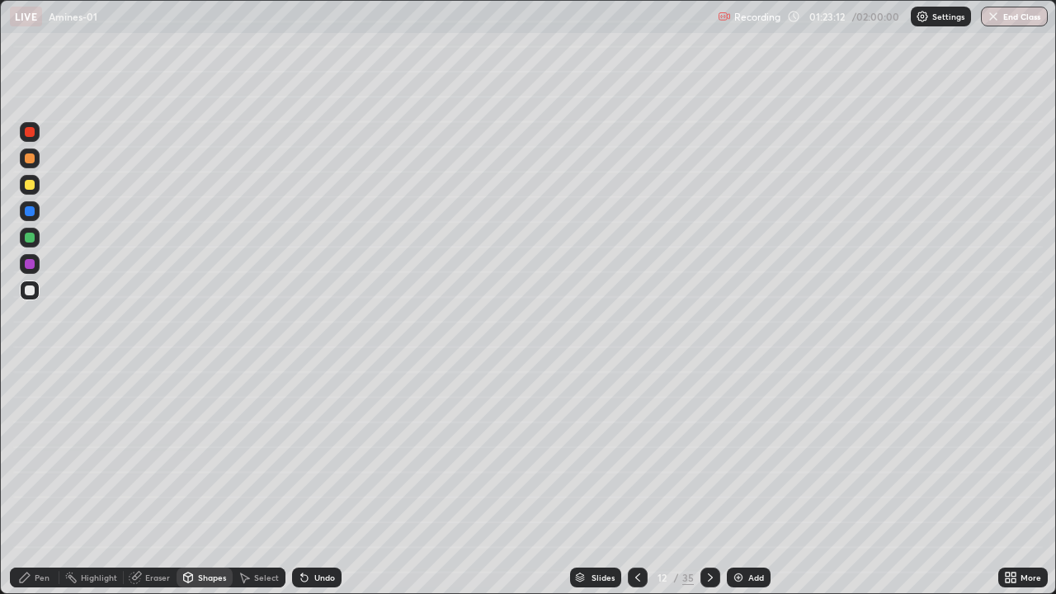
click at [33, 482] on div "Pen" at bounding box center [34, 577] width 49 height 20
click at [30, 403] on div at bounding box center [29, 402] width 7 height 7
click at [36, 482] on div "Pen" at bounding box center [42, 577] width 15 height 8
click at [740, 482] on img at bounding box center [738, 577] width 13 height 13
click at [318, 482] on div "Undo" at bounding box center [324, 577] width 21 height 8
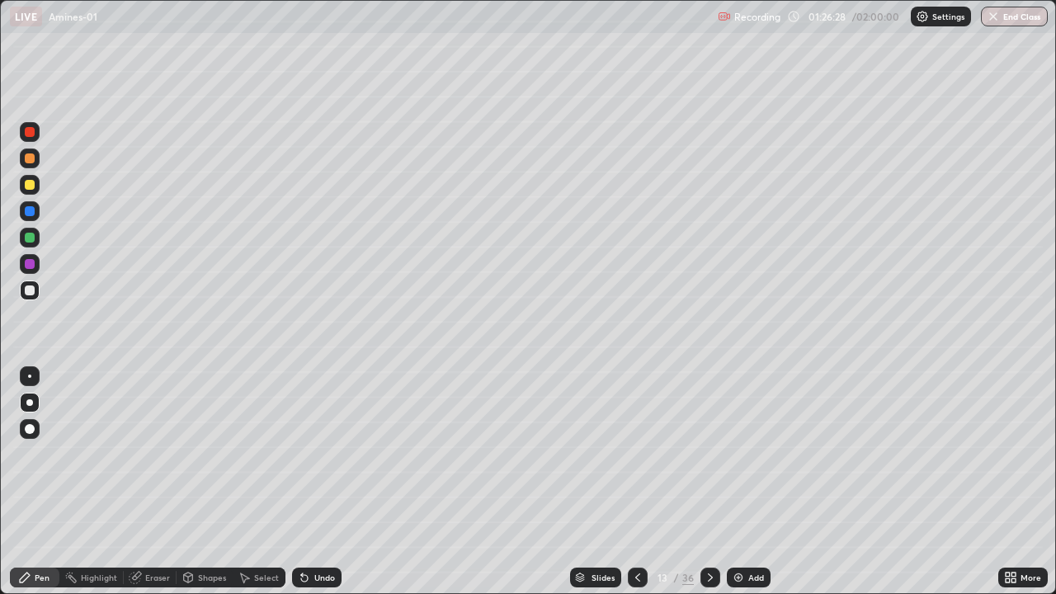
click at [198, 482] on div "Shapes" at bounding box center [212, 577] width 28 height 8
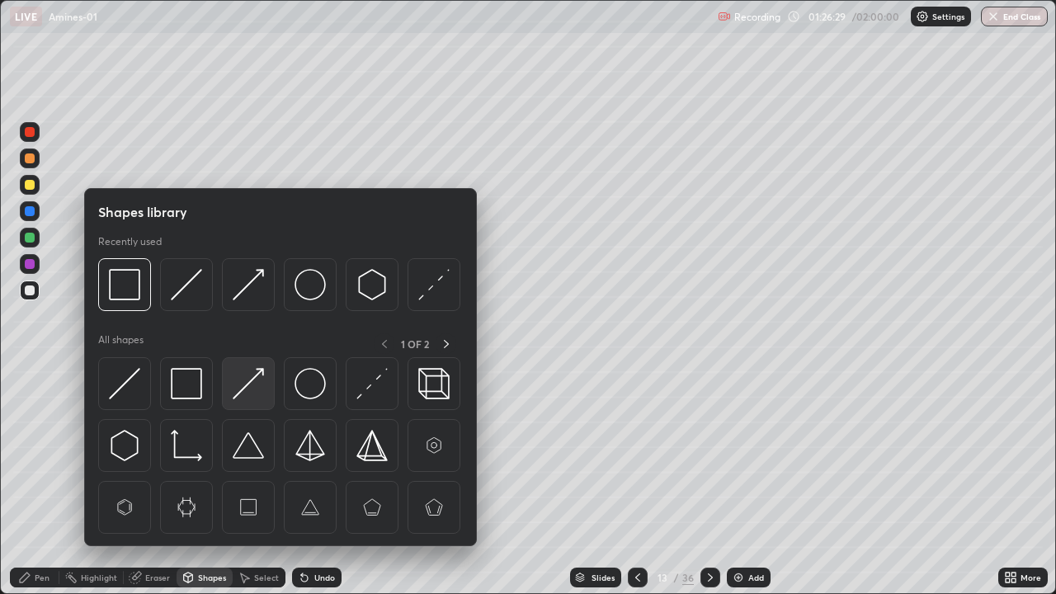
click at [247, 382] on img at bounding box center [248, 383] width 31 height 31
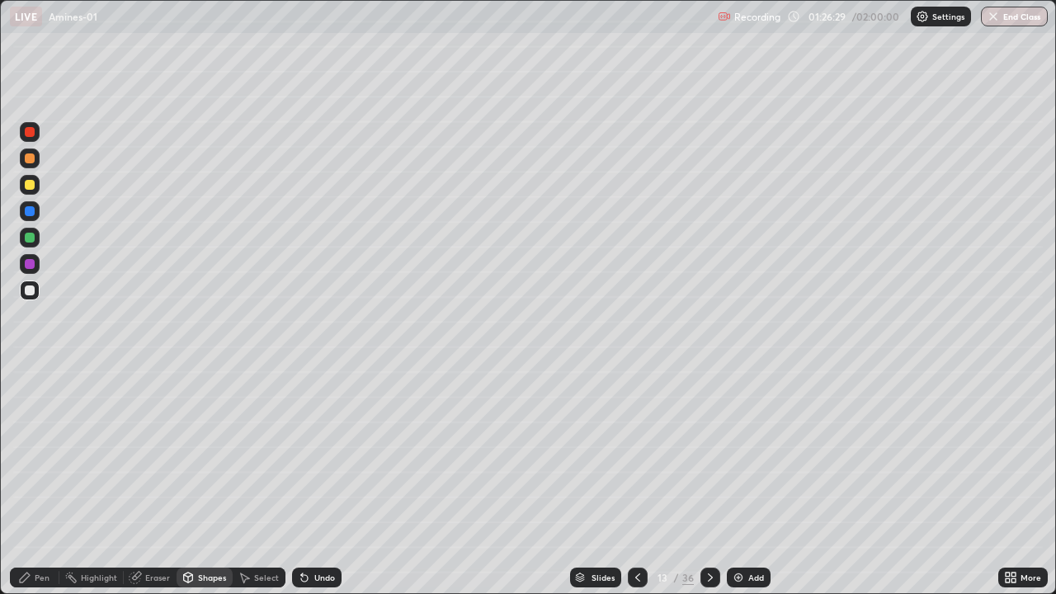
click at [28, 191] on div at bounding box center [30, 185] width 20 height 20
click at [28, 290] on div at bounding box center [30, 290] width 10 height 10
click at [31, 264] on div at bounding box center [30, 264] width 10 height 10
click at [323, 482] on div "Undo" at bounding box center [324, 577] width 21 height 8
click at [325, 482] on div "Undo" at bounding box center [324, 577] width 21 height 8
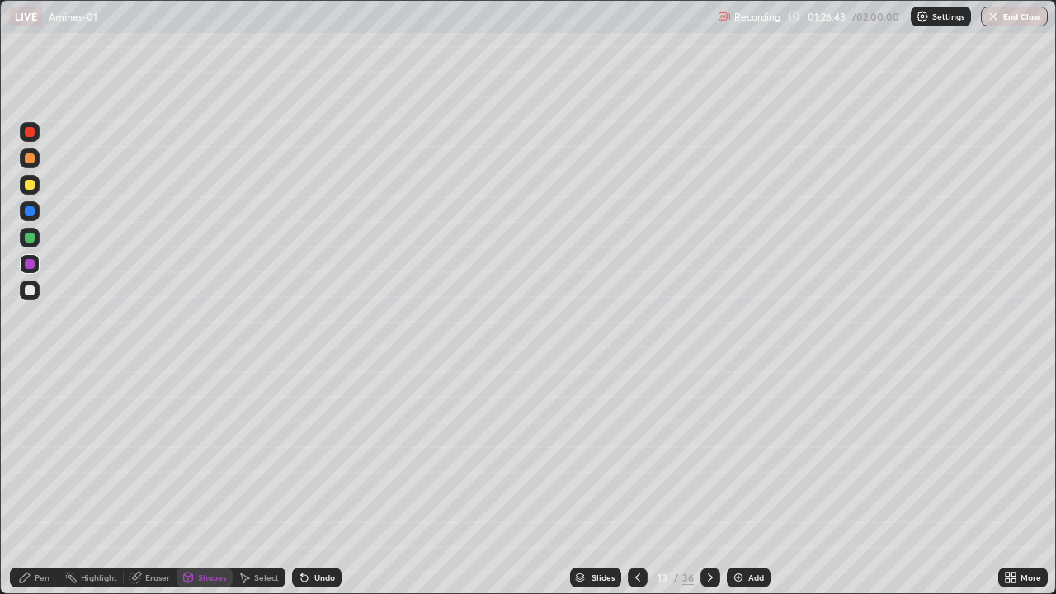
click at [31, 482] on icon at bounding box center [24, 577] width 13 height 13
click at [321, 482] on div "Undo" at bounding box center [324, 577] width 21 height 8
click at [29, 186] on div at bounding box center [30, 185] width 10 height 10
click at [728, 482] on div "Add" at bounding box center [749, 577] width 44 height 20
click at [212, 482] on div "Shapes" at bounding box center [212, 577] width 28 height 8
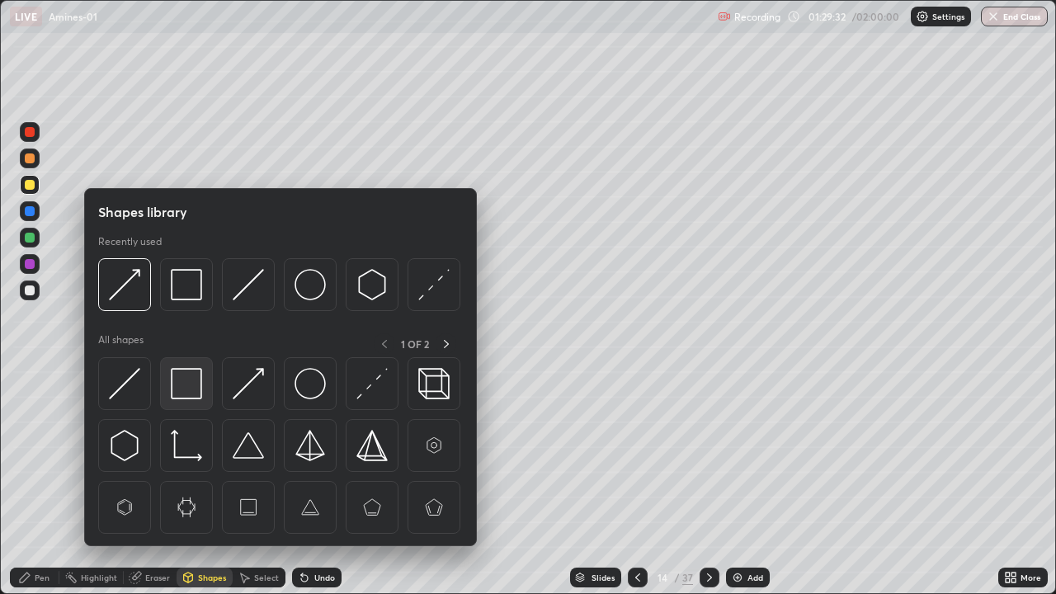
click at [198, 384] on img at bounding box center [186, 383] width 31 height 31
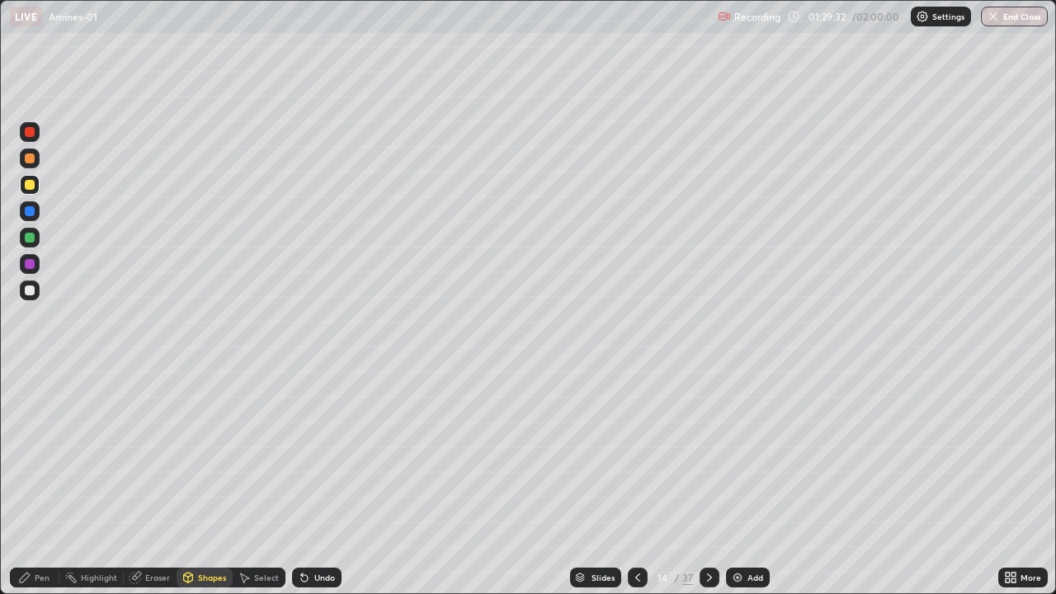
click at [33, 291] on div at bounding box center [30, 290] width 10 height 10
click at [30, 159] on div at bounding box center [30, 158] width 10 height 10
click at [315, 482] on div "Undo" at bounding box center [324, 577] width 21 height 8
click at [320, 482] on div "Undo" at bounding box center [324, 577] width 21 height 8
click at [24, 482] on div "Pen" at bounding box center [34, 577] width 49 height 20
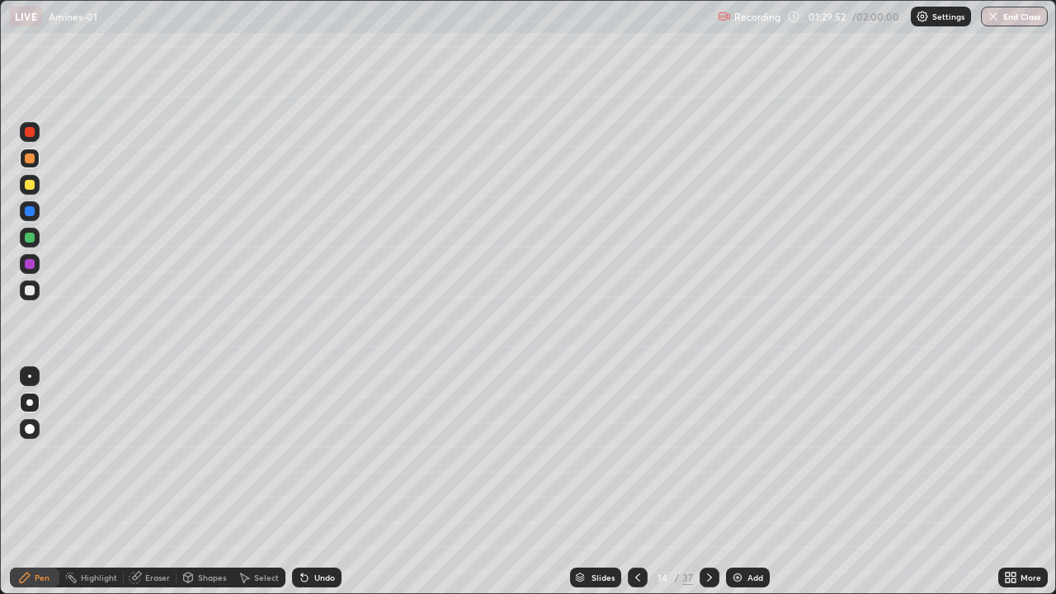
click at [31, 186] on div at bounding box center [30, 185] width 10 height 10
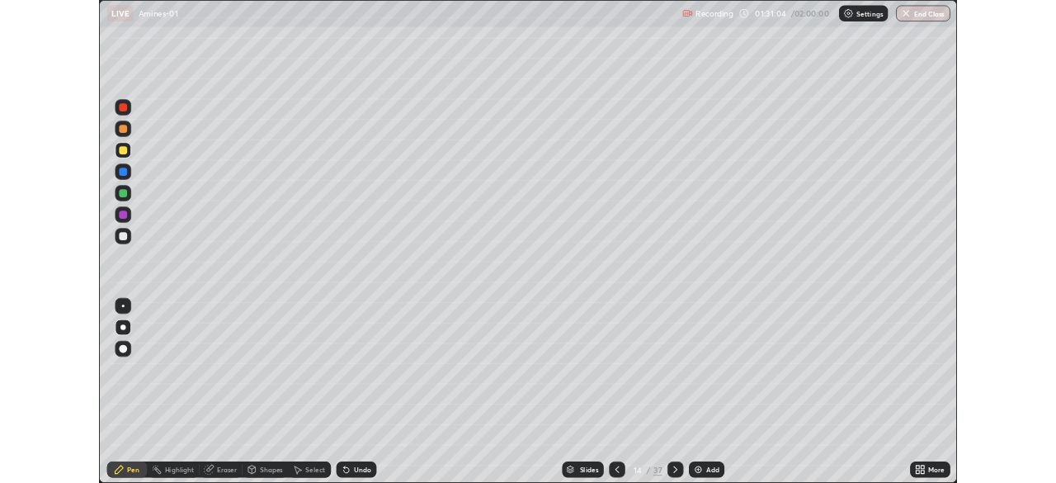
scroll to position [594, 1056]
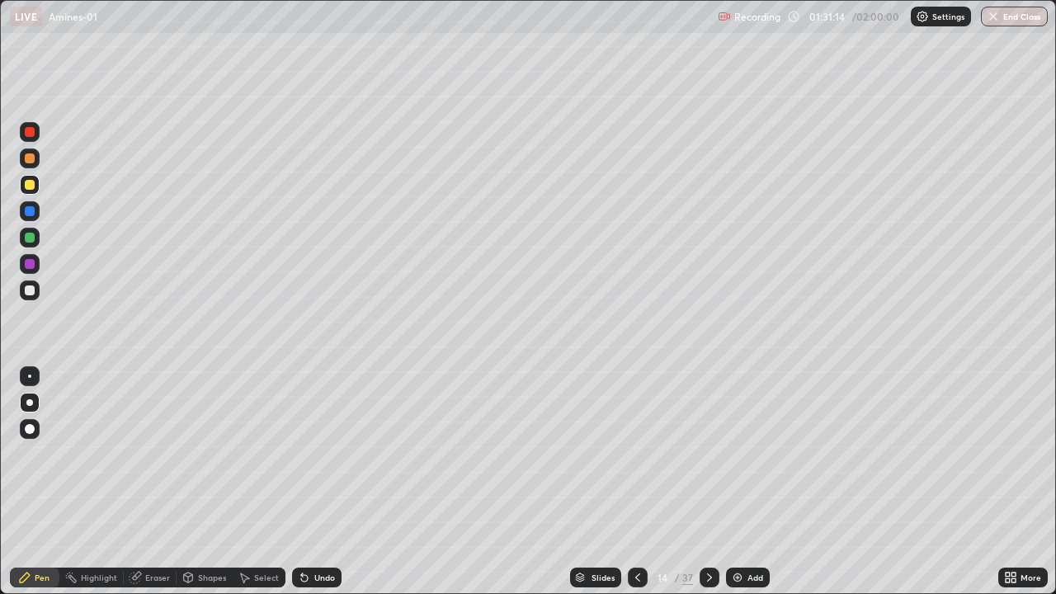
click at [210, 576] on div "Shapes" at bounding box center [212, 577] width 28 height 8
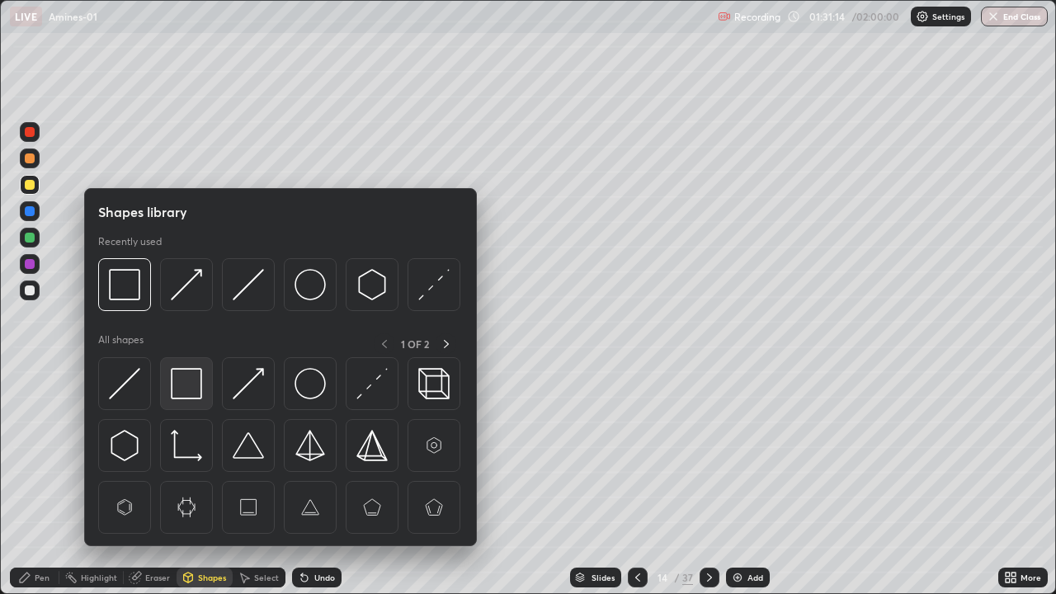
click at [195, 393] on img at bounding box center [186, 383] width 31 height 31
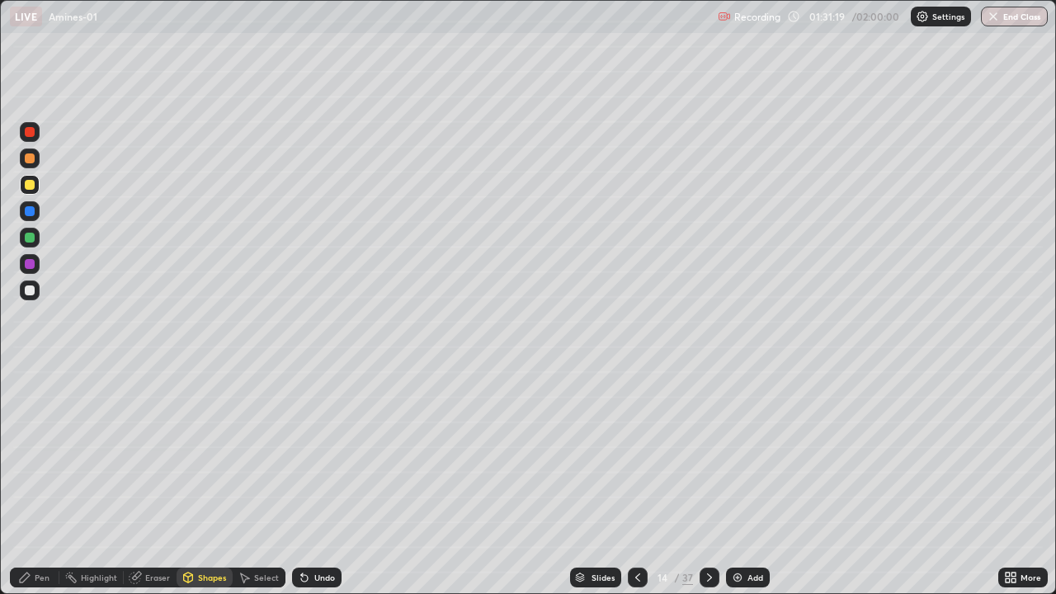
click at [36, 581] on div "Pen" at bounding box center [42, 577] width 15 height 8
click at [31, 264] on div at bounding box center [30, 264] width 10 height 10
click at [307, 575] on icon at bounding box center [304, 577] width 13 height 13
click at [309, 578] on div "Undo" at bounding box center [316, 577] width 49 height 20
click at [308, 578] on icon at bounding box center [304, 577] width 13 height 13
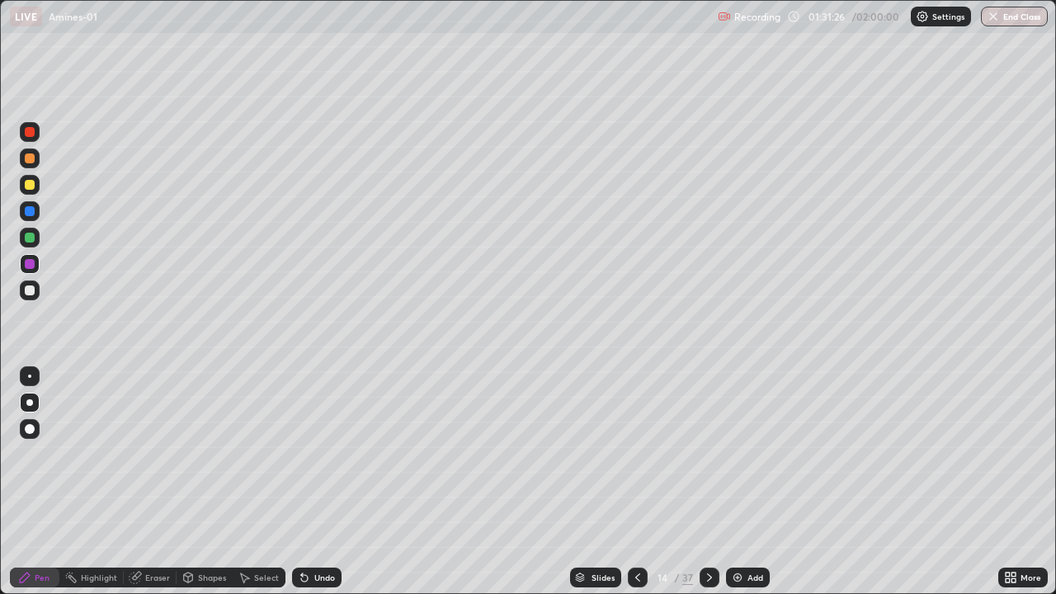
click at [309, 578] on div "Undo" at bounding box center [316, 577] width 49 height 20
click at [314, 581] on div "Undo" at bounding box center [324, 577] width 21 height 8
click at [27, 403] on div at bounding box center [29, 402] width 7 height 7
click at [30, 376] on div at bounding box center [29, 375] width 3 height 3
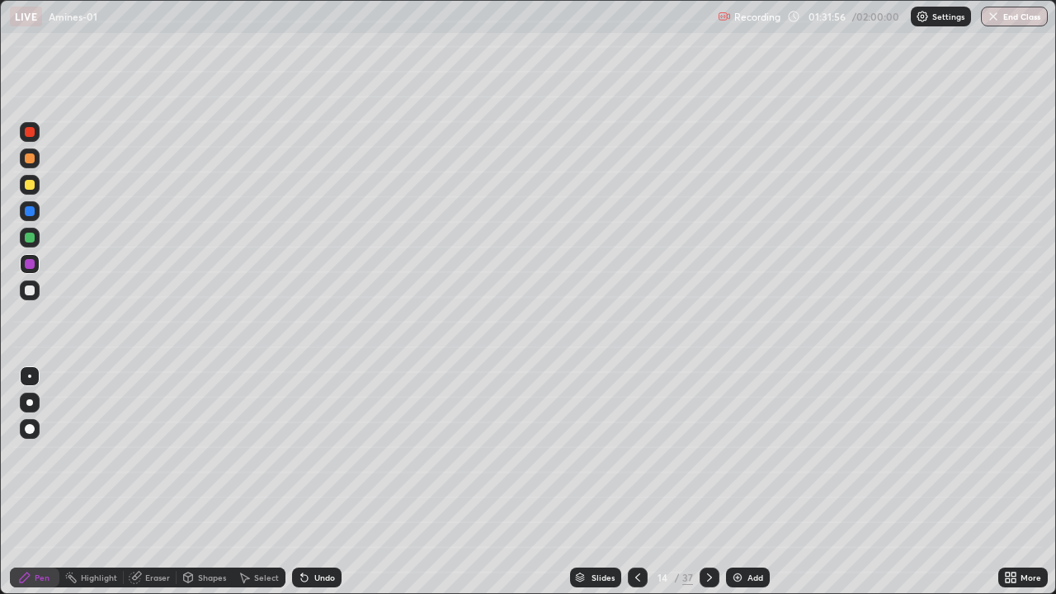
click at [31, 294] on div at bounding box center [30, 290] width 10 height 10
click at [310, 573] on div "Undo" at bounding box center [316, 577] width 49 height 20
click at [314, 576] on div "Undo" at bounding box center [324, 577] width 21 height 8
click at [24, 244] on div at bounding box center [30, 238] width 20 height 20
click at [29, 236] on div at bounding box center [30, 238] width 10 height 10
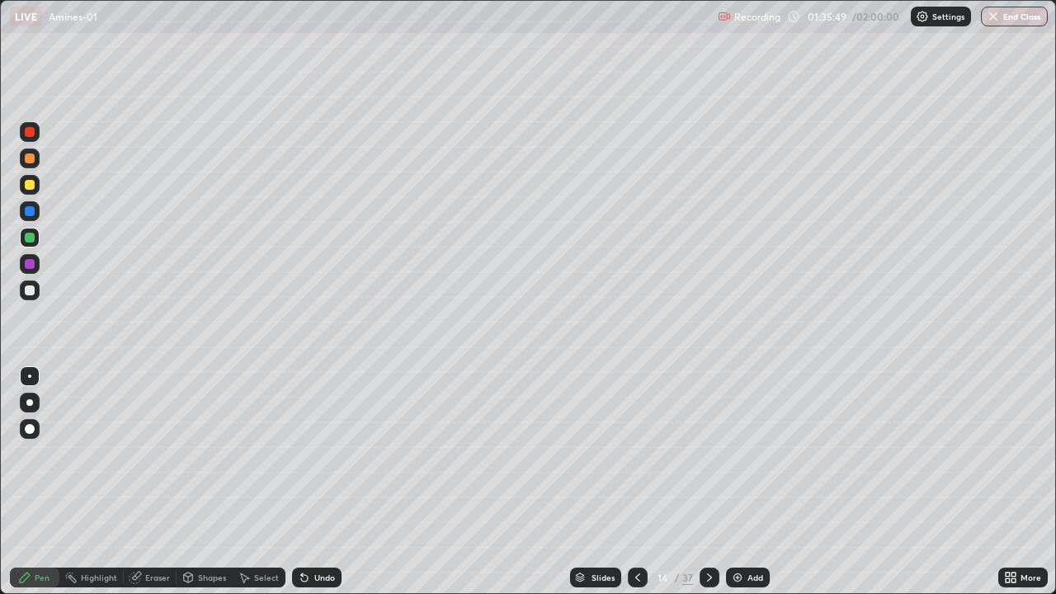
click at [747, 580] on div "Add" at bounding box center [755, 577] width 16 height 8
click at [308, 572] on icon at bounding box center [304, 577] width 13 height 13
click at [29, 291] on div at bounding box center [30, 290] width 10 height 10
click at [210, 575] on div "Shapes" at bounding box center [212, 577] width 28 height 8
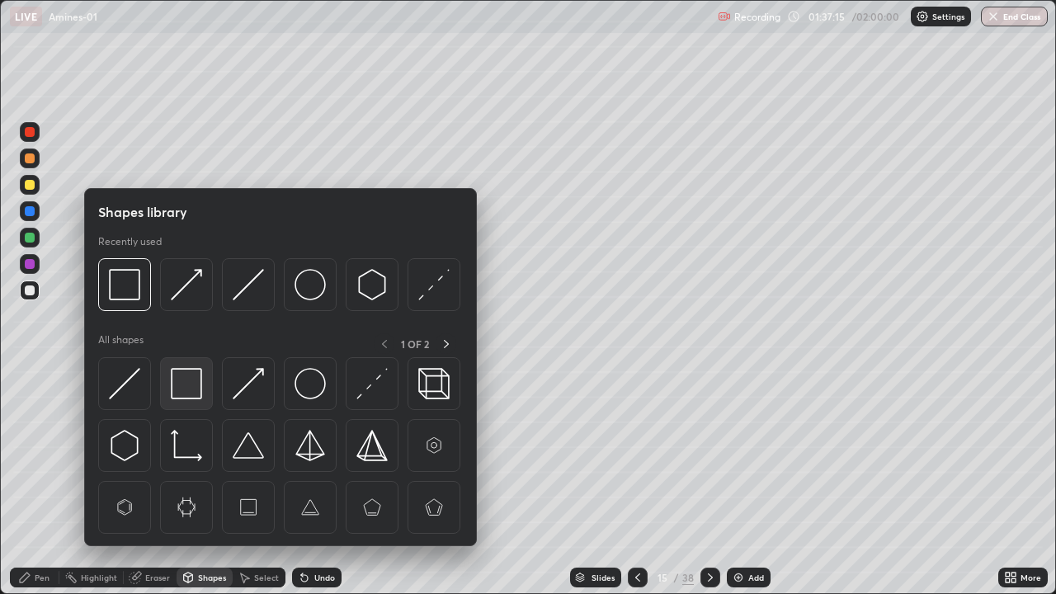
click at [192, 379] on img at bounding box center [186, 383] width 31 height 31
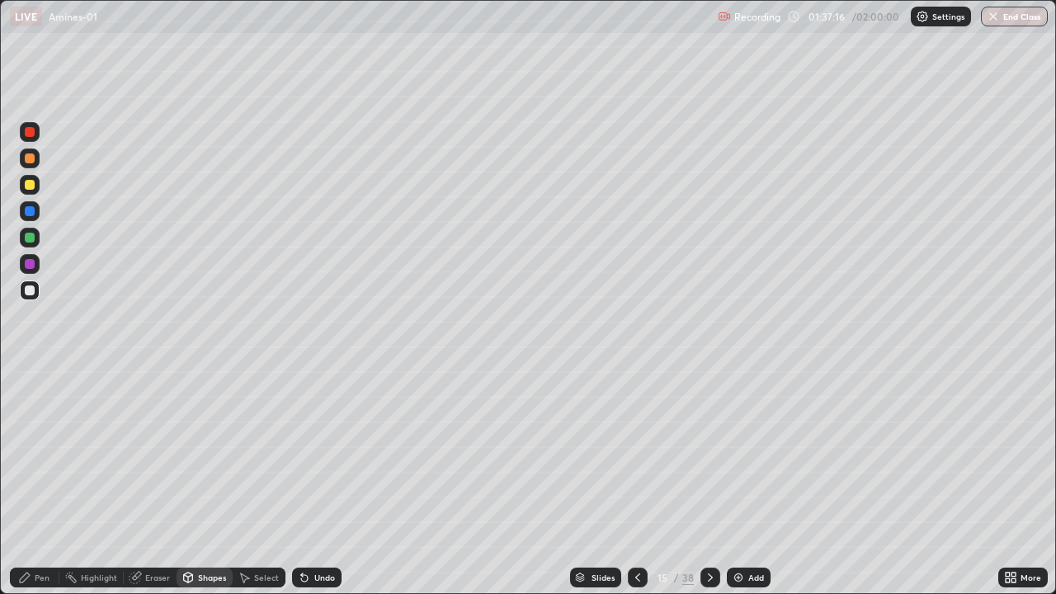
click at [31, 264] on div at bounding box center [30, 264] width 10 height 10
click at [37, 573] on div "Pen" at bounding box center [42, 577] width 15 height 8
click at [1010, 19] on button "End Class" at bounding box center [1014, 17] width 67 height 20
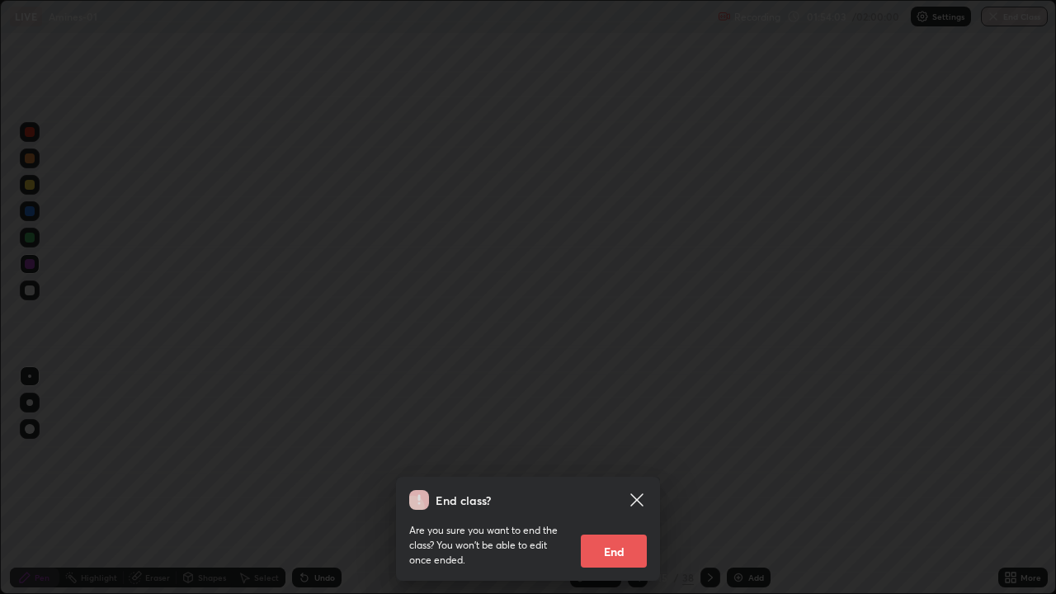
click at [612, 557] on button "End" at bounding box center [614, 550] width 66 height 33
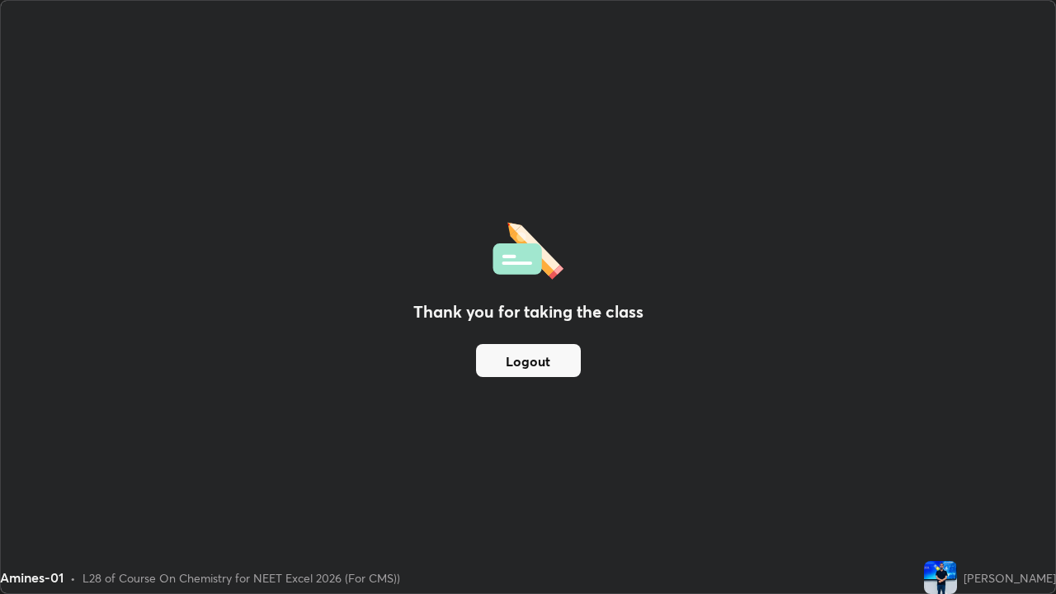
click at [558, 362] on button "Logout" at bounding box center [528, 360] width 105 height 33
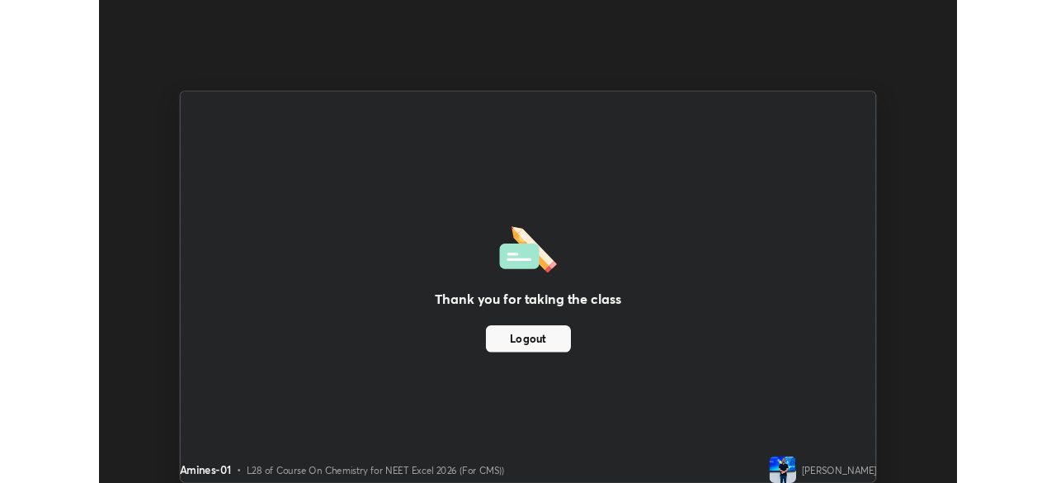
scroll to position [82002, 81428]
